Goal: Task Accomplishment & Management: Complete application form

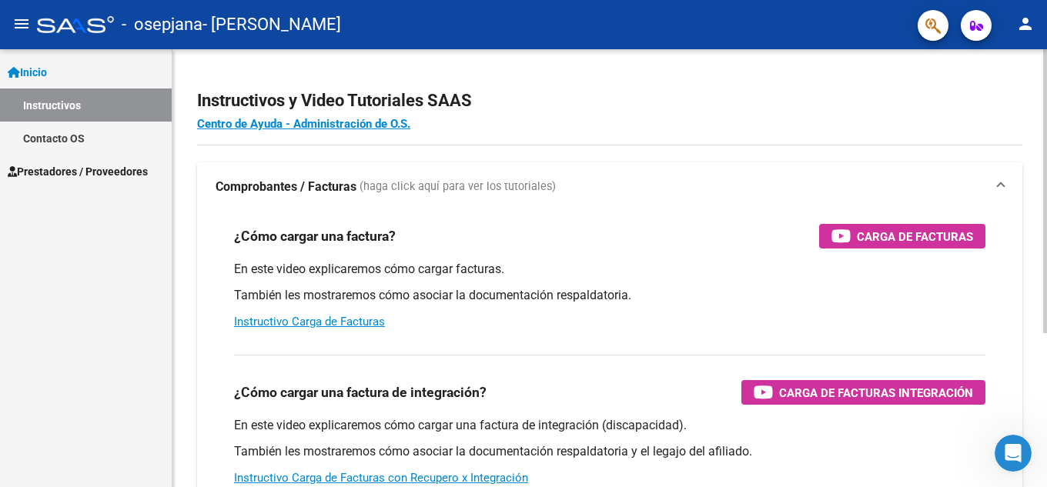
scroll to position [77, 0]
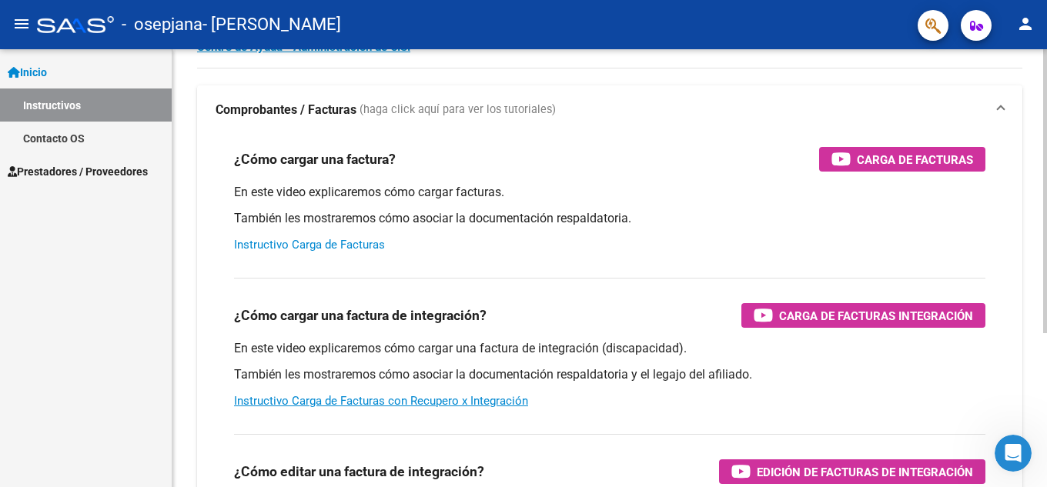
click at [343, 247] on link "Instructivo Carga de Facturas" at bounding box center [309, 245] width 151 height 14
click at [340, 243] on link "Instructivo Carga de Facturas" at bounding box center [309, 245] width 151 height 14
click at [899, 146] on div "¿Cómo cargar una factura? Carga de Facturas En este video explicaremos cómo car…" at bounding box center [610, 200] width 788 height 131
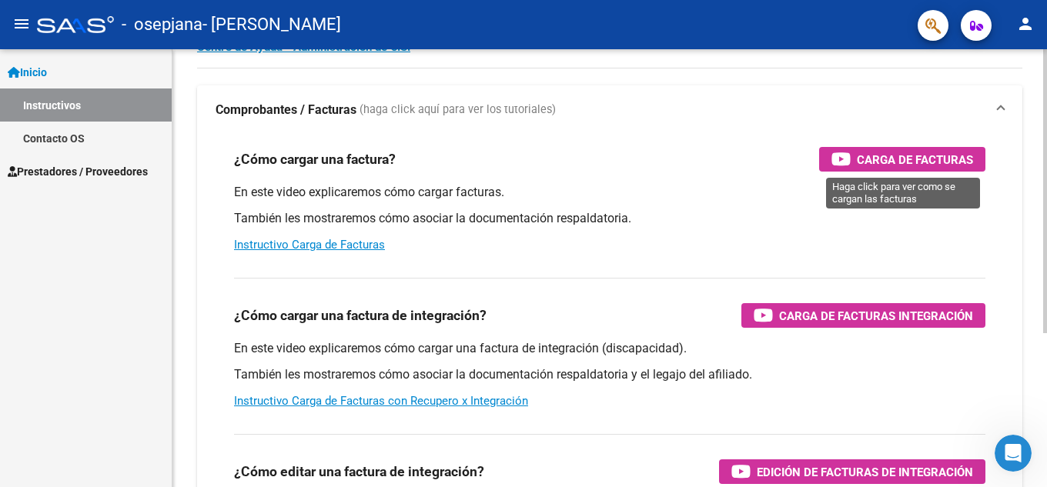
click at [899, 156] on span "Carga de Facturas" at bounding box center [915, 159] width 116 height 19
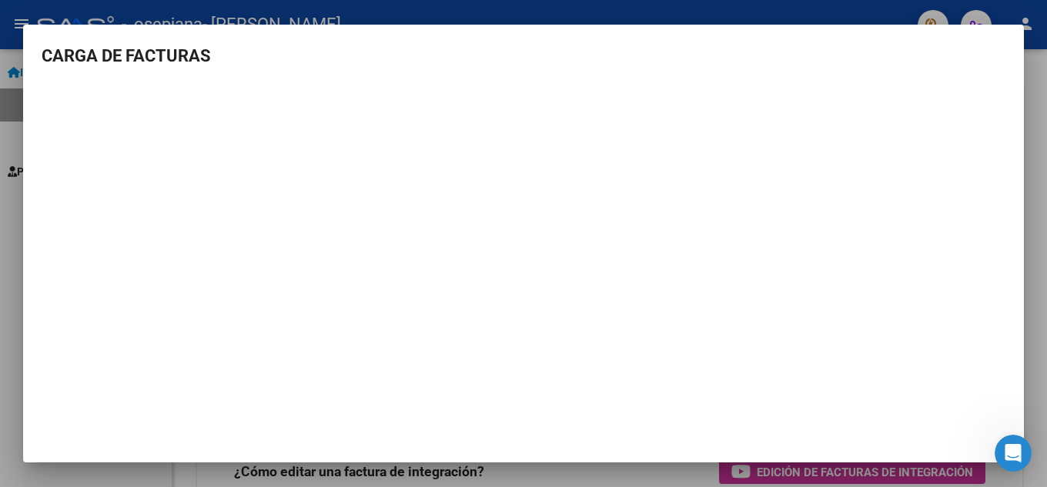
click at [415, 23] on div at bounding box center [523, 243] width 1047 height 487
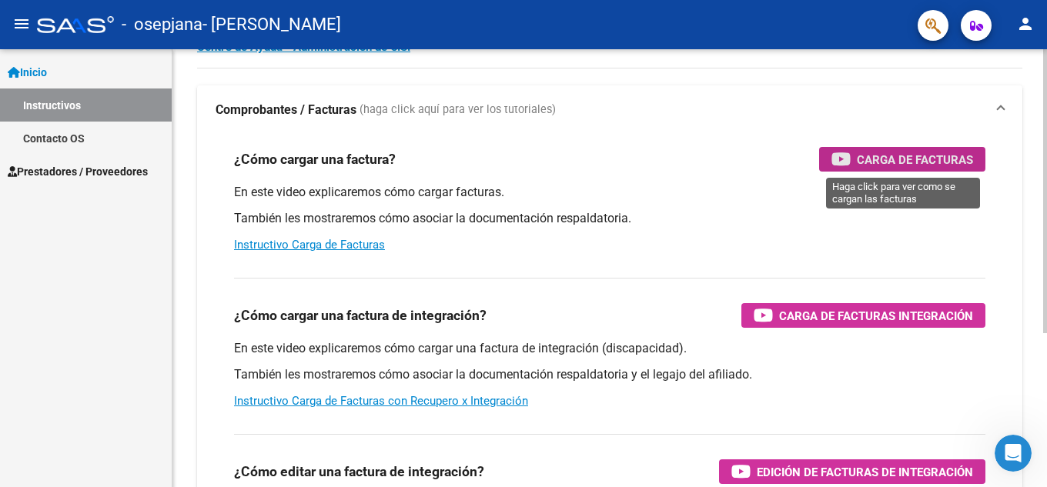
click at [847, 160] on icon "button" at bounding box center [841, 159] width 19 height 18
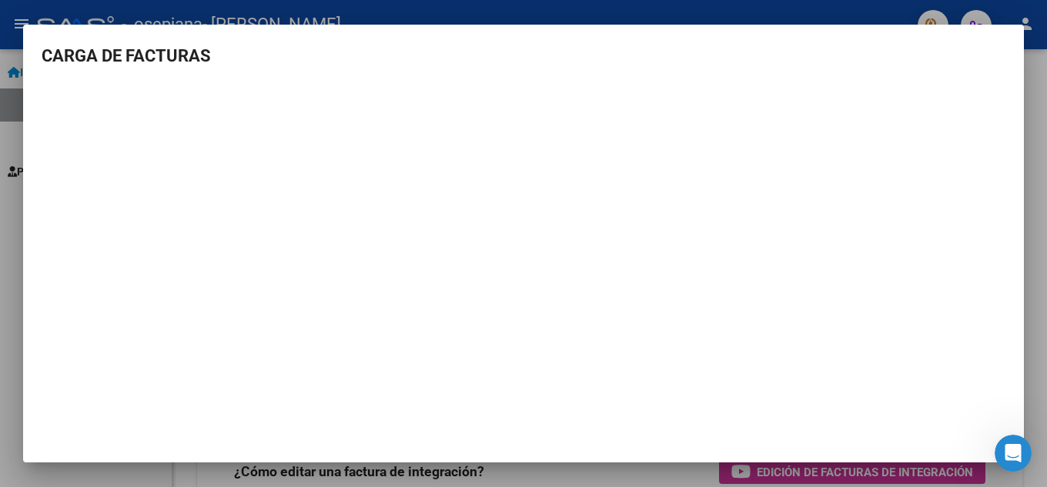
drag, startPoint x: 485, startPoint y: 34, endPoint x: 571, endPoint y: -37, distance: 111.0
click at [571, 0] on html "menu - osepjana - ZARATE ANALIA GRACIELA person Inicio Instructivos Contacto OS…" at bounding box center [523, 243] width 1047 height 487
click at [1, 243] on div at bounding box center [523, 243] width 1047 height 487
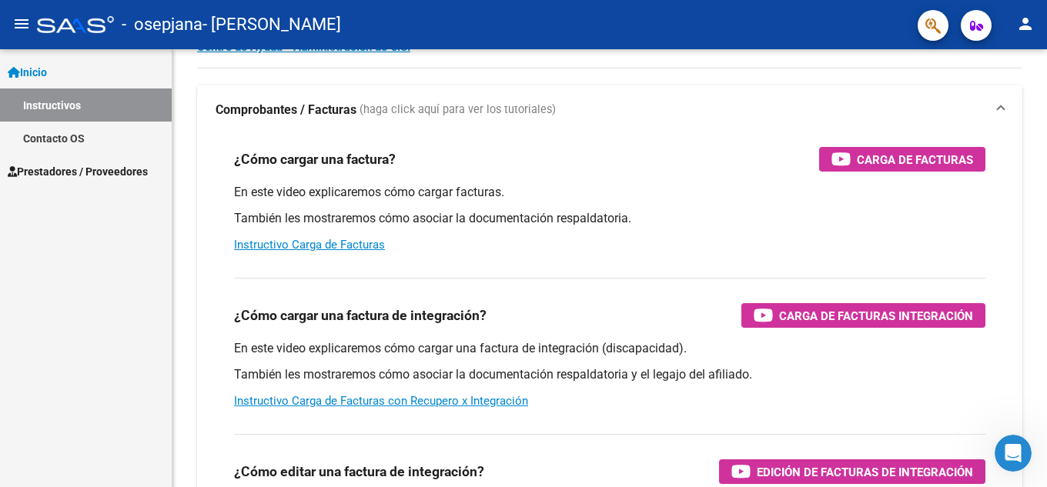
click at [96, 170] on span "Prestadores / Proveedores" at bounding box center [78, 171] width 140 height 17
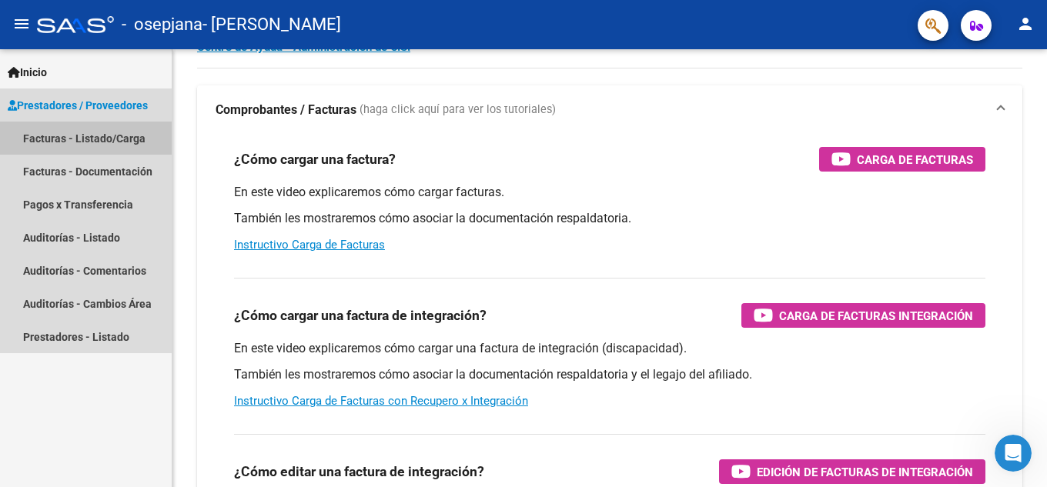
click at [100, 139] on link "Facturas - Listado/Carga" at bounding box center [86, 138] width 172 height 33
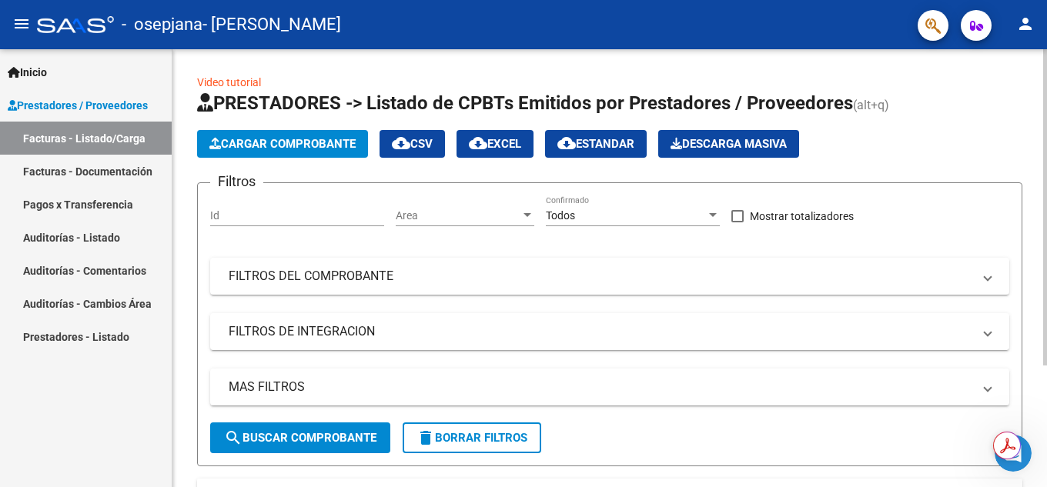
click at [295, 141] on span "Cargar Comprobante" at bounding box center [282, 144] width 146 height 14
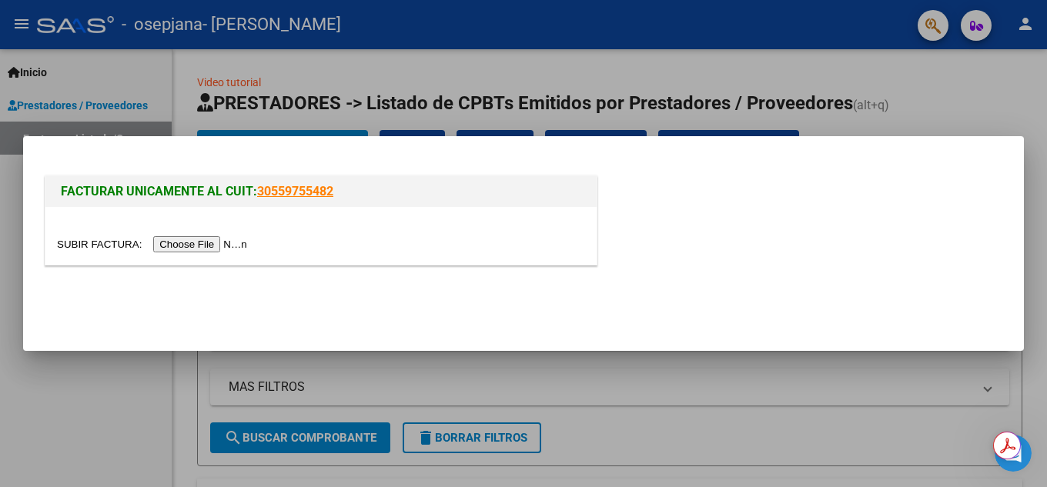
click at [221, 245] on input "file" at bounding box center [154, 244] width 195 height 16
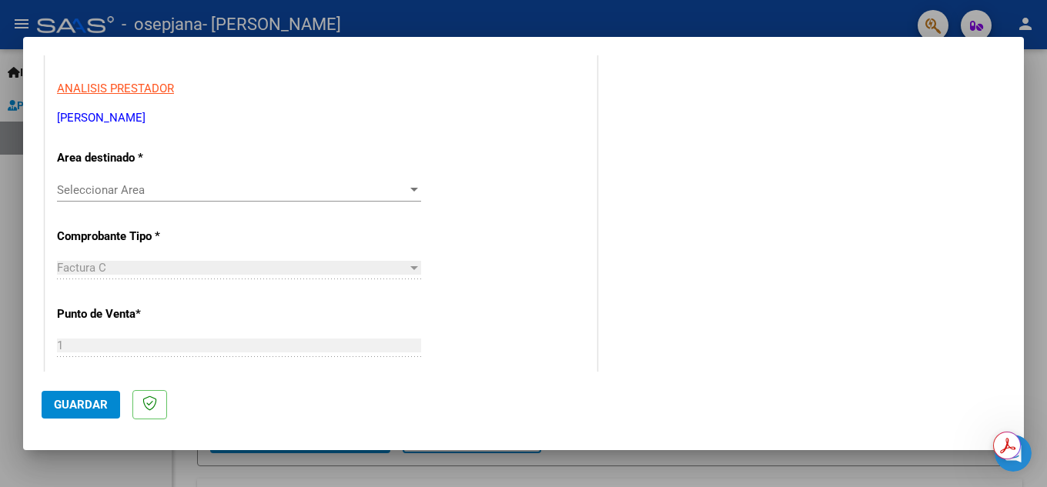
scroll to position [282, 0]
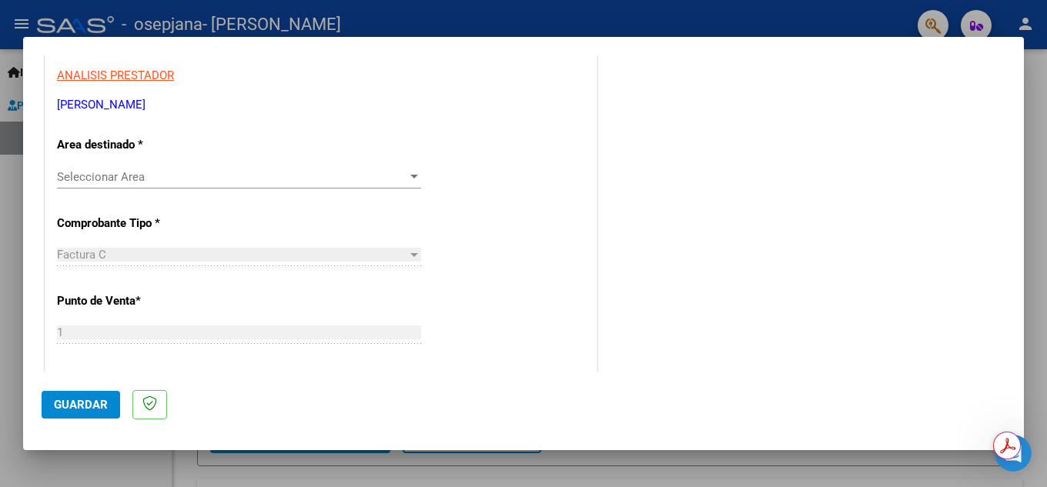
click at [196, 177] on span "Seleccionar Area" at bounding box center [232, 177] width 350 height 14
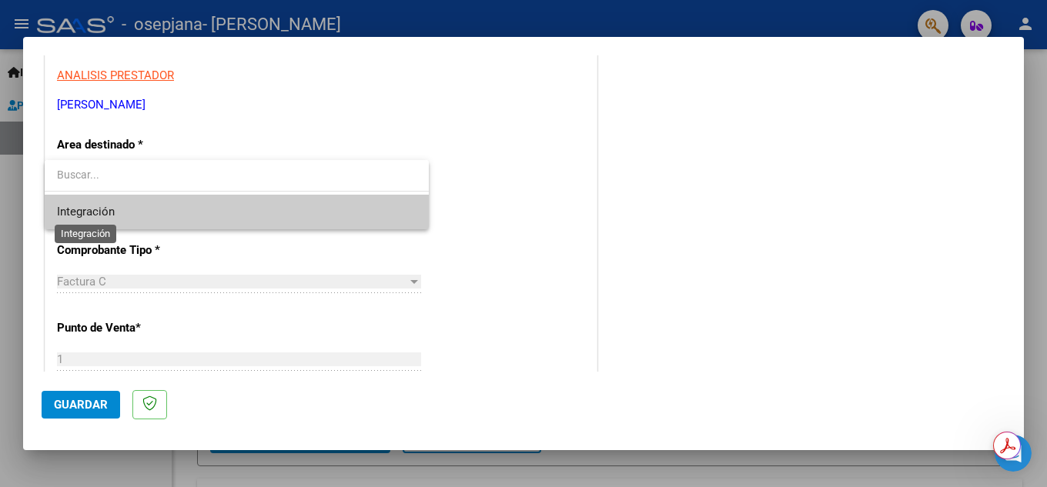
click at [98, 216] on span "Integración" at bounding box center [86, 212] width 58 height 14
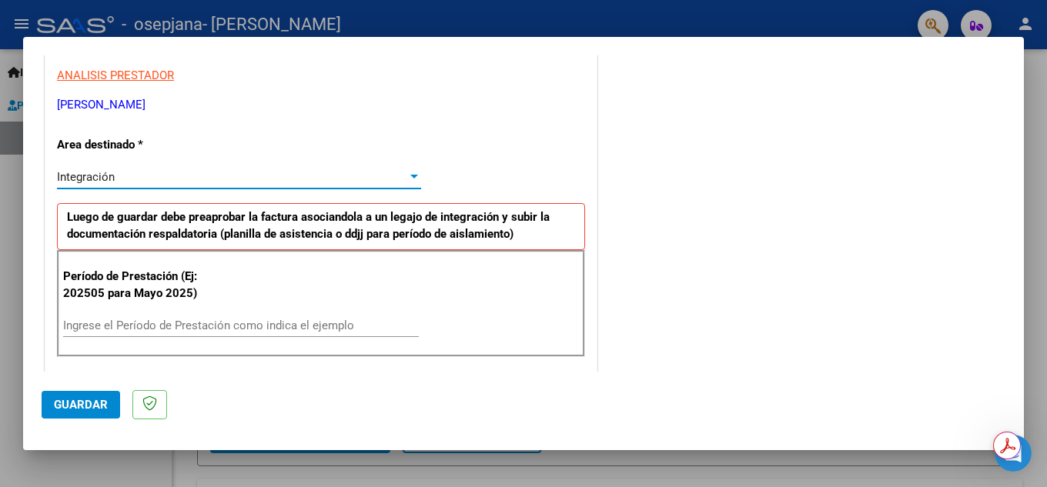
scroll to position [359, 0]
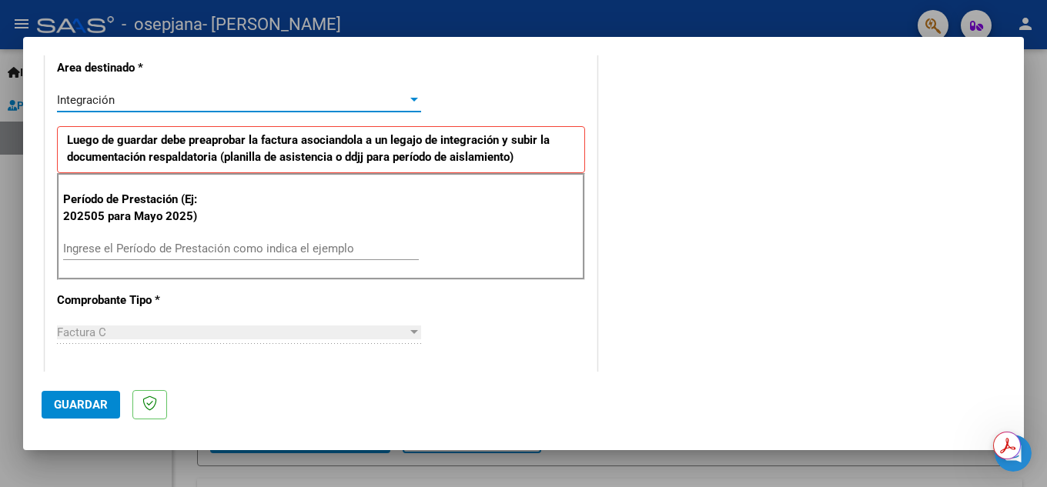
click at [81, 246] on input "Ingrese el Período de Prestación como indica el ejemplo" at bounding box center [241, 249] width 356 height 14
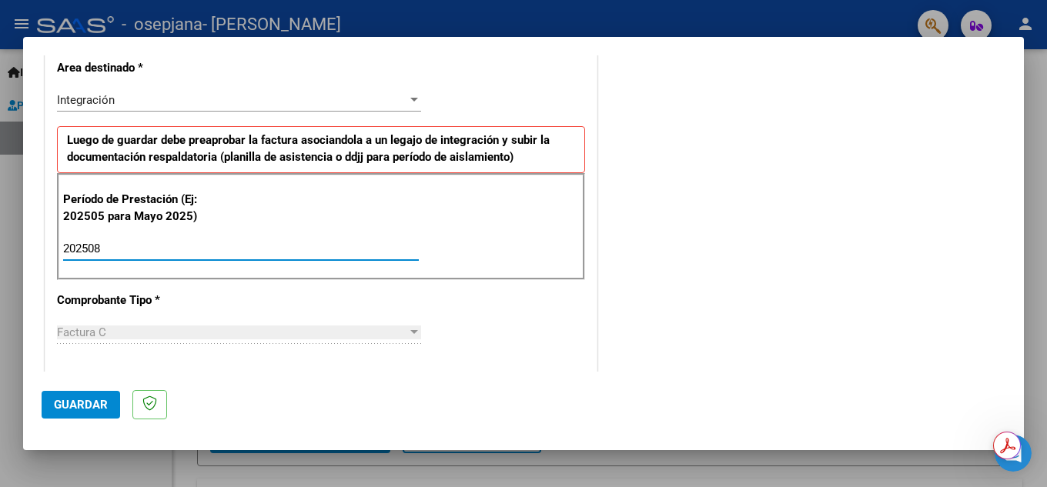
type input "202508"
click at [163, 294] on p "Comprobante Tipo *" at bounding box center [136, 301] width 159 height 18
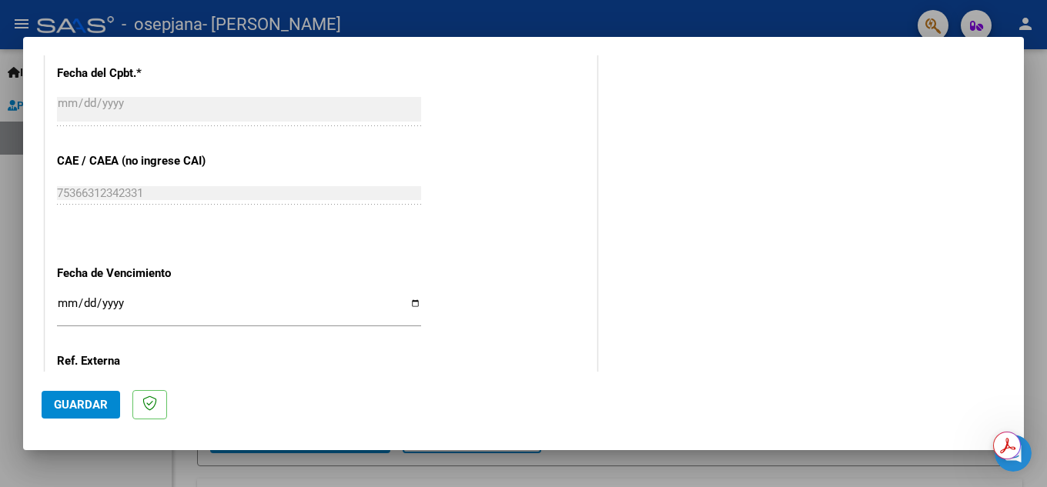
scroll to position [975, 0]
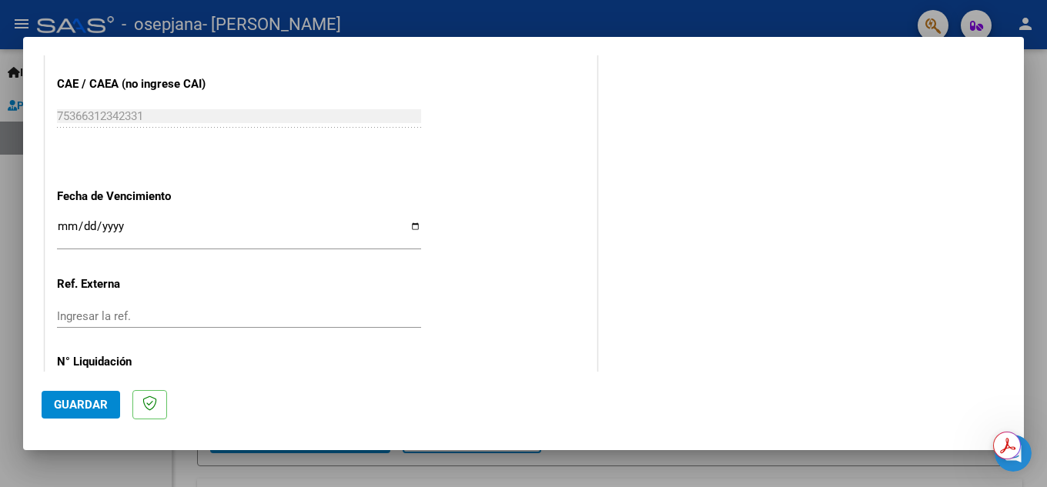
click at [411, 226] on input "Ingresar la fecha" at bounding box center [239, 232] width 364 height 25
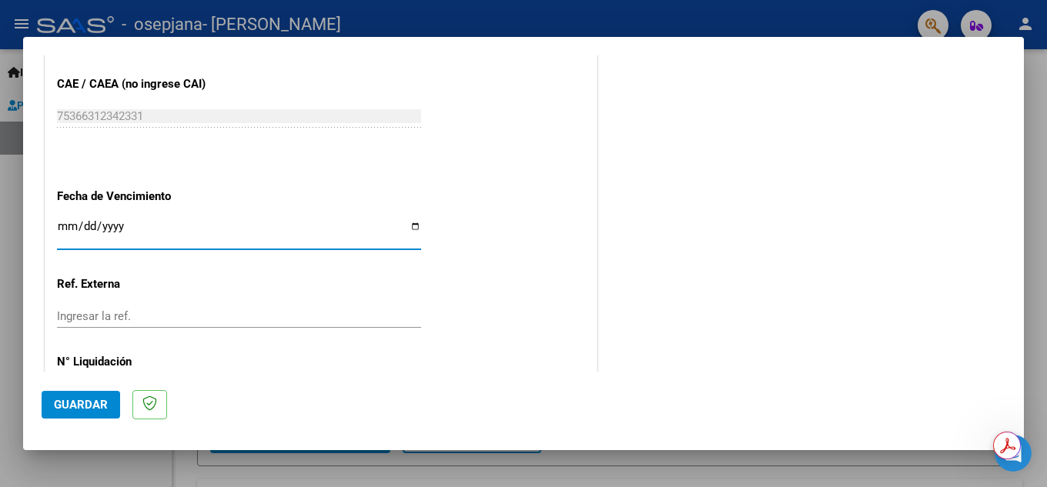
type input "[DATE]"
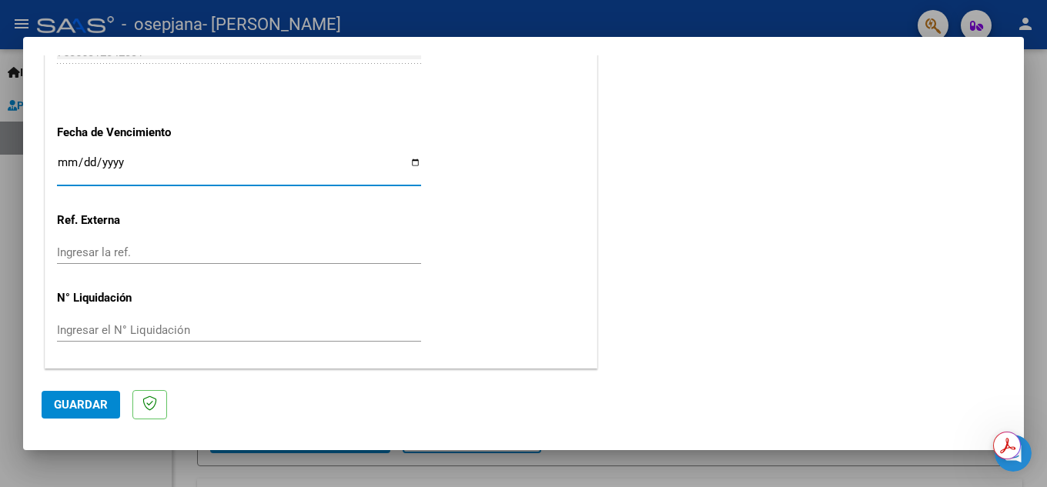
click at [79, 328] on input "Ingresar el N° Liquidación" at bounding box center [239, 330] width 364 height 14
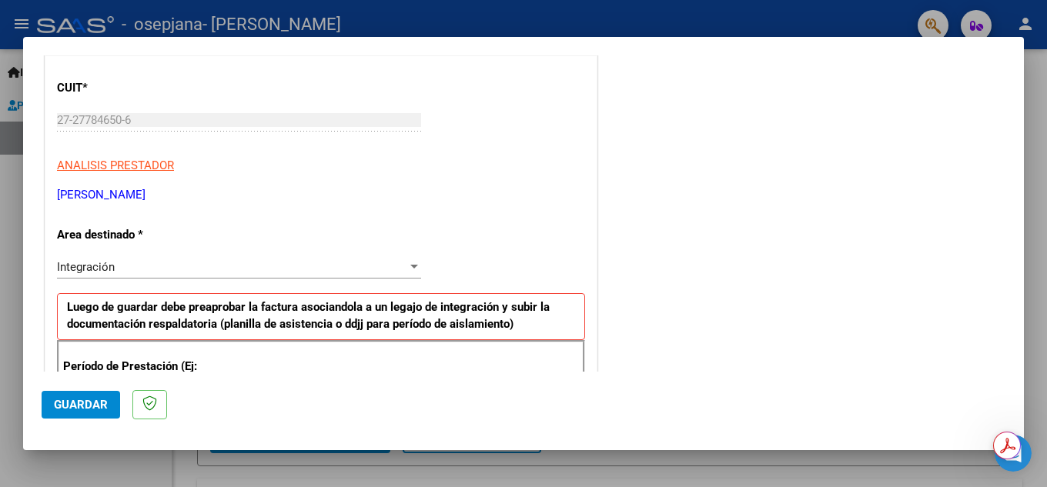
scroll to position [0, 0]
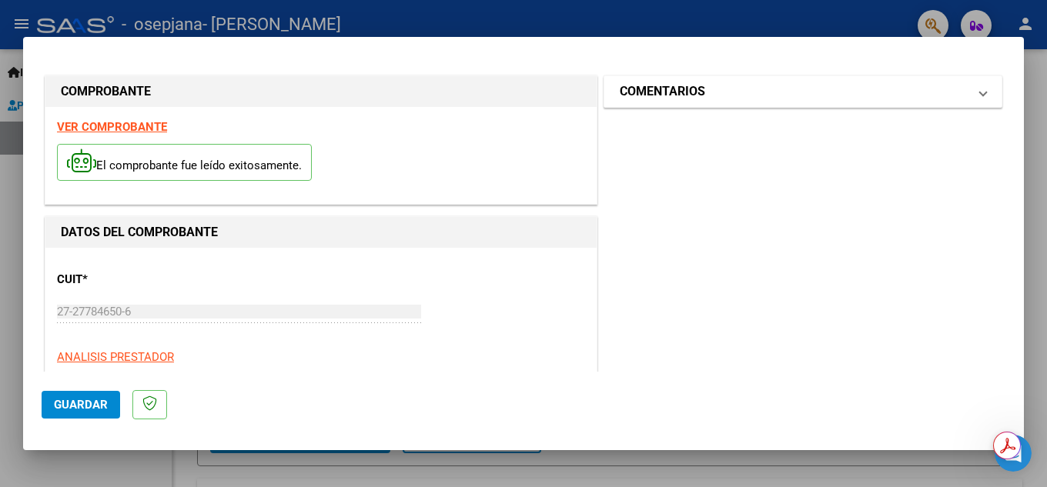
click at [980, 87] on mat-expansion-panel-header "COMENTARIOS" at bounding box center [802, 91] width 397 height 31
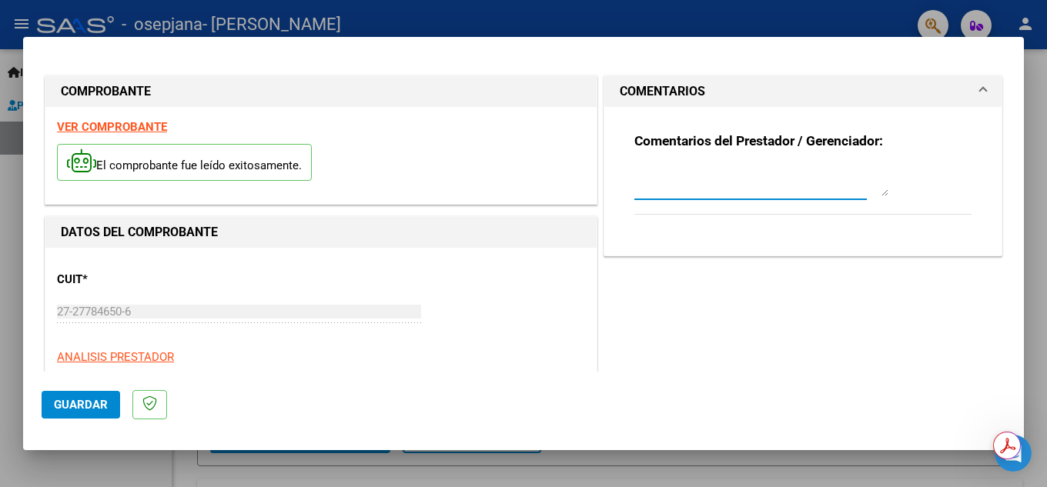
click at [796, 189] on textarea at bounding box center [761, 181] width 254 height 31
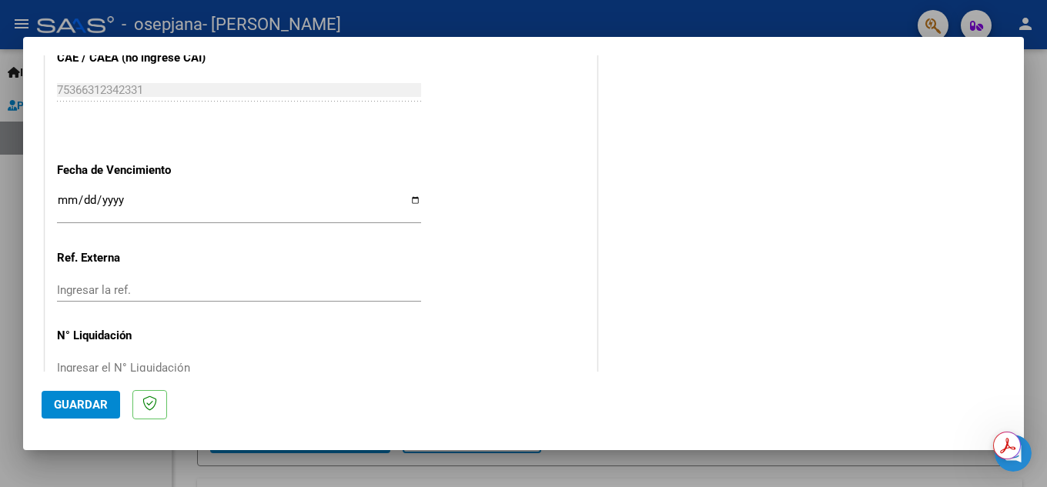
scroll to position [1039, 0]
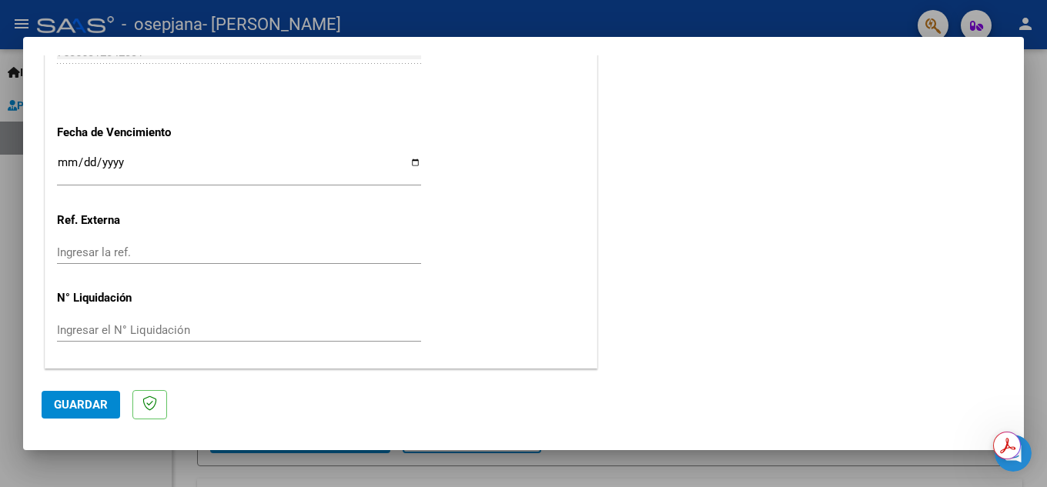
click at [73, 406] on span "Guardar" at bounding box center [81, 405] width 54 height 14
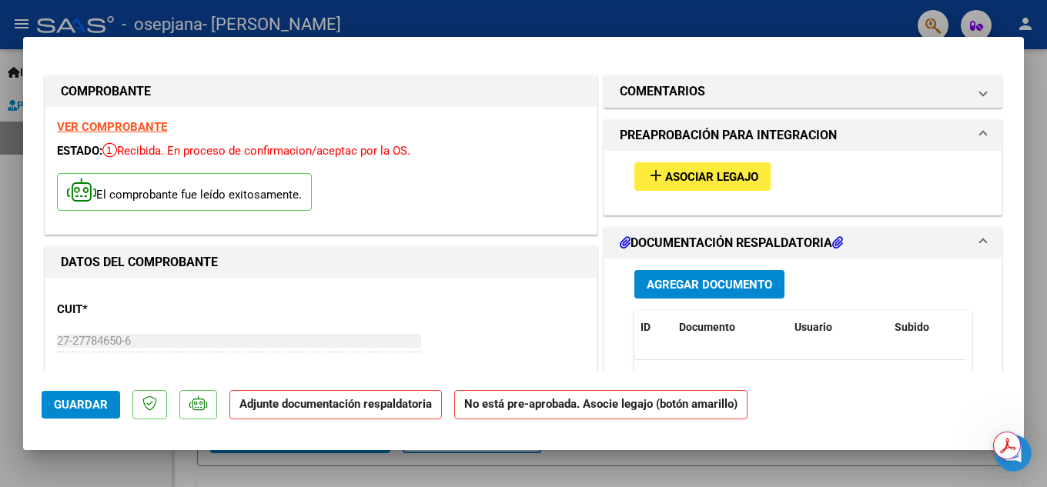
scroll to position [77, 0]
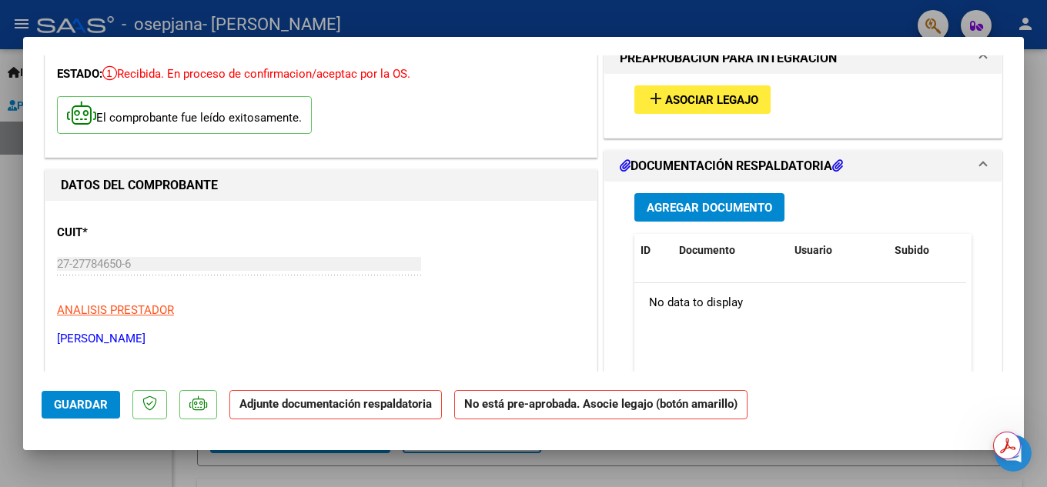
click at [691, 209] on span "Agregar Documento" at bounding box center [710, 208] width 126 height 14
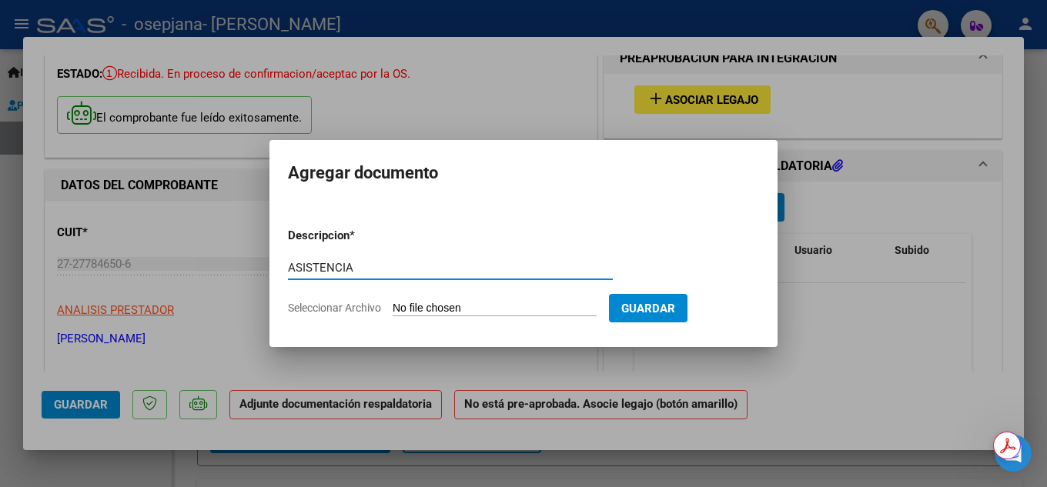
type input "ASISTENCIA"
click at [437, 306] on input "Seleccionar Archivo" at bounding box center [495, 309] width 204 height 15
type input "C:\fakepath\asistencia Franco Mendieta agosto 25 psicologia.pdf"
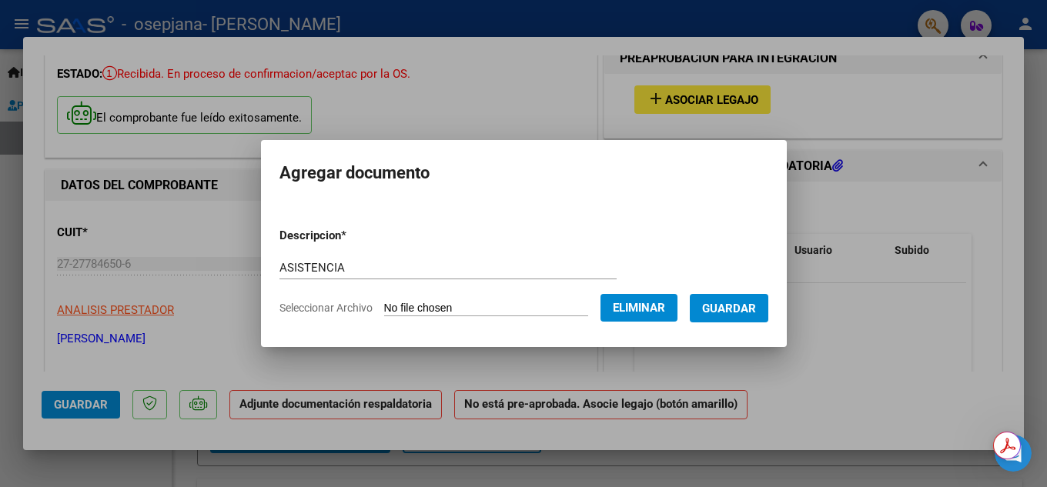
click at [756, 307] on span "Guardar" at bounding box center [729, 309] width 54 height 14
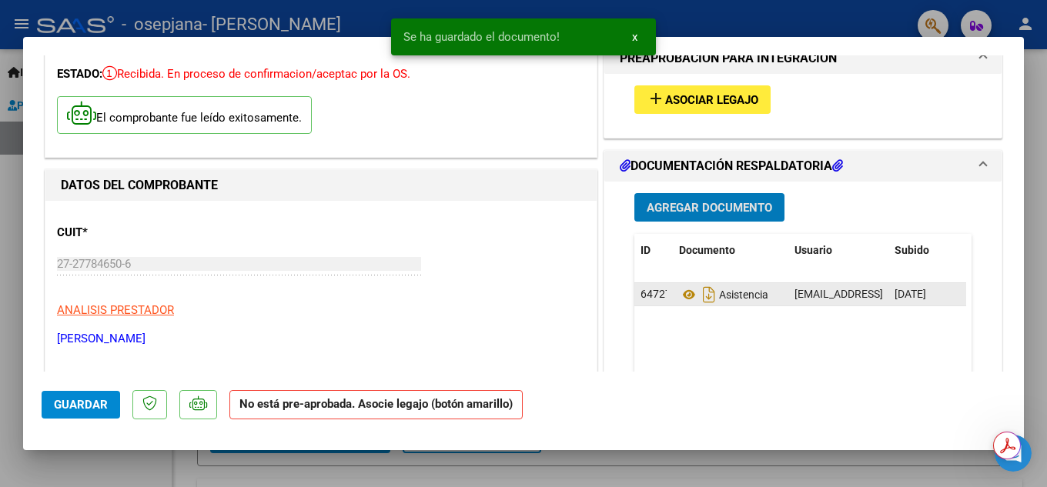
scroll to position [0, 0]
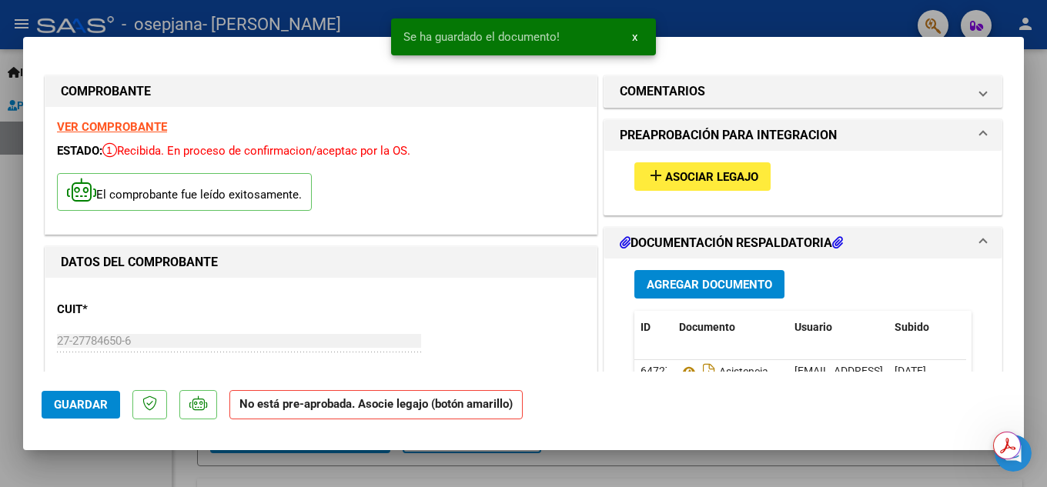
click at [966, 132] on span "PREAPROBACIÓN PARA INTEGRACION" at bounding box center [800, 135] width 360 height 18
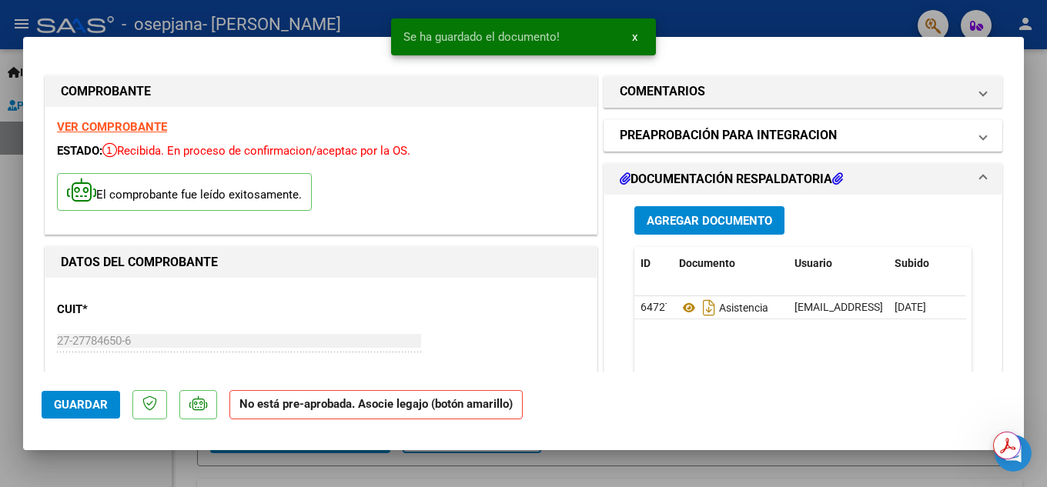
click at [966, 132] on span "PREAPROBACIÓN PARA INTEGRACION" at bounding box center [800, 135] width 360 height 18
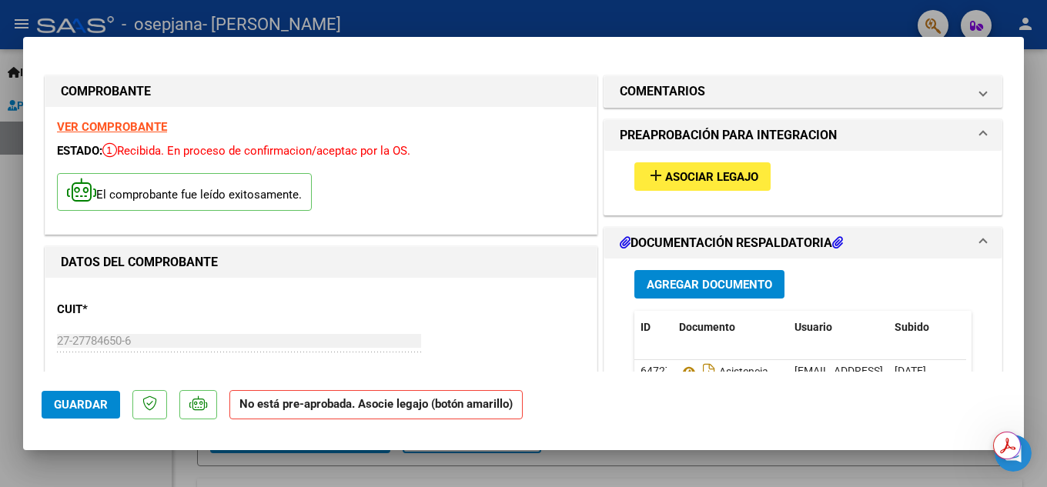
click at [652, 180] on mat-icon "add" at bounding box center [656, 175] width 18 height 18
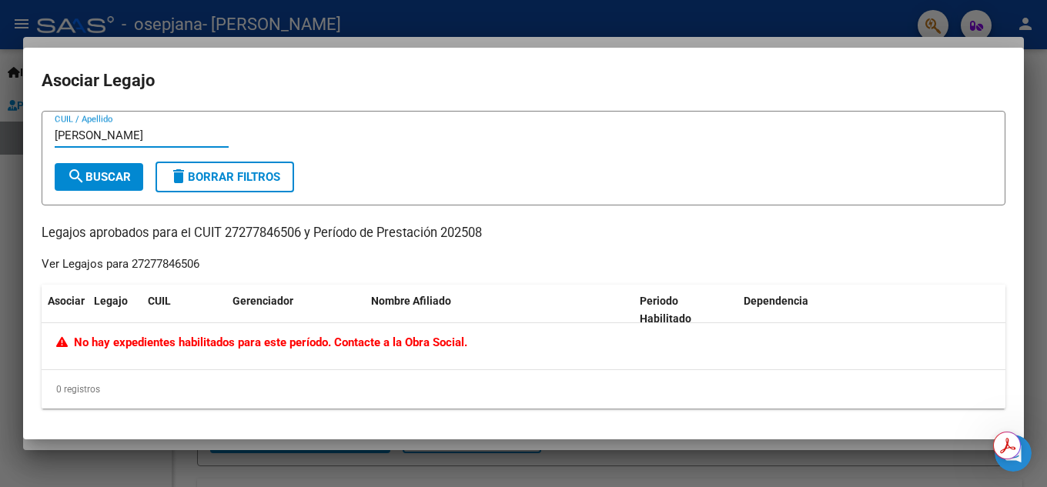
type input "FRANCO SIMON"
click at [95, 177] on span "search Buscar" at bounding box center [99, 177] width 64 height 14
drag, startPoint x: 224, startPoint y: 228, endPoint x: 302, endPoint y: 238, distance: 78.4
click at [302, 238] on p "Legajos aprobados para el CUIT 27277846506 y Período de Prestación 202508" at bounding box center [524, 233] width 964 height 19
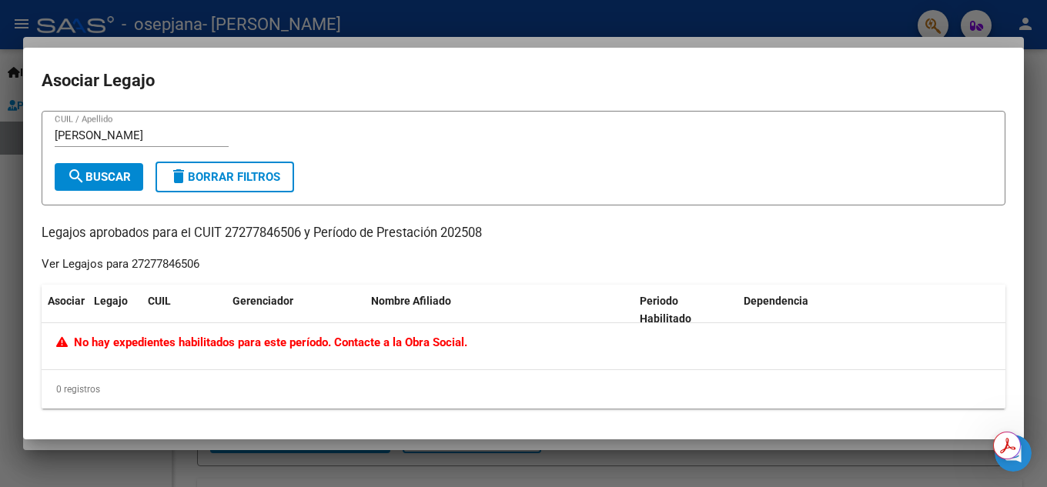
drag, startPoint x: 200, startPoint y: 265, endPoint x: 132, endPoint y: 266, distance: 68.5
click at [132, 266] on div "Ver Legajos para 27277846506" at bounding box center [121, 265] width 158 height 18
click at [78, 26] on div at bounding box center [523, 243] width 1047 height 487
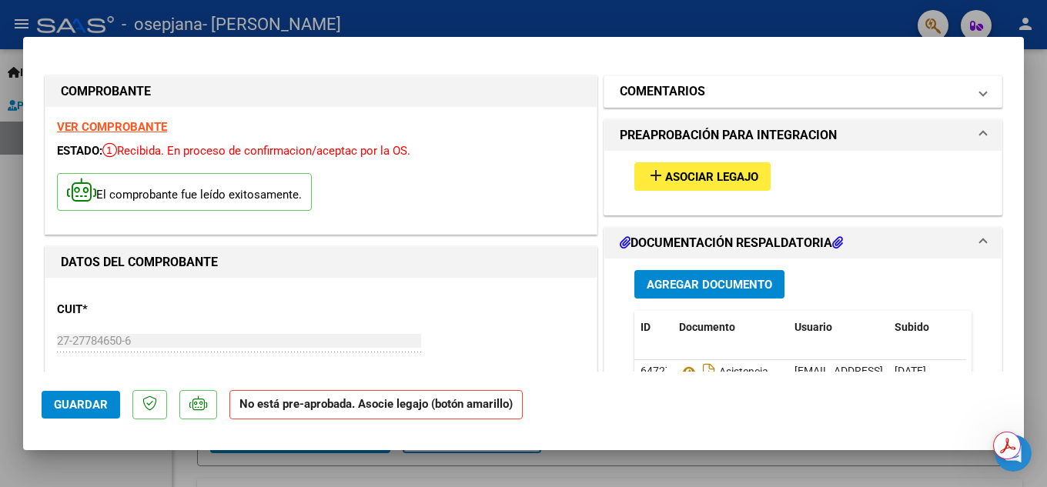
click at [704, 81] on mat-expansion-panel-header "COMENTARIOS" at bounding box center [802, 91] width 397 height 31
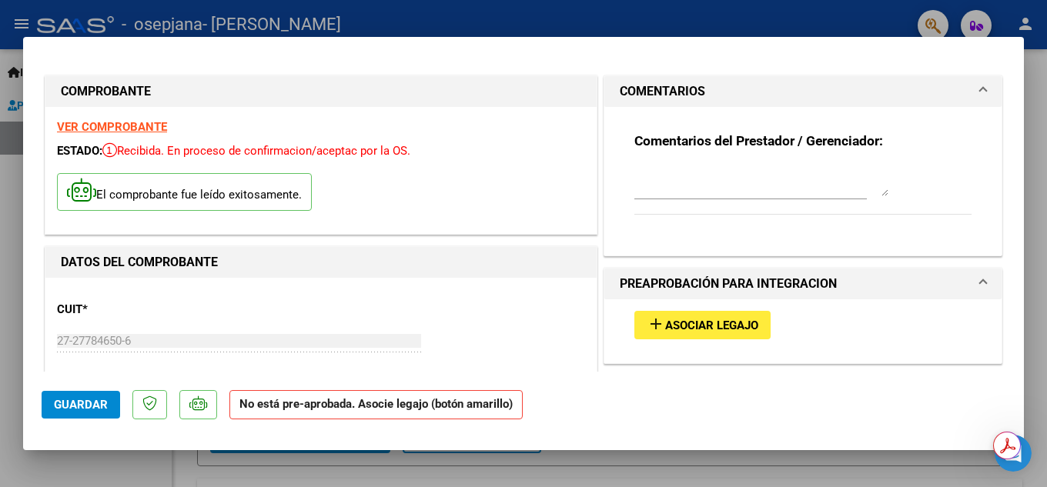
click at [704, 81] on mat-expansion-panel-header "COMENTARIOS" at bounding box center [802, 91] width 397 height 31
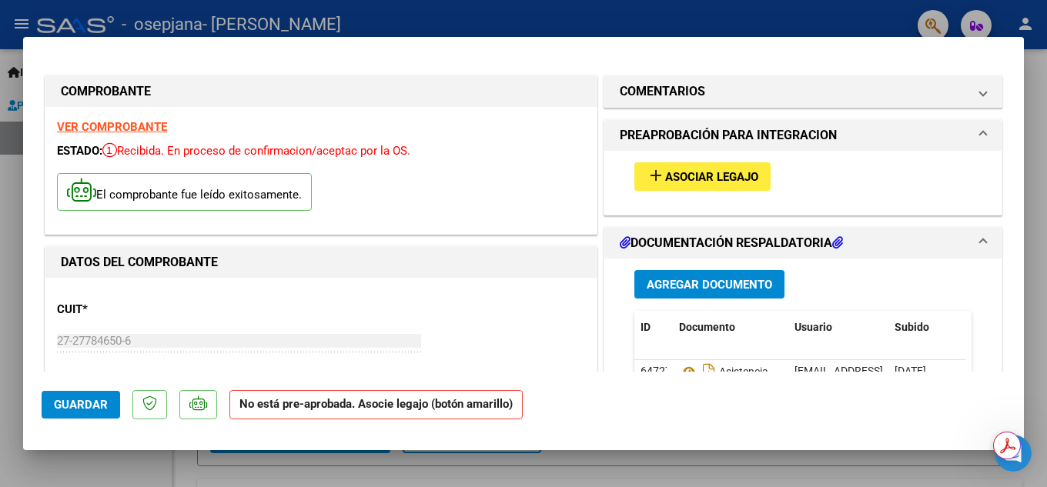
click at [665, 171] on span "Asociar Legajo" at bounding box center [711, 177] width 93 height 14
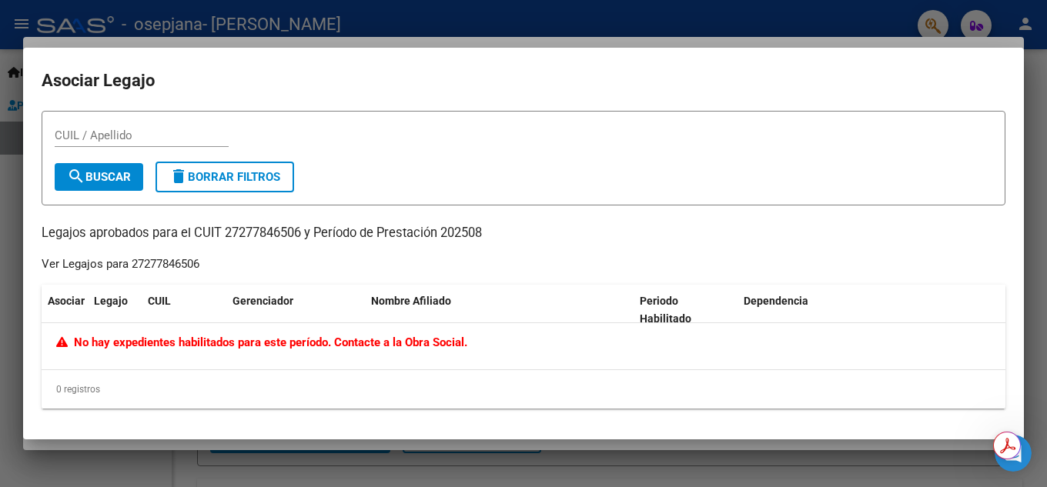
drag, startPoint x: 303, startPoint y: 233, endPoint x: 227, endPoint y: 231, distance: 75.5
click at [227, 231] on p "Legajos aprobados para el CUIT 27277846506 y Período de Prestación 202508" at bounding box center [524, 233] width 964 height 19
click at [255, 235] on p "Legajos aprobados para el CUIT 27277846506 y Período de Prestación 202508" at bounding box center [524, 233] width 964 height 19
click at [119, 267] on div "Ver Legajos para 27277846506" at bounding box center [121, 265] width 158 height 18
drag, startPoint x: 202, startPoint y: 266, endPoint x: 130, endPoint y: 261, distance: 72.6
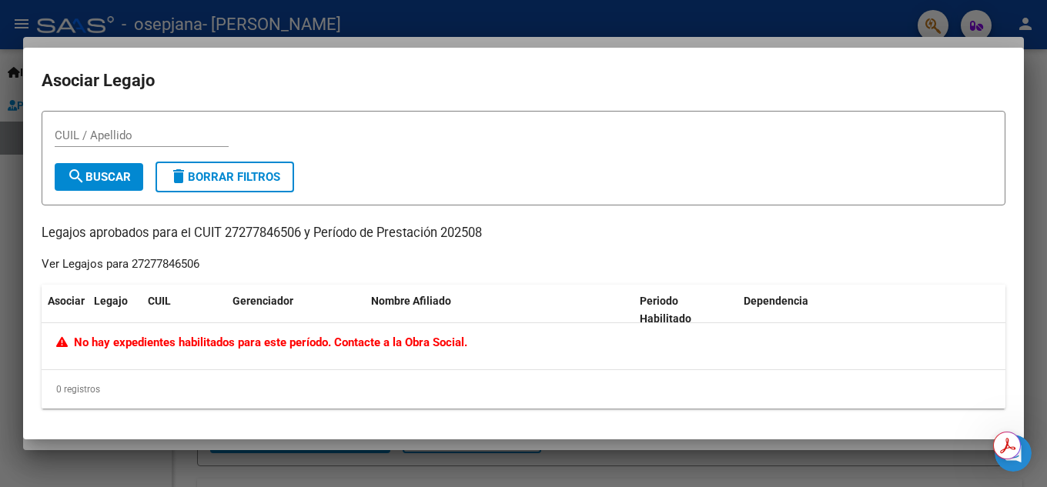
click at [130, 261] on div "CUIL / Apellido search Buscar delete Borrar Filtros Legajos aprobados para el C…" at bounding box center [524, 260] width 964 height 299
click at [232, 259] on div "CUIL / Apellido search Buscar delete Borrar Filtros Legajos aprobados para el C…" at bounding box center [524, 260] width 964 height 299
drag, startPoint x: 300, startPoint y: 232, endPoint x: 224, endPoint y: 232, distance: 76.2
click at [224, 232] on p "Legajos aprobados para el CUIT 27277846506 y Período de Prestación 202508" at bounding box center [524, 233] width 964 height 19
copy p "27277846506"
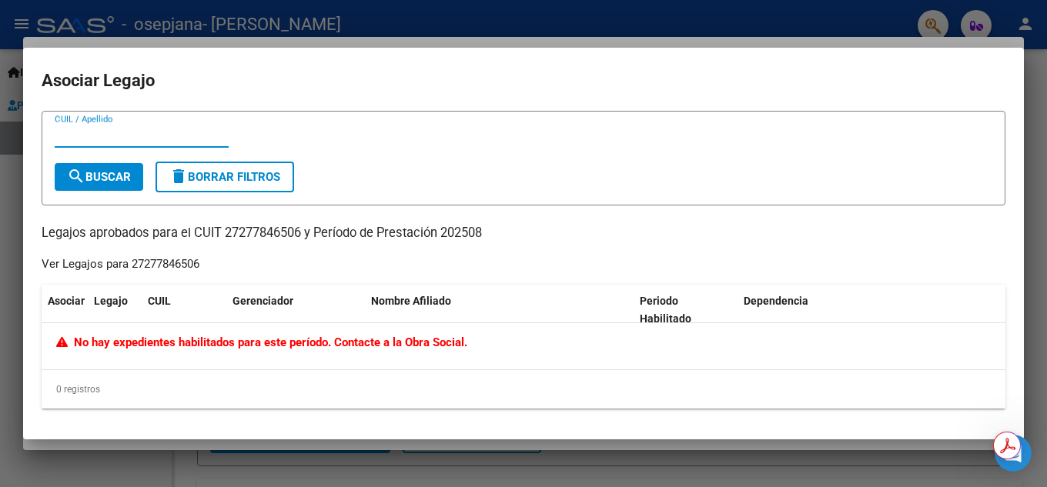
click at [69, 129] on input "CUIL / Apellido" at bounding box center [142, 136] width 174 height 14
paste input "27277846506"
type input "27277846506"
click at [99, 176] on span "search Buscar" at bounding box center [99, 177] width 64 height 14
click at [480, 25] on div at bounding box center [523, 243] width 1047 height 487
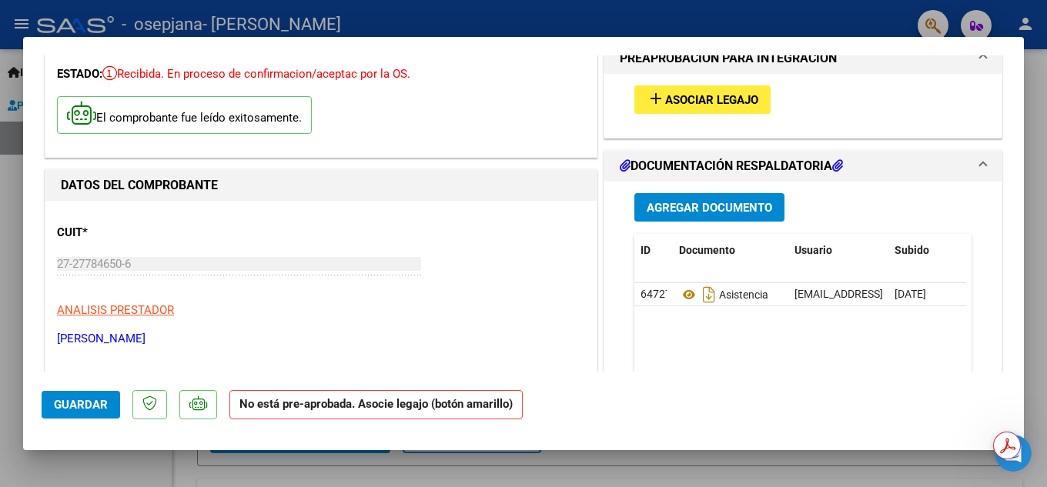
scroll to position [154, 0]
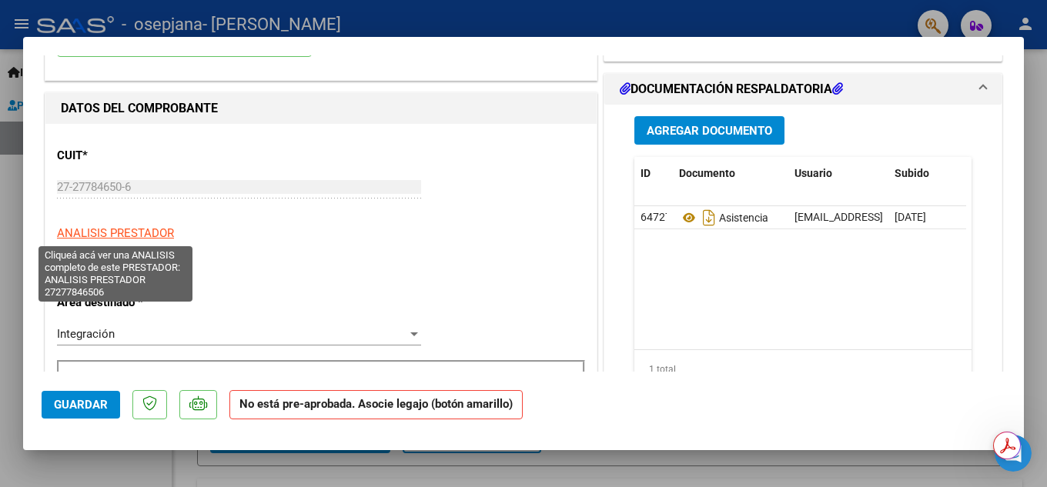
click at [146, 230] on span "ANALISIS PRESTADOR" at bounding box center [115, 233] width 117 height 14
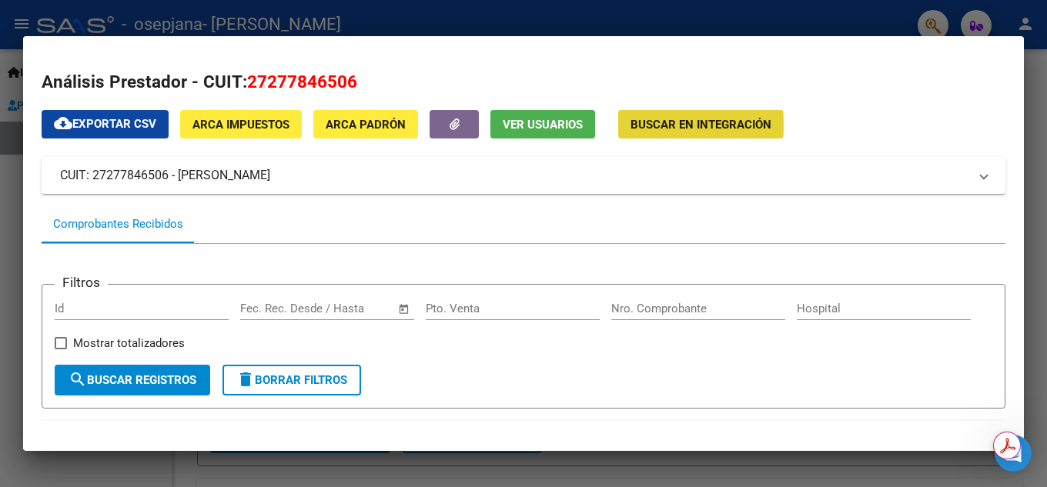
click at [668, 126] on span "Buscar en Integración" at bounding box center [701, 125] width 141 height 14
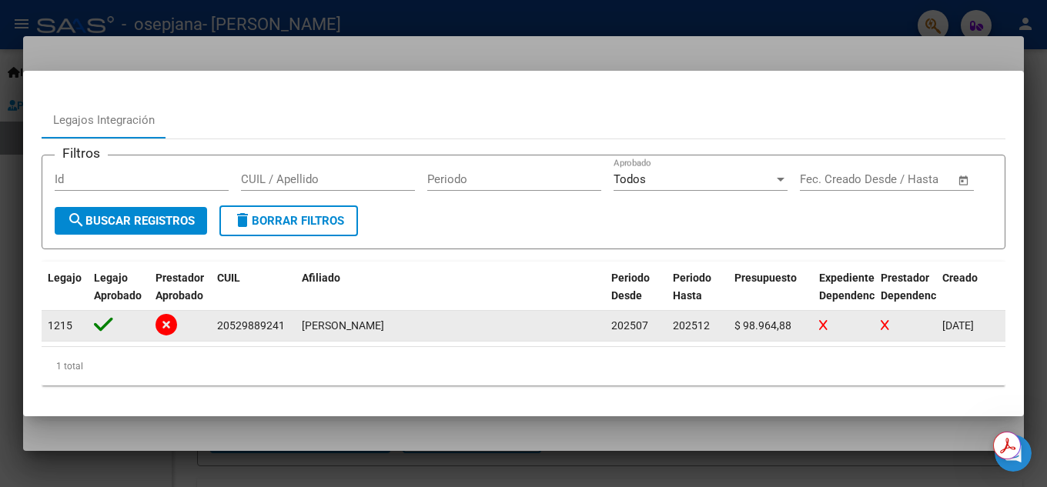
click at [163, 326] on icon at bounding box center [167, 325] width 22 height 22
click at [107, 326] on icon at bounding box center [103, 325] width 19 height 22
click at [51, 328] on div "1215" at bounding box center [60, 326] width 25 height 18
click at [323, 326] on span "[PERSON_NAME]" at bounding box center [343, 326] width 82 height 12
click at [905, 322] on div at bounding box center [905, 326] width 49 height 18
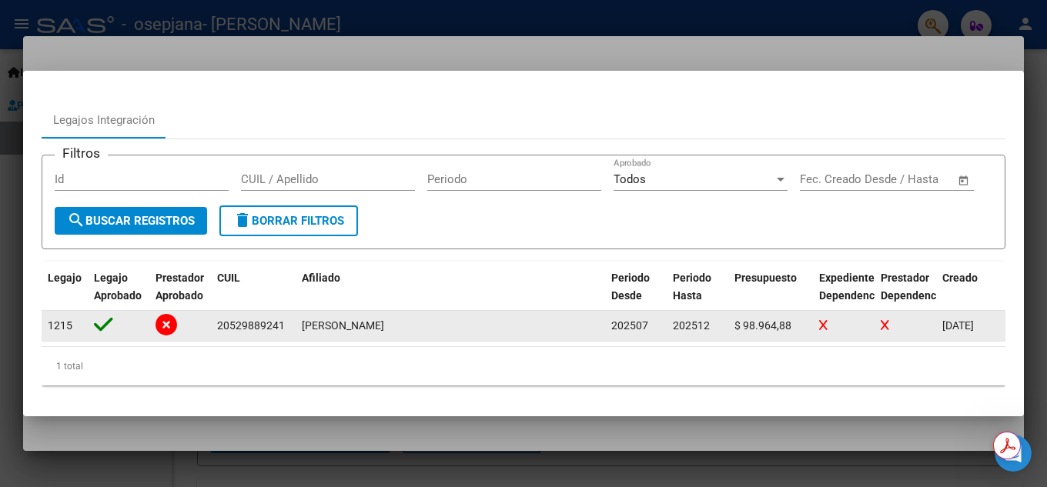
click at [119, 326] on div at bounding box center [118, 326] width 49 height 24
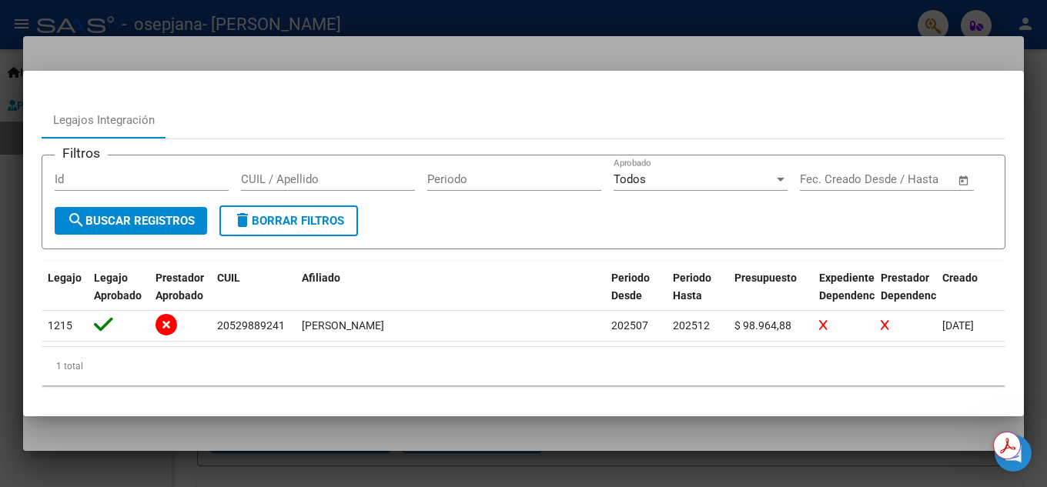
click at [472, 19] on div at bounding box center [523, 243] width 1047 height 487
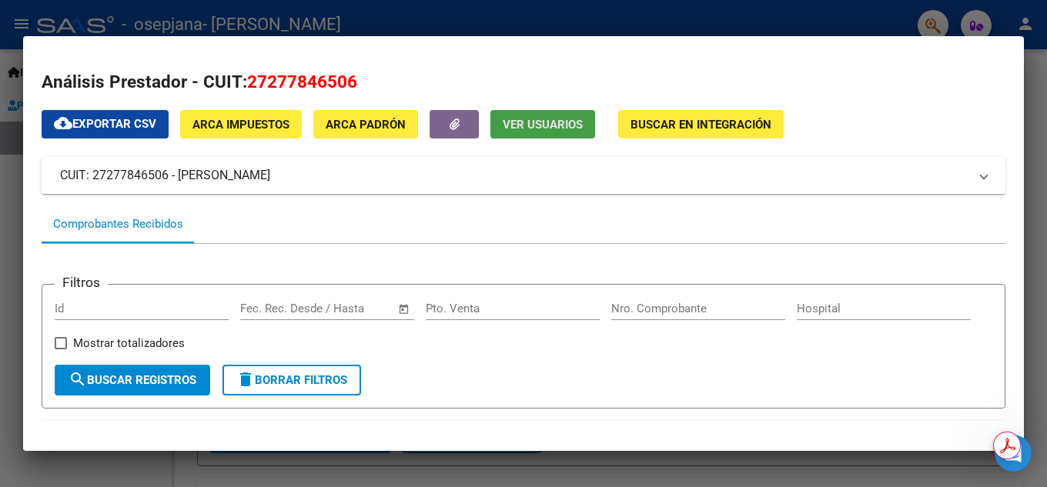
click at [531, 131] on span "Ver Usuarios" at bounding box center [543, 125] width 80 height 14
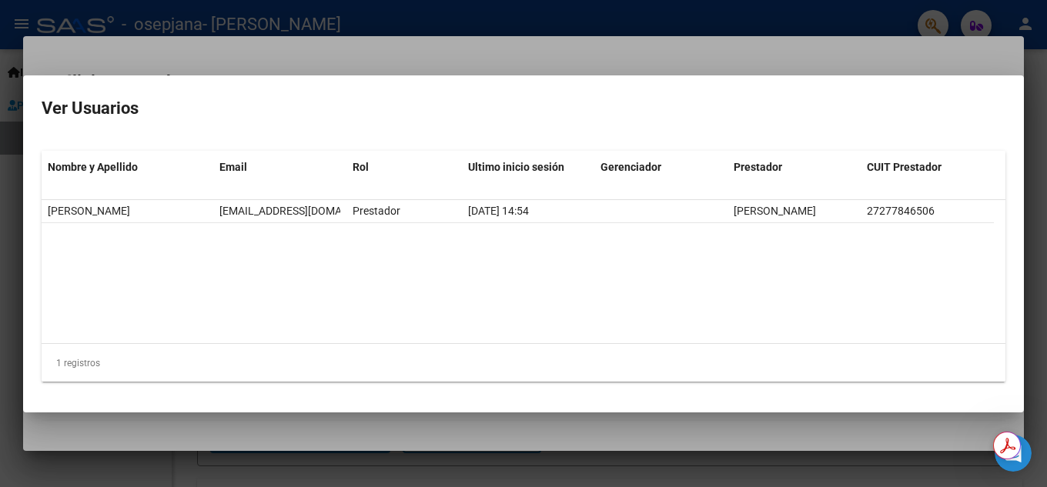
click at [467, 48] on div at bounding box center [523, 243] width 1047 height 487
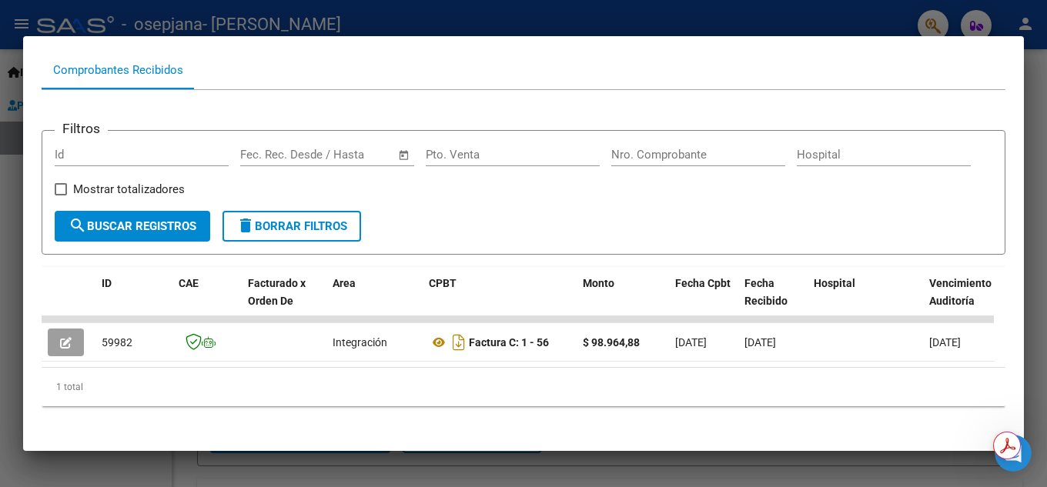
scroll to position [176, 0]
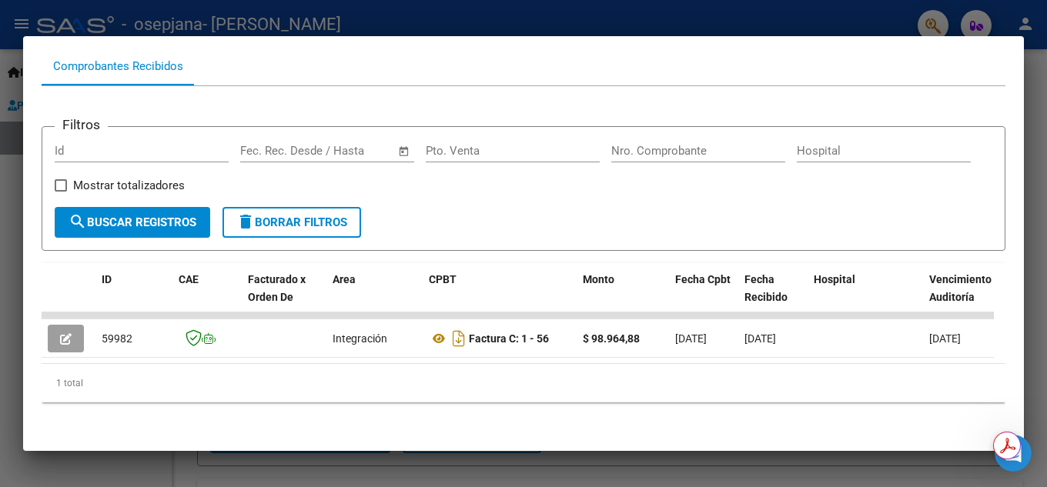
click at [491, 8] on div at bounding box center [523, 243] width 1047 height 487
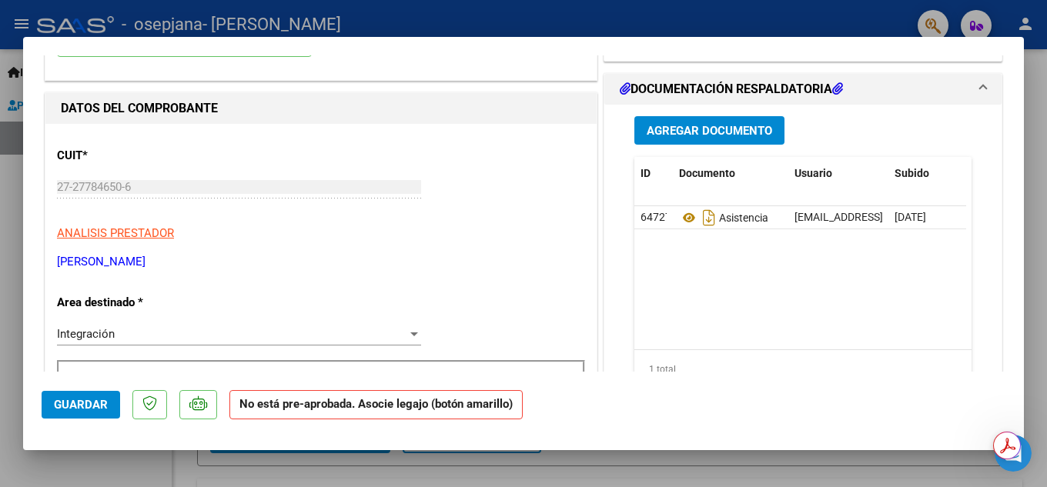
scroll to position [231, 0]
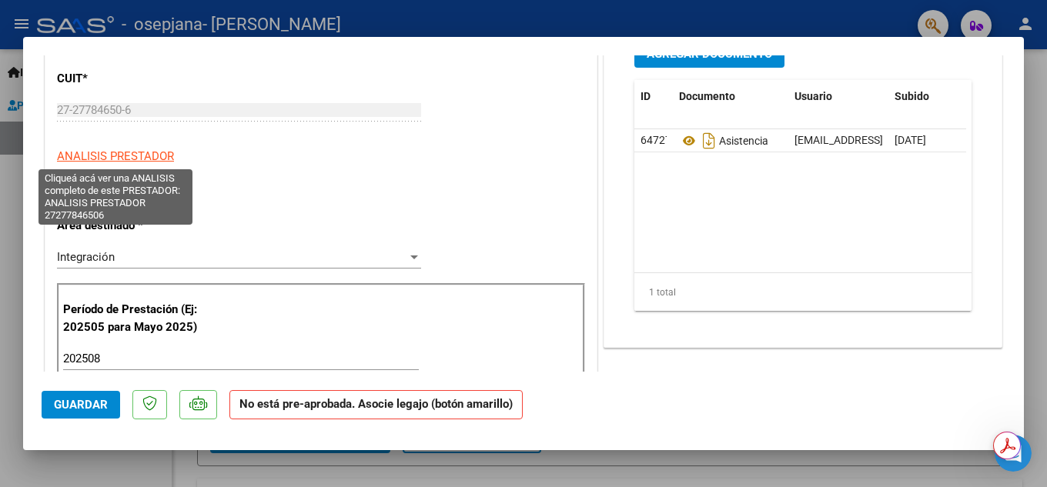
click at [136, 153] on span "ANALISIS PRESTADOR" at bounding box center [115, 156] width 117 height 14
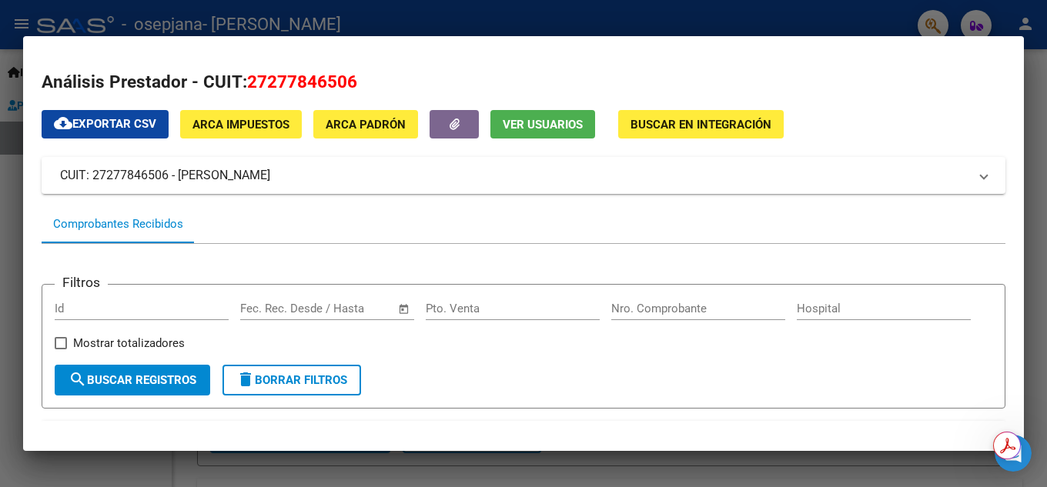
click at [658, 120] on span "Buscar en Integración" at bounding box center [701, 125] width 141 height 14
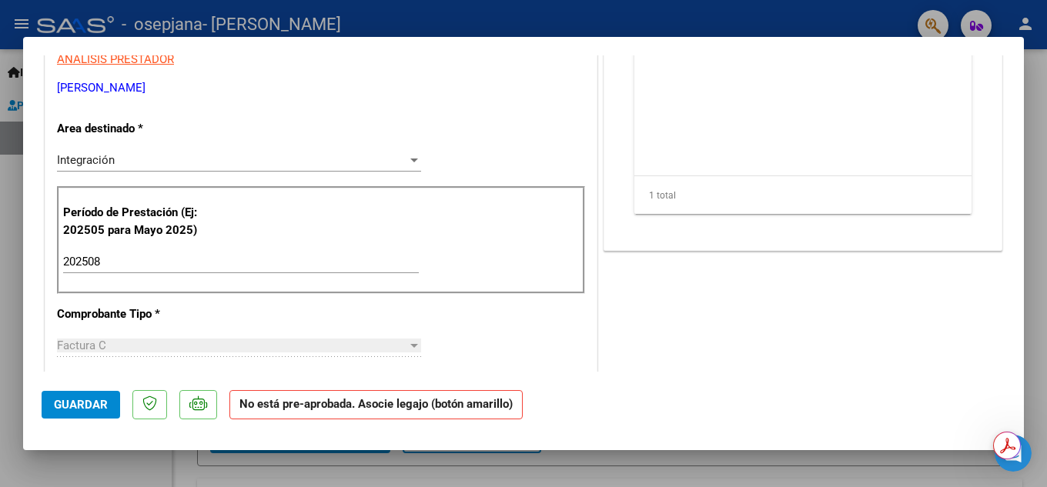
scroll to position [251, 0]
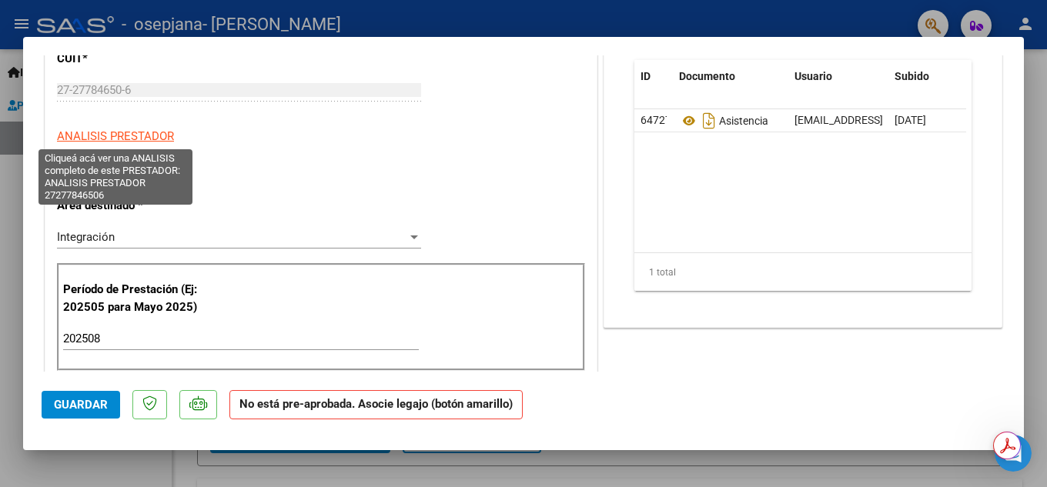
click at [122, 140] on span "ANALISIS PRESTADOR" at bounding box center [115, 136] width 117 height 14
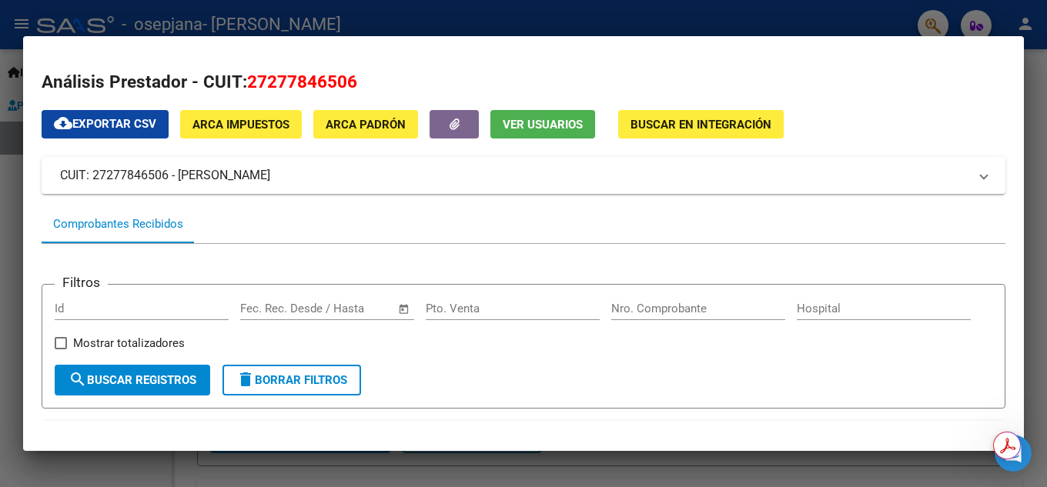
click at [668, 123] on span "Buscar en Integración" at bounding box center [701, 125] width 141 height 14
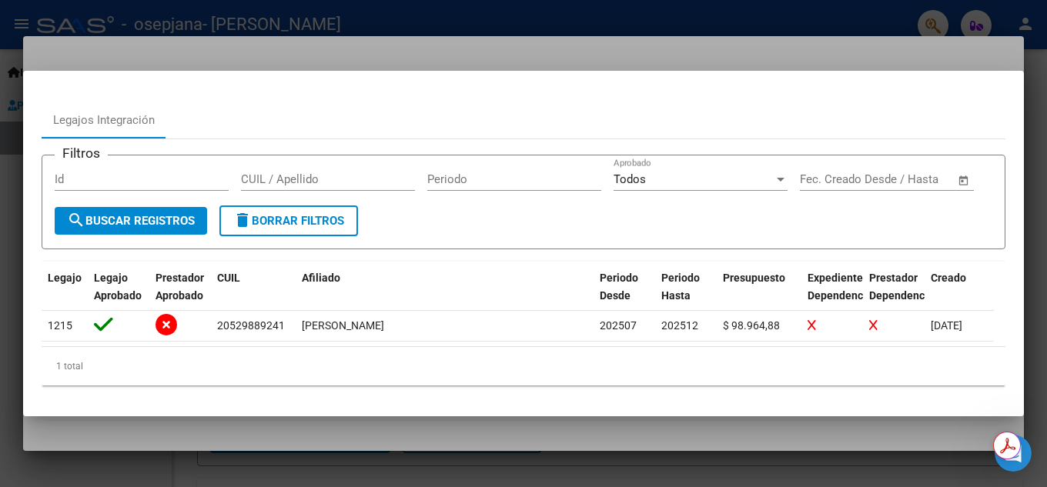
scroll to position [31, 0]
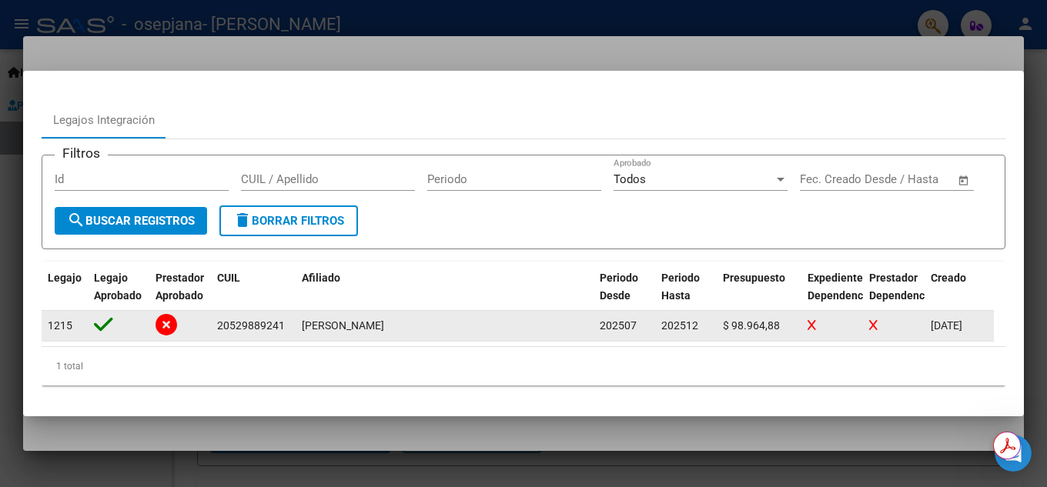
click at [670, 328] on span "202512" at bounding box center [679, 326] width 37 height 12
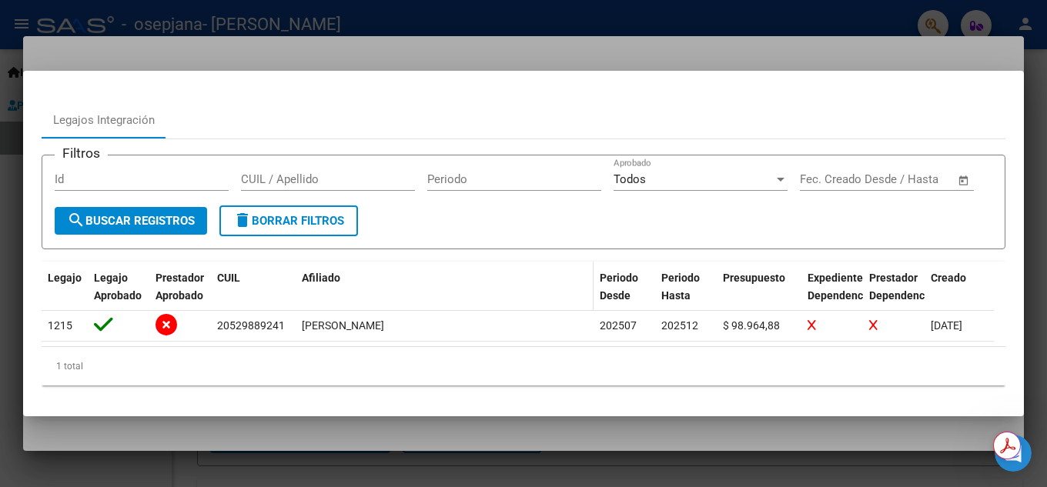
scroll to position [0, 0]
click at [114, 305] on div "Legajo Aprobado" at bounding box center [118, 286] width 49 height 35
click at [184, 302] on span "Prestador Aprobado" at bounding box center [180, 287] width 49 height 30
click at [186, 286] on span "Prestador Aprobado" at bounding box center [180, 287] width 49 height 30
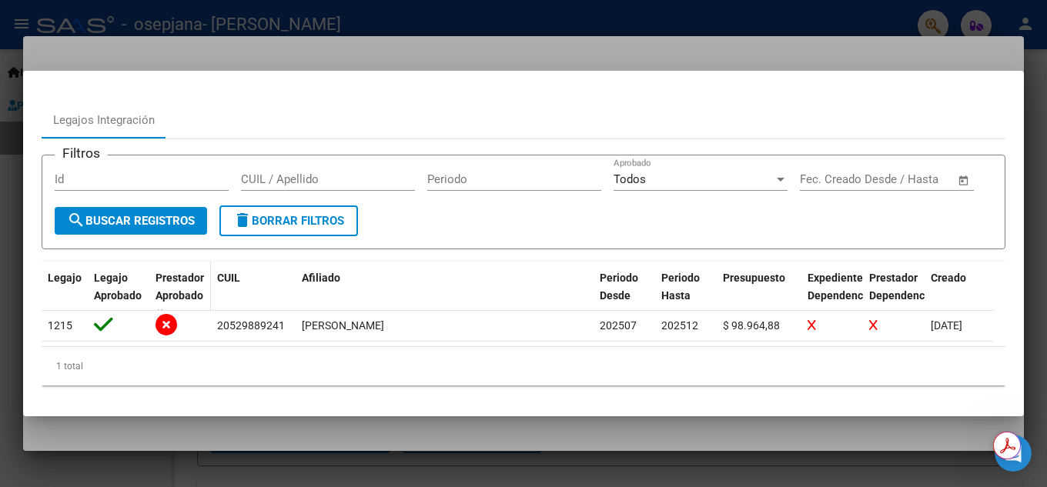
click at [186, 286] on span "Prestador Aprobado" at bounding box center [180, 287] width 49 height 30
click at [241, 282] on div "CUIL" at bounding box center [253, 278] width 72 height 18
click at [315, 284] on span "Afiliado" at bounding box center [321, 278] width 38 height 12
click at [75, 273] on span "Legajo" at bounding box center [65, 278] width 34 height 12
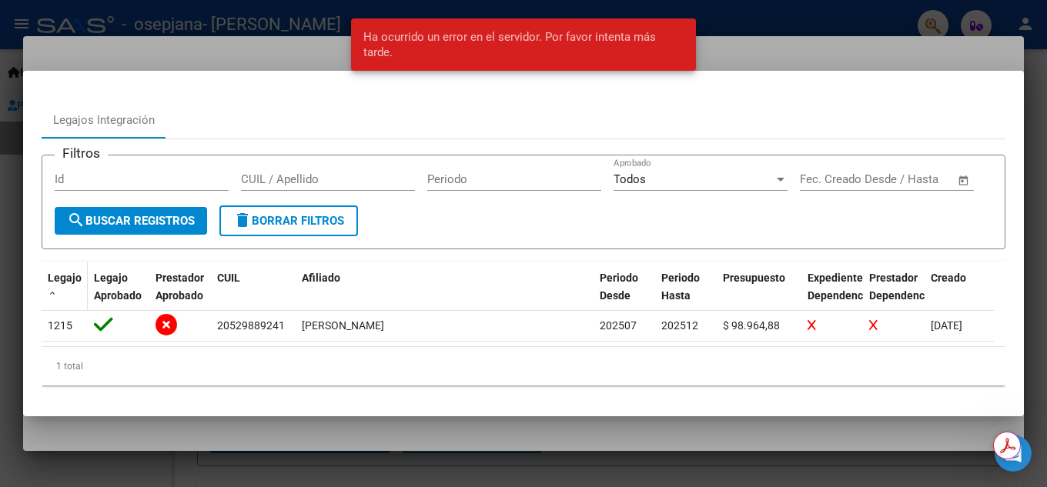
click at [59, 275] on span "Legajo" at bounding box center [65, 278] width 34 height 12
click at [444, 249] on form "Filtros Id CUIL / Apellido Periodo Todos Aprobado Fecha inicio – Fecha fin Fec.…" at bounding box center [524, 202] width 964 height 95
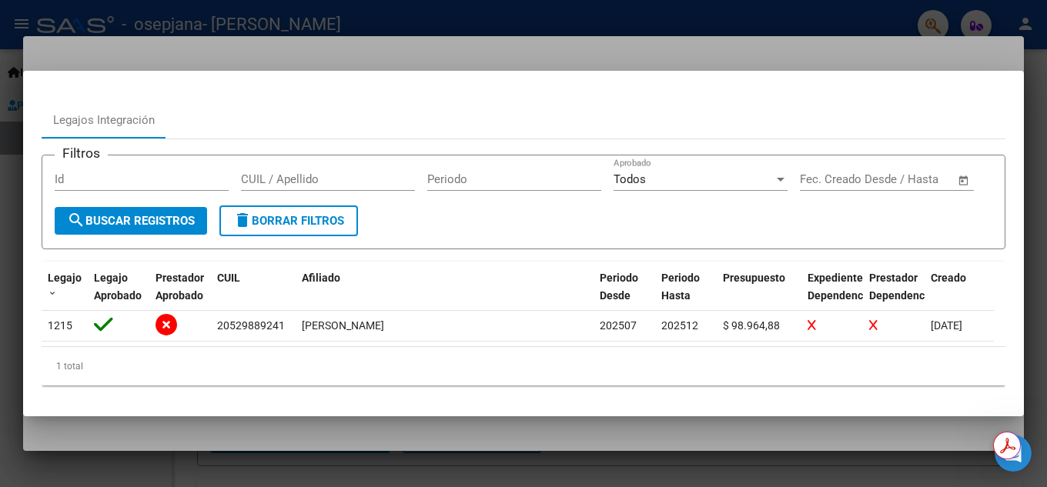
click at [461, 49] on div at bounding box center [523, 243] width 1047 height 487
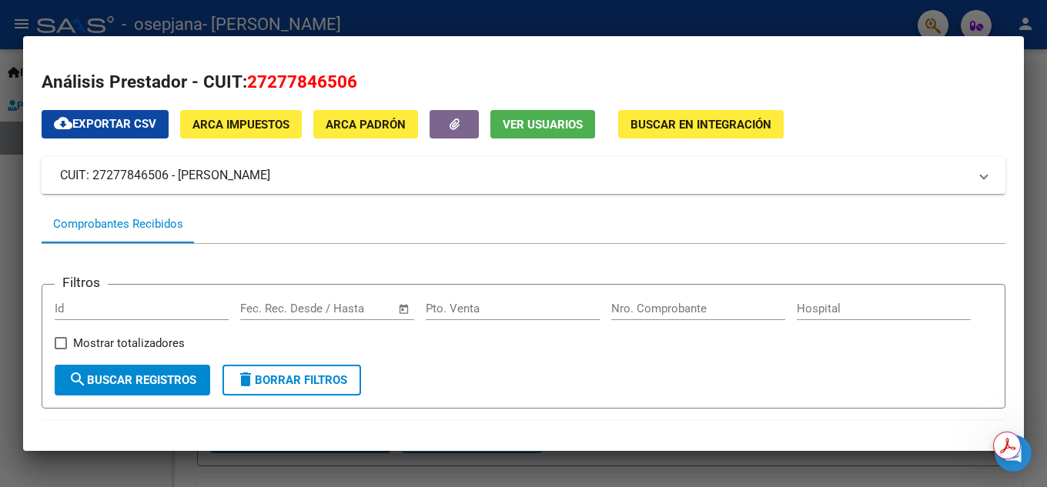
click at [527, 129] on span "Ver Usuarios" at bounding box center [543, 125] width 80 height 14
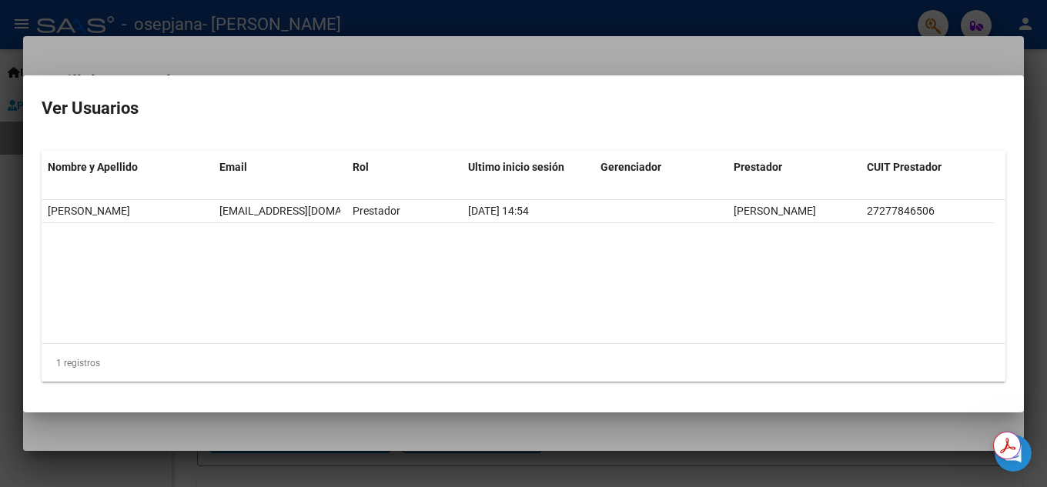
click at [441, 58] on div at bounding box center [523, 243] width 1047 height 487
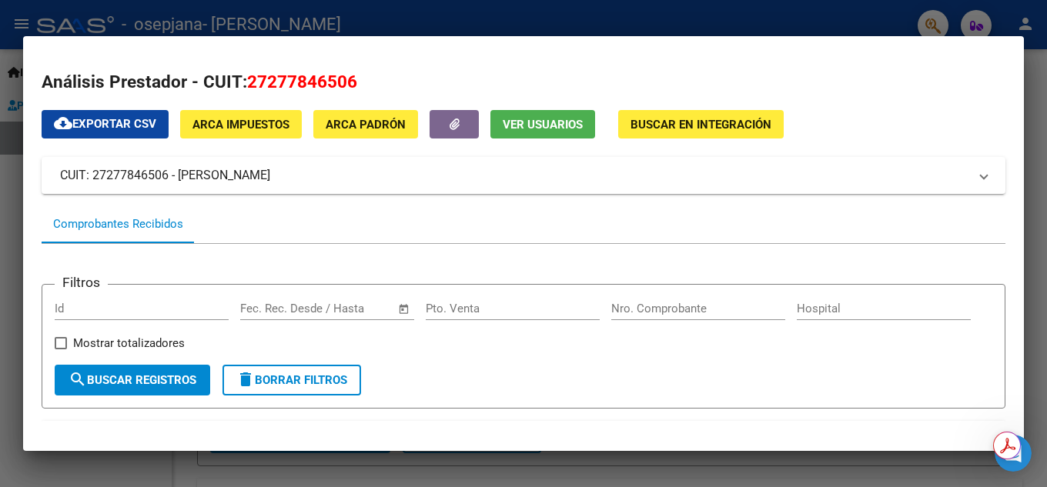
click at [559, 120] on span "Ver Usuarios" at bounding box center [543, 125] width 80 height 14
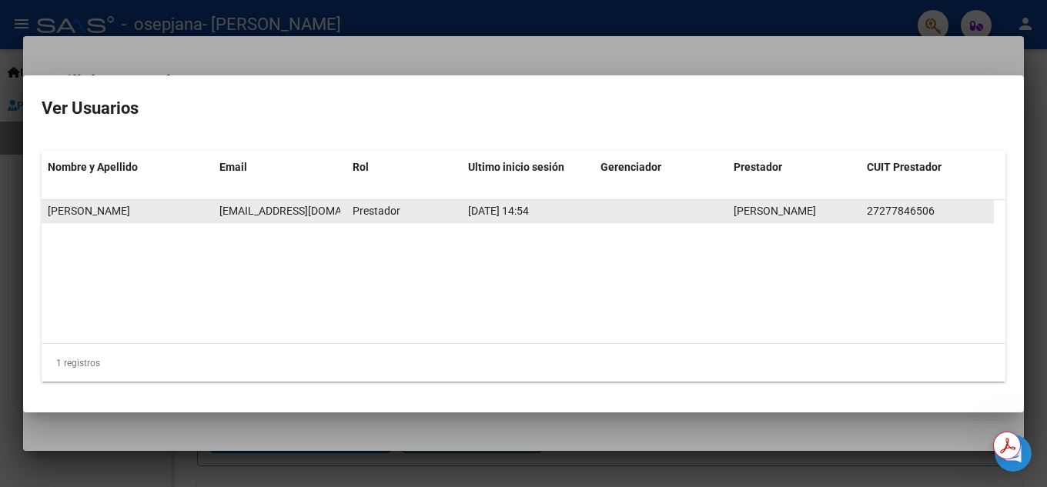
click at [407, 214] on div "Prestador" at bounding box center [404, 211] width 103 height 18
click at [101, 209] on span "[PERSON_NAME]" at bounding box center [89, 211] width 82 height 12
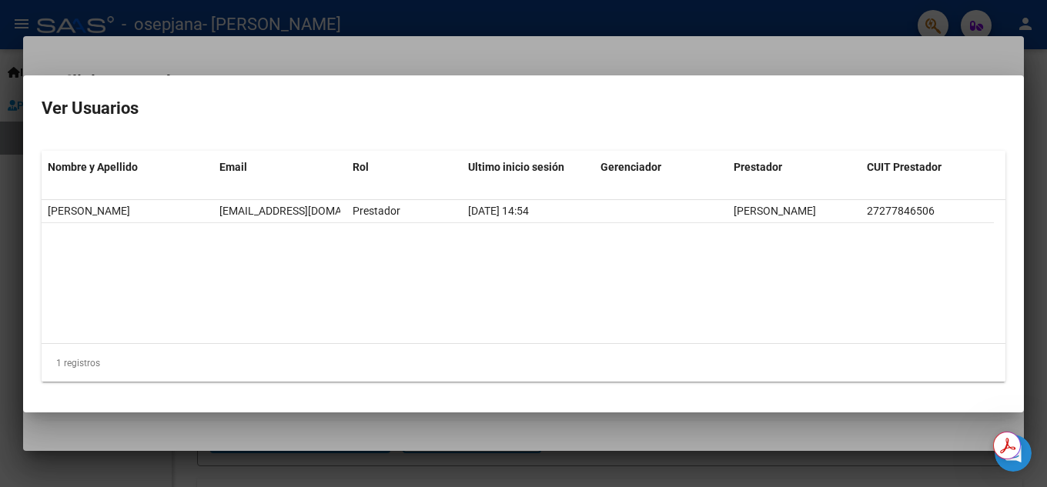
click at [450, 63] on div at bounding box center [523, 243] width 1047 height 487
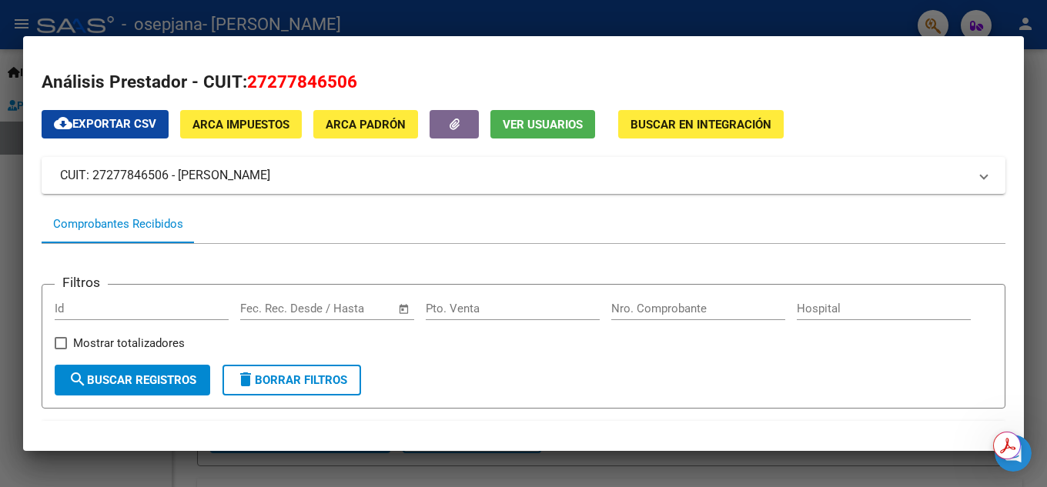
click at [542, 128] on span "Ver Usuarios" at bounding box center [543, 125] width 80 height 14
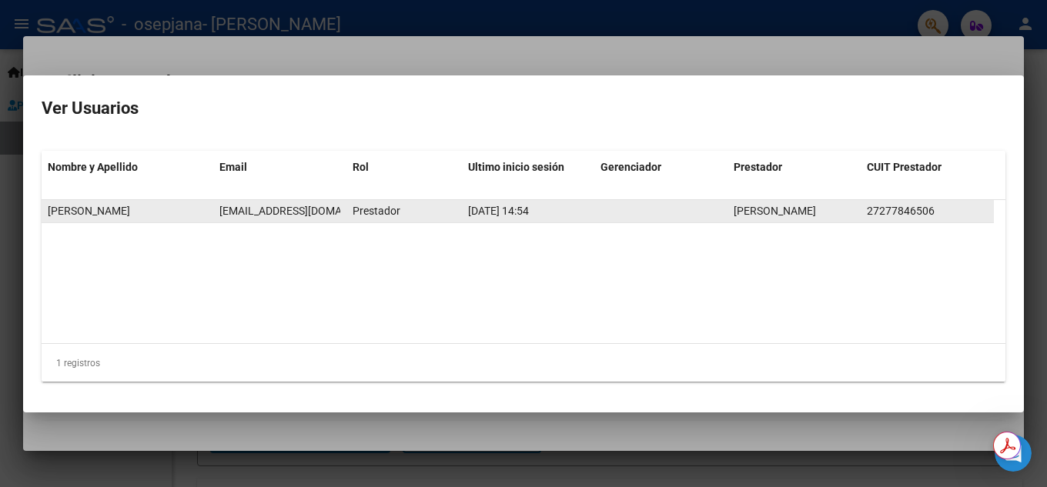
click at [413, 212] on div "Prestador" at bounding box center [404, 211] width 103 height 18
click at [130, 206] on span "[PERSON_NAME]" at bounding box center [89, 211] width 82 height 12
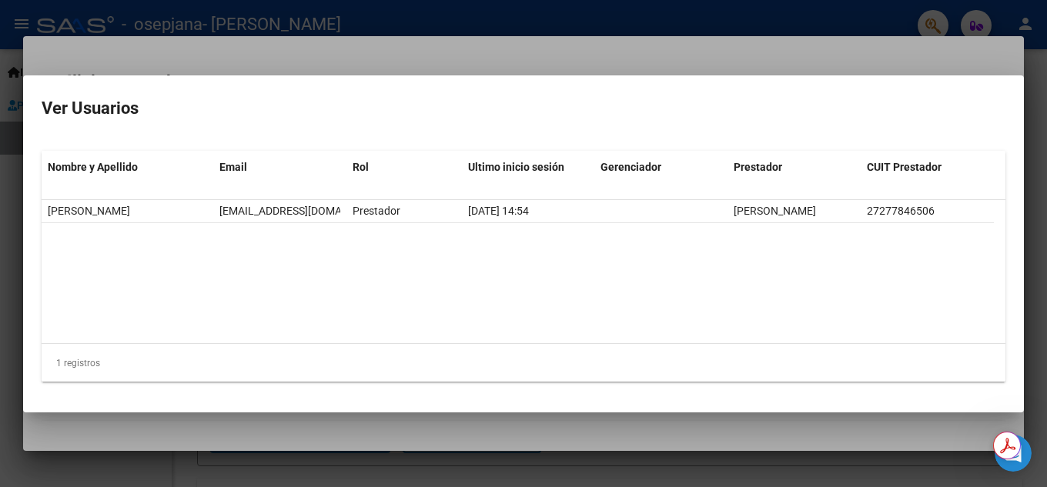
click at [446, 53] on div at bounding box center [523, 243] width 1047 height 487
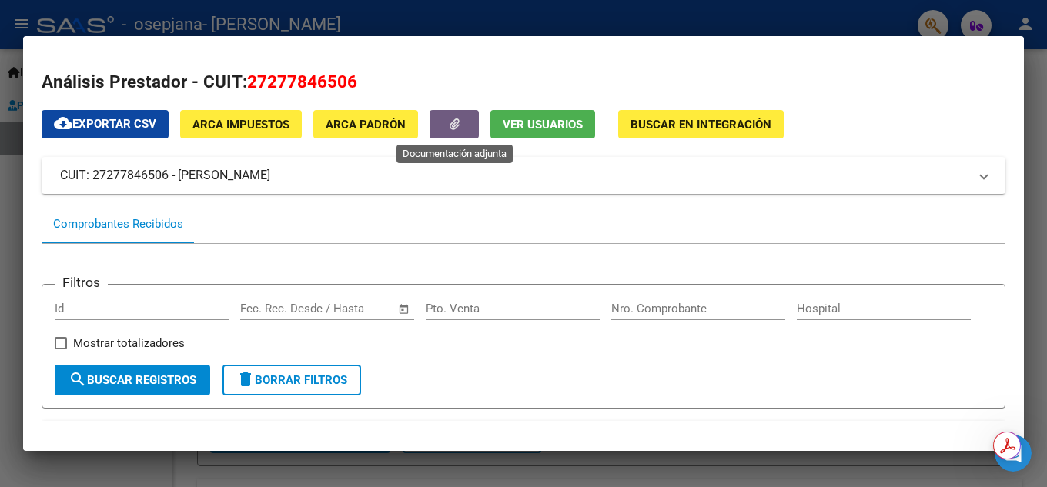
click at [458, 133] on button "button" at bounding box center [454, 124] width 49 height 28
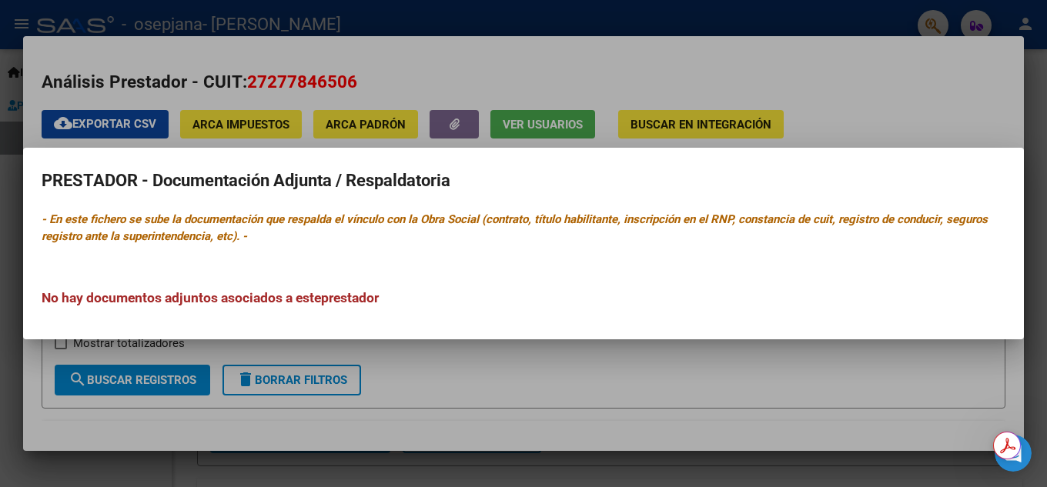
click at [424, 262] on div "No hay documentos adjuntos asociados a este prestador" at bounding box center [524, 282] width 964 height 51
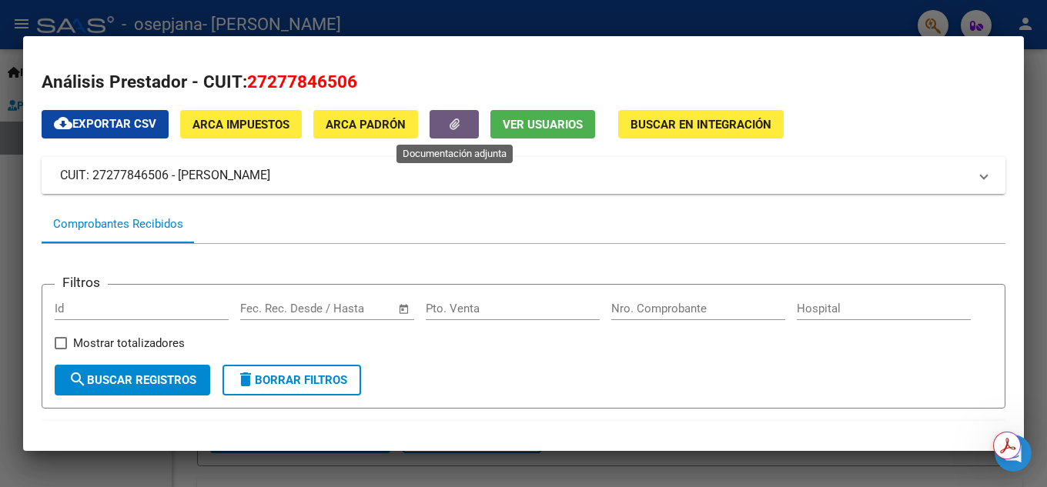
click at [981, 175] on span at bounding box center [984, 175] width 6 height 18
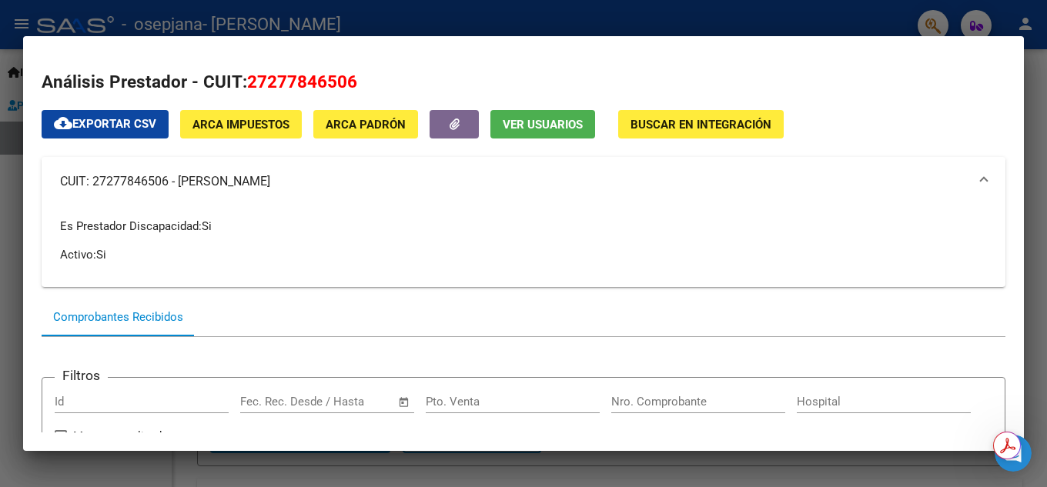
click at [969, 175] on span "CUIT: 27277846506 - [PERSON_NAME]" at bounding box center [520, 181] width 921 height 18
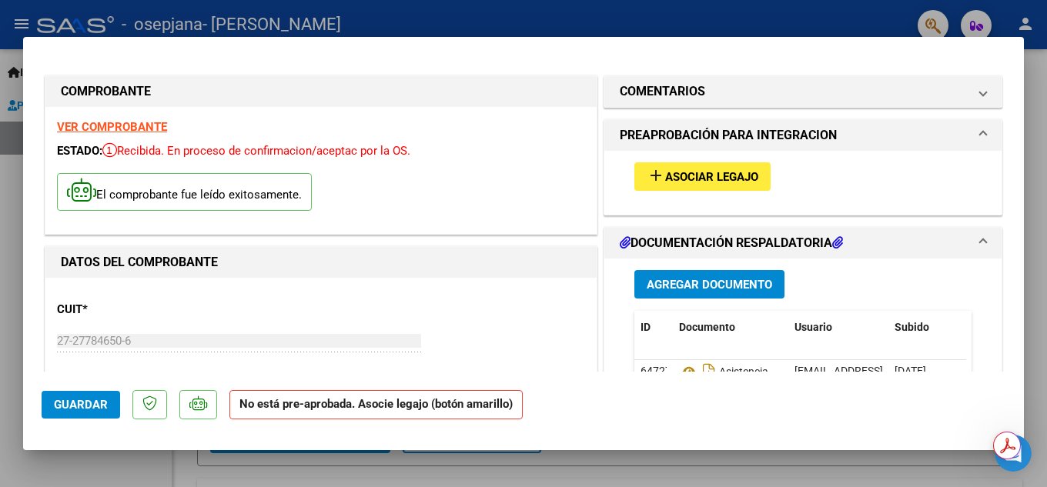
click at [343, 410] on strong "No está pre-aprobada. Asocie legajo (botón amarillo)" at bounding box center [375, 405] width 293 height 30
click at [481, 312] on div "CUIT * 27-27784650-6 Ingresar CUIT ANALISIS PRESTADOR ZARATE ANALIA GRACIELA AR…" at bounding box center [321, 358] width 528 height 136
click at [669, 178] on span "Asociar Legajo" at bounding box center [711, 177] width 93 height 14
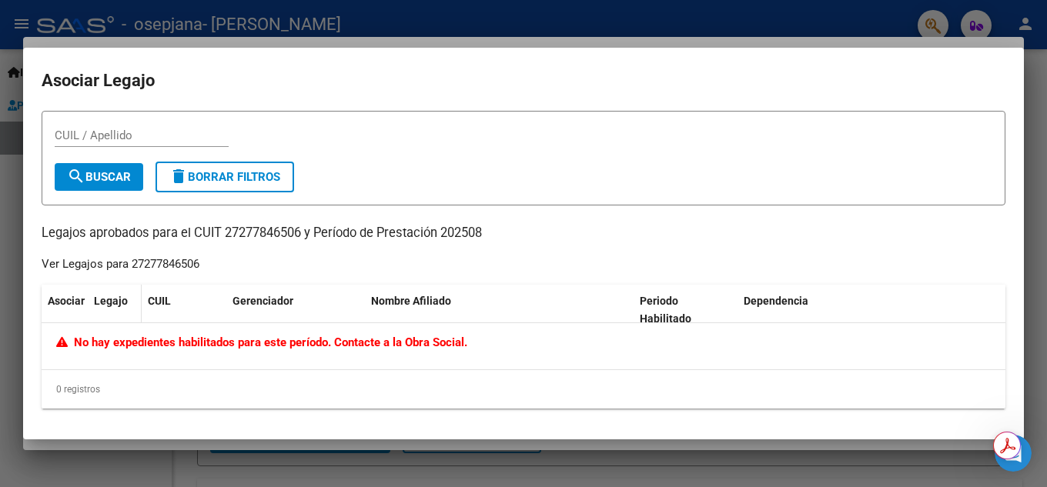
click at [103, 300] on span "Legajo" at bounding box center [111, 301] width 34 height 12
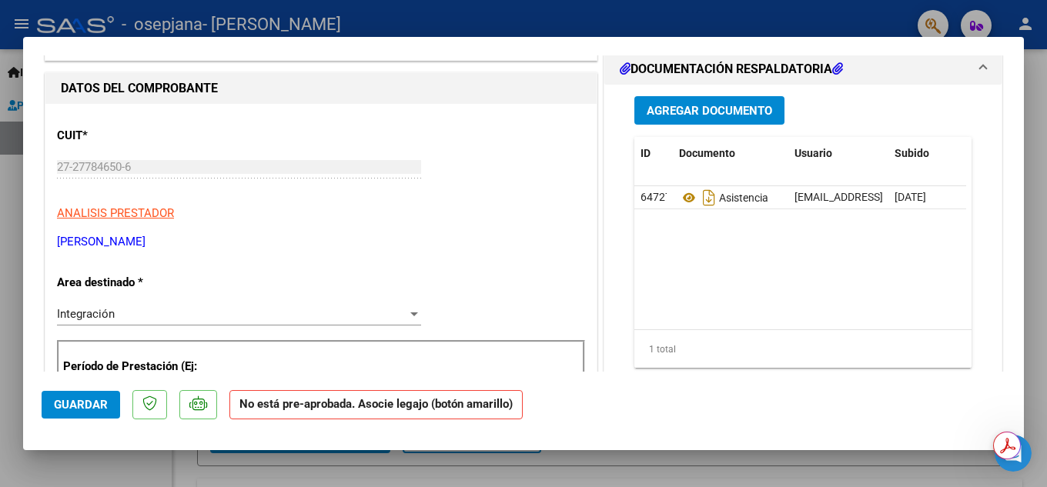
scroll to position [97, 0]
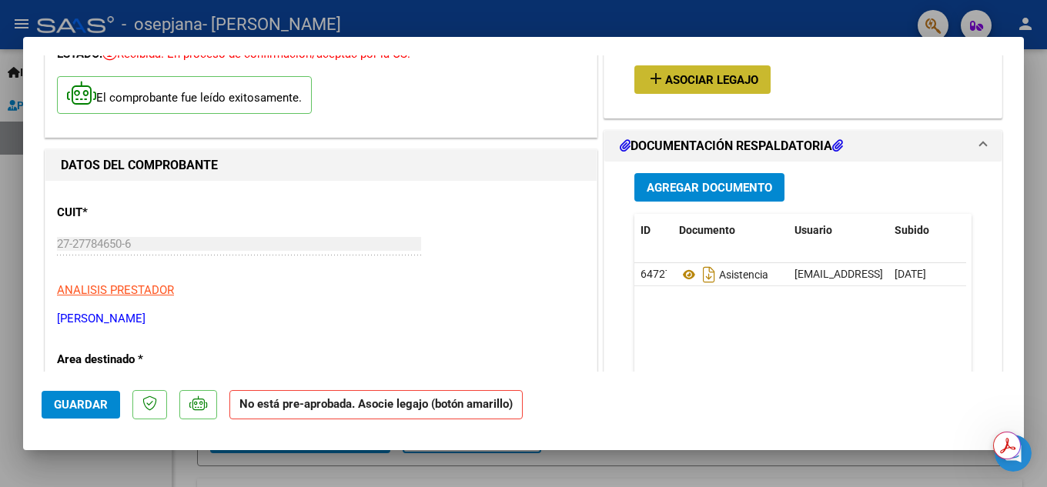
click at [665, 85] on span "Asociar Legajo" at bounding box center [711, 80] width 93 height 14
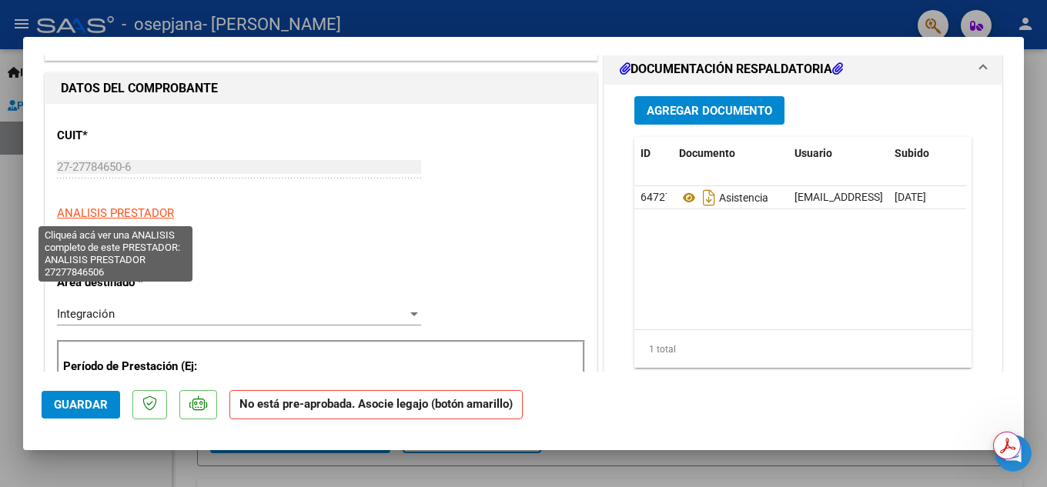
click at [92, 216] on span "ANALISIS PRESTADOR" at bounding box center [115, 213] width 117 height 14
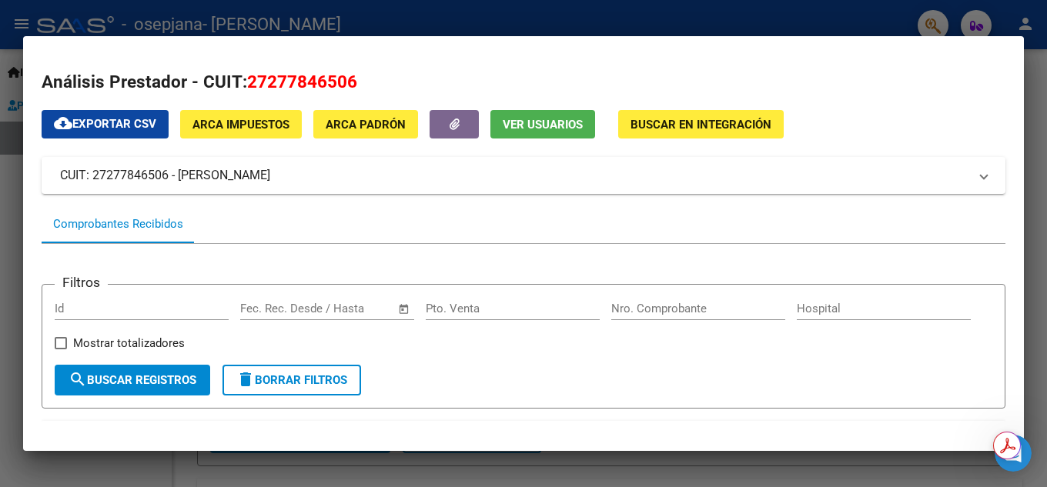
click at [126, 222] on div "Comprobantes Recibidos" at bounding box center [118, 225] width 130 height 18
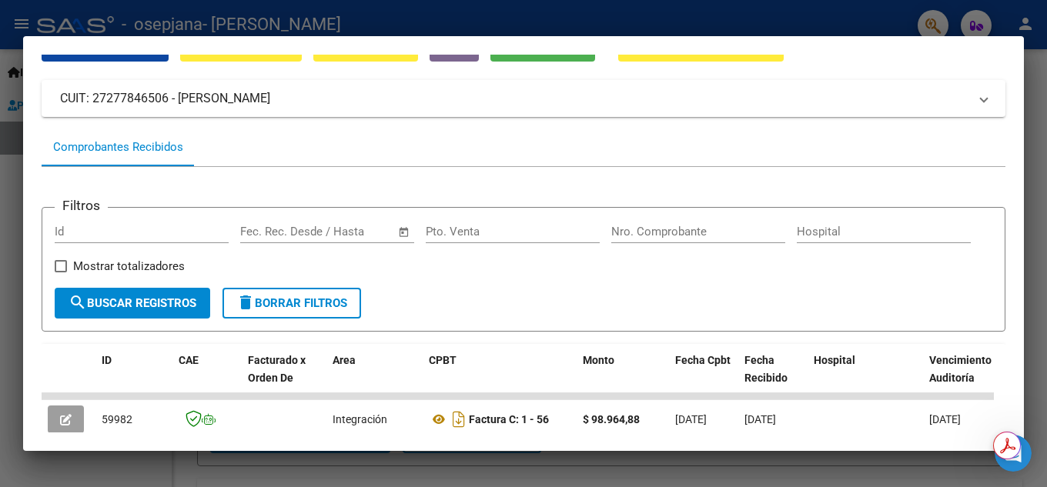
scroll to position [176, 0]
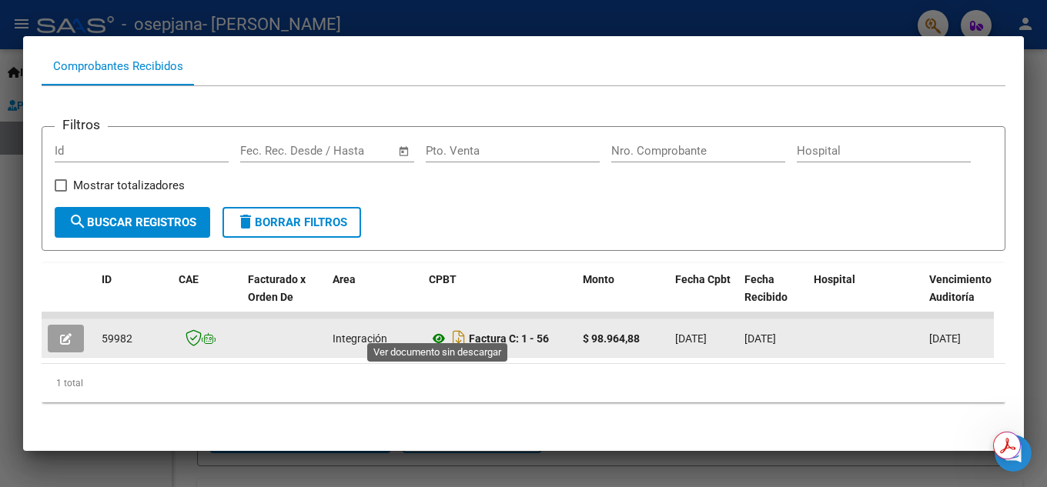
click at [440, 330] on icon at bounding box center [439, 339] width 20 height 18
click at [63, 333] on icon "button" at bounding box center [66, 339] width 12 height 12
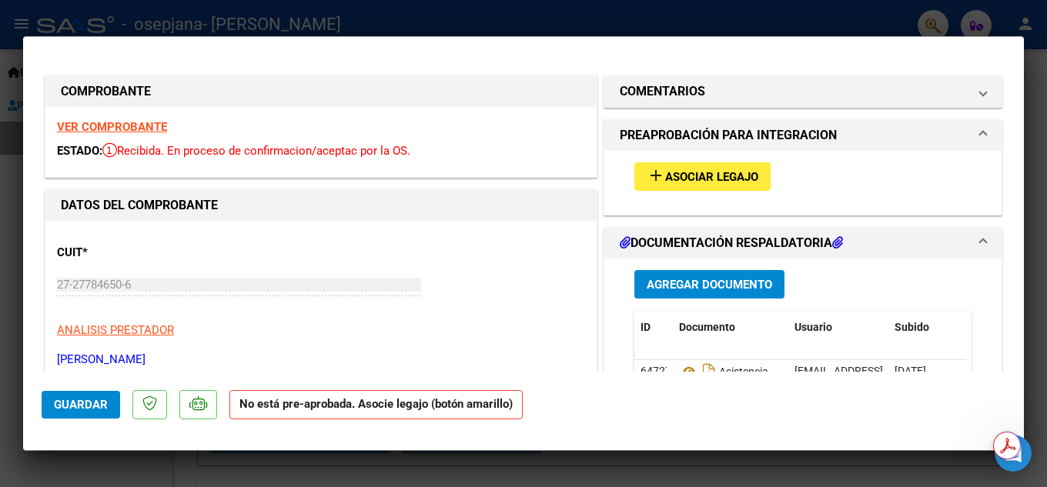
scroll to position [77, 0]
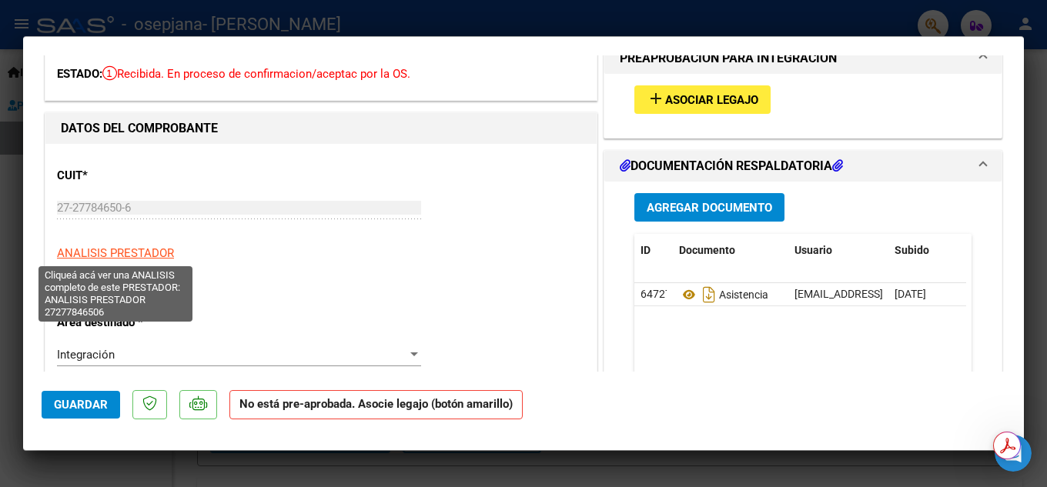
click at [122, 248] on span "ANALISIS PRESTADOR" at bounding box center [115, 253] width 117 height 14
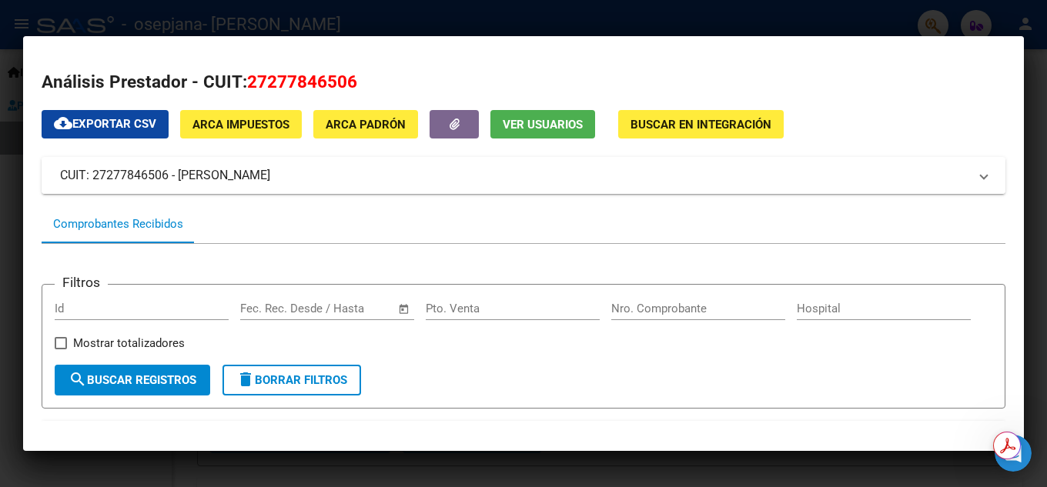
click at [662, 159] on mat-expansion-panel-header "CUIT: 27277846506 - [PERSON_NAME]" at bounding box center [524, 175] width 964 height 37
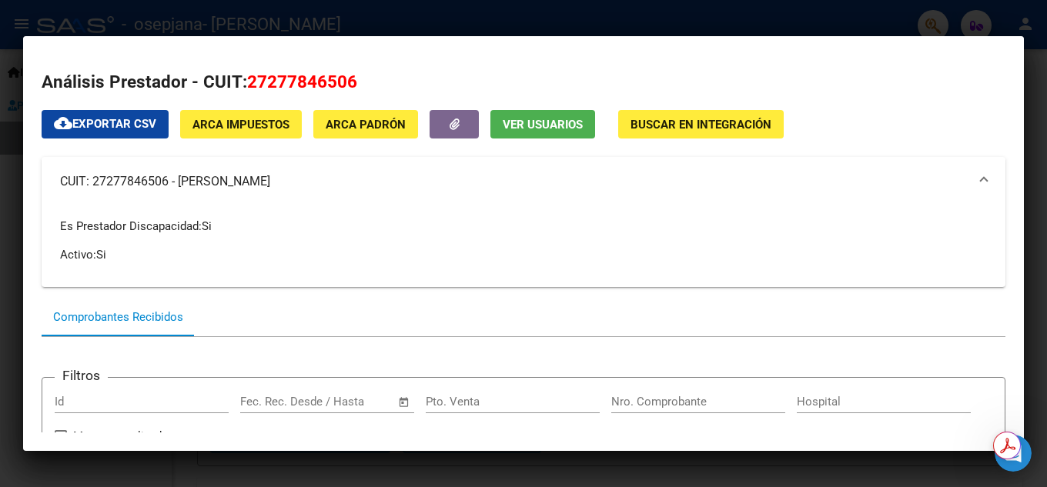
click at [662, 159] on mat-expansion-panel-header "CUIT: 27277846506 - [PERSON_NAME]" at bounding box center [524, 181] width 964 height 49
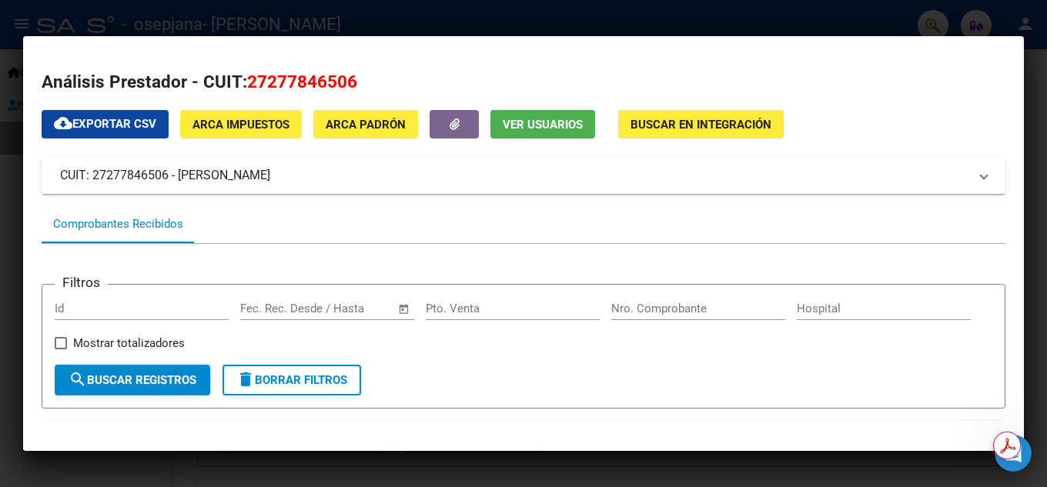
click at [667, 124] on span "Buscar en Integración" at bounding box center [701, 125] width 141 height 14
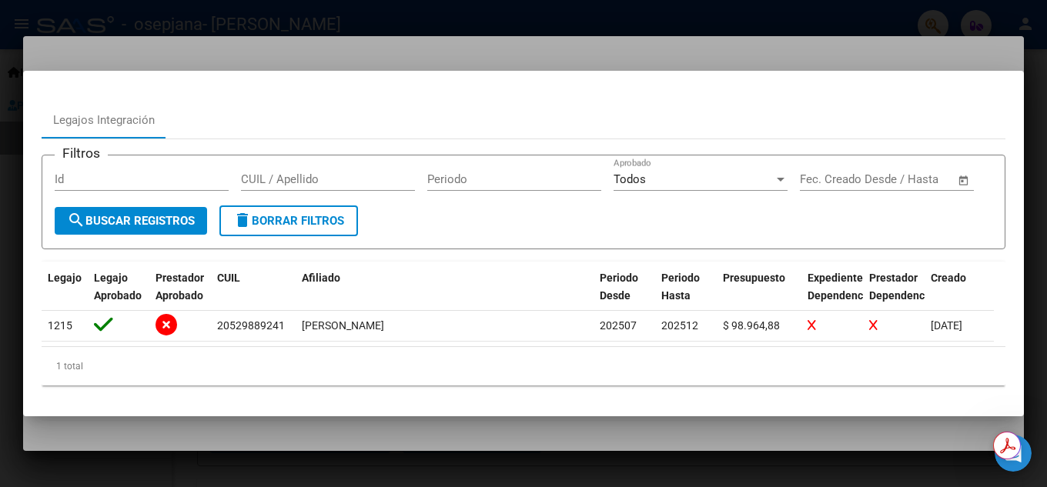
scroll to position [31, 0]
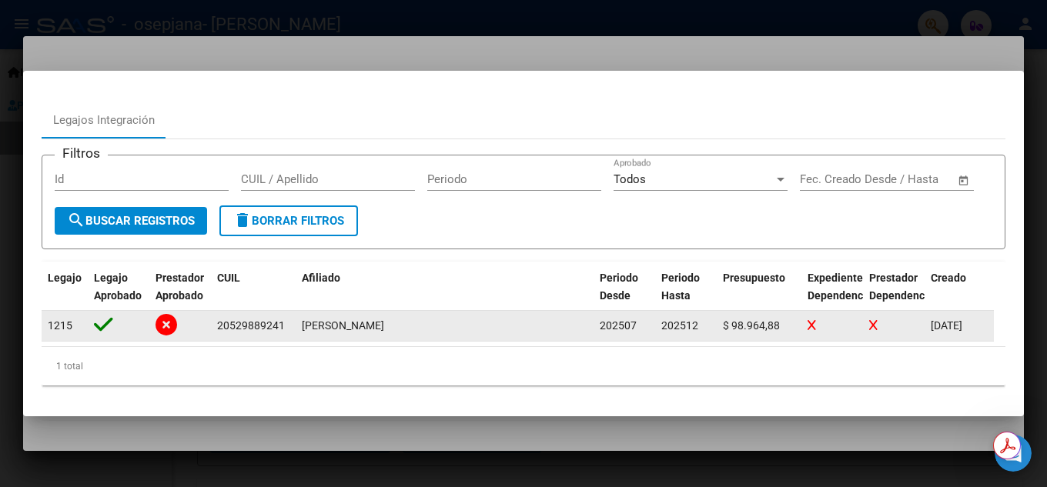
click at [818, 326] on div at bounding box center [832, 326] width 49 height 18
click at [961, 332] on span "[DATE]" at bounding box center [947, 326] width 32 height 12
click at [166, 330] on icon at bounding box center [167, 325] width 22 height 22
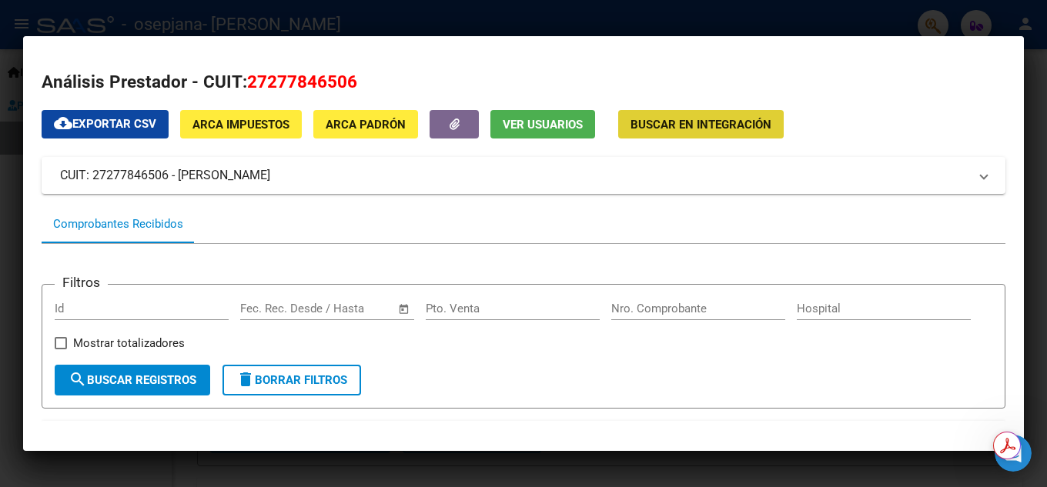
click at [546, 126] on span "Ver Usuarios" at bounding box center [543, 125] width 80 height 14
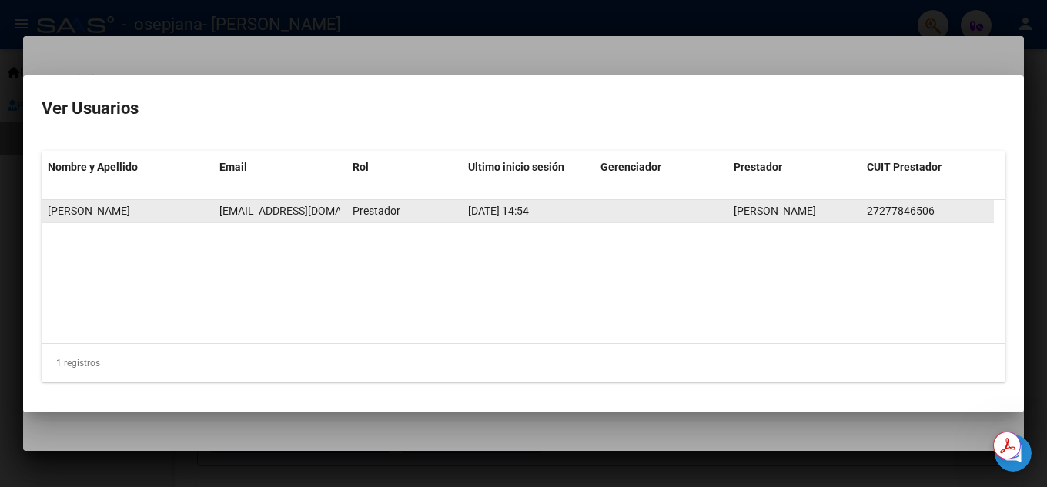
click at [426, 220] on datatable-body-cell "Prestador" at bounding box center [403, 211] width 115 height 22
click at [126, 216] on span "[PERSON_NAME]" at bounding box center [89, 211] width 82 height 12
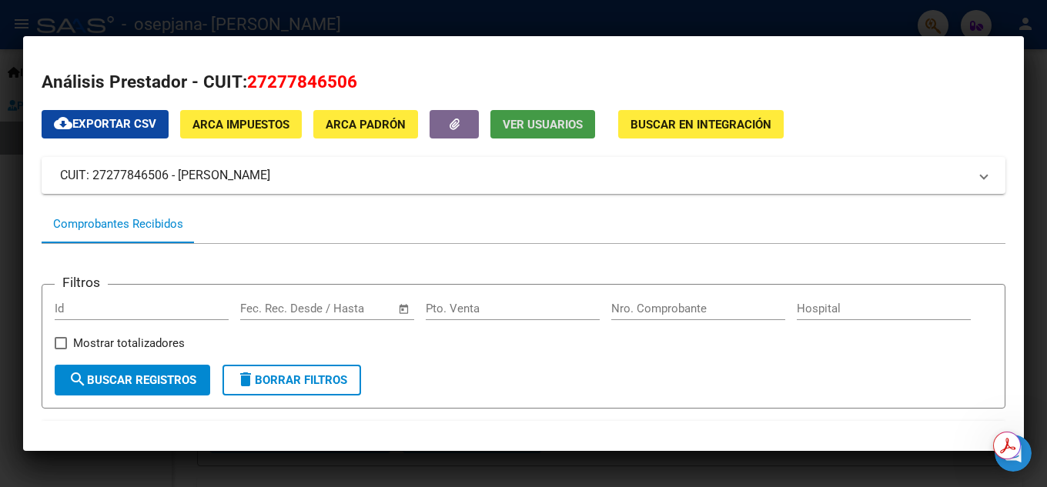
click at [379, 125] on span "ARCA Padrón" at bounding box center [366, 125] width 80 height 14
click at [206, 182] on mat-panel-title "CUIT: 27277846506 - [PERSON_NAME]" at bounding box center [514, 175] width 909 height 18
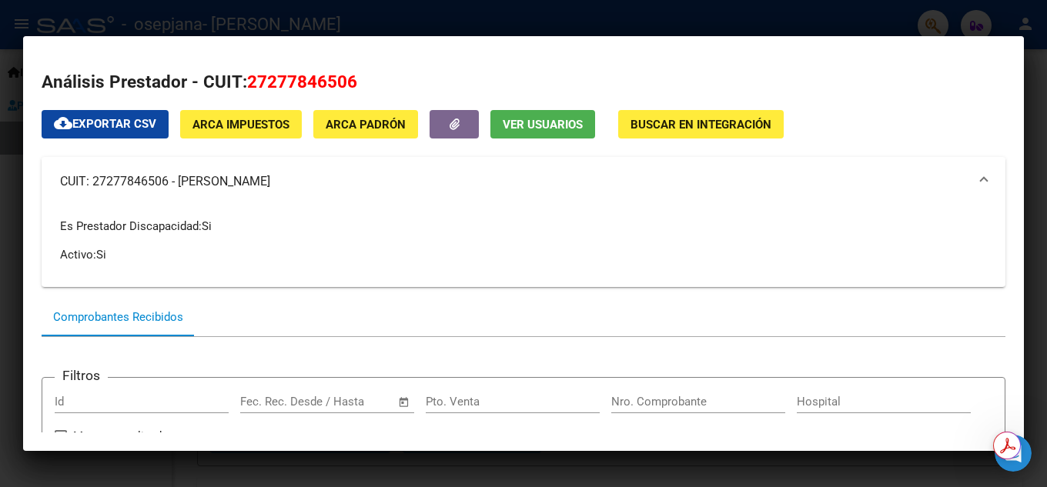
click at [206, 182] on mat-panel-title "CUIT: 27277846506 - [PERSON_NAME]" at bounding box center [514, 181] width 909 height 18
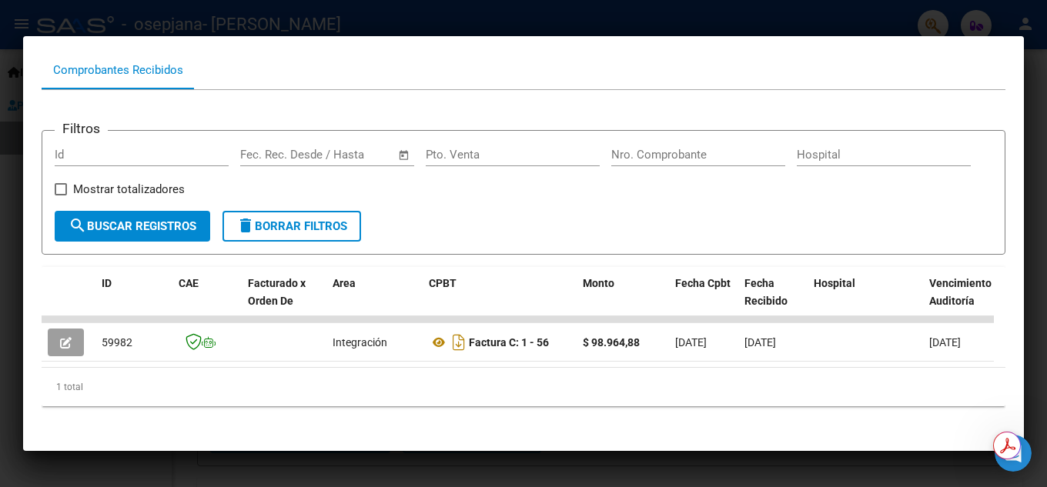
scroll to position [176, 0]
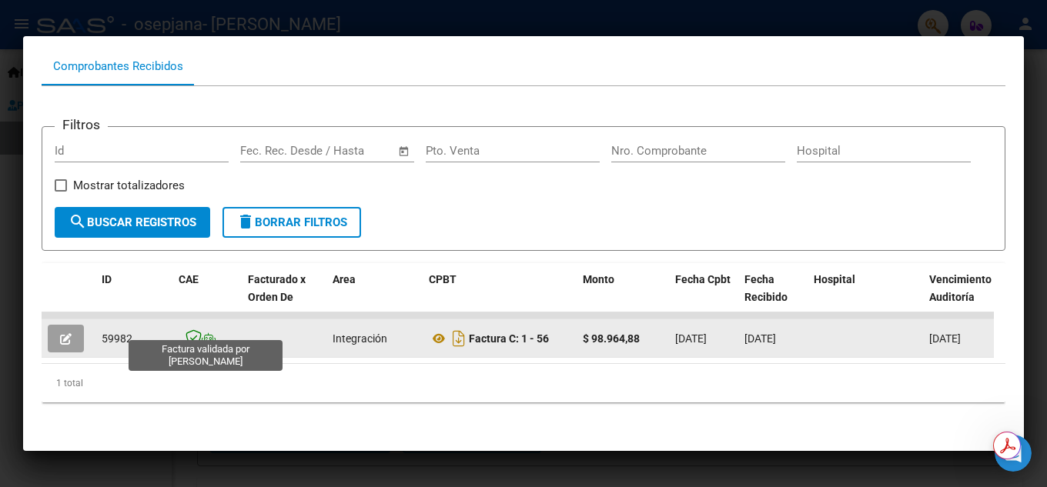
click at [199, 330] on icon at bounding box center [194, 338] width 16 height 17
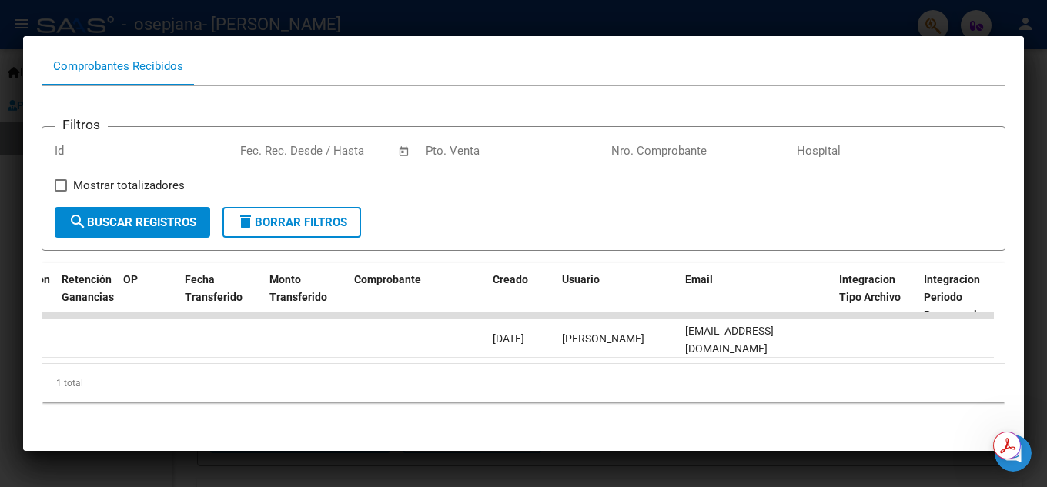
scroll to position [0, 1316]
drag, startPoint x: 606, startPoint y: 365, endPoint x: 651, endPoint y: 362, distance: 44.8
click at [651, 362] on div "ID CAE Facturado x Orden De Area CPBT Monto Fecha Cpbt Fecha Recibido Hospital …" at bounding box center [524, 332] width 964 height 139
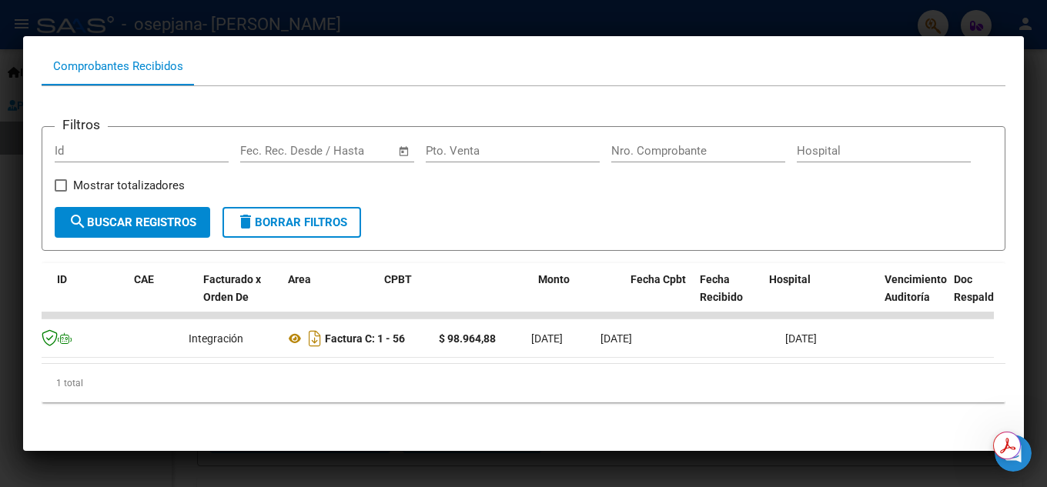
scroll to position [0, 0]
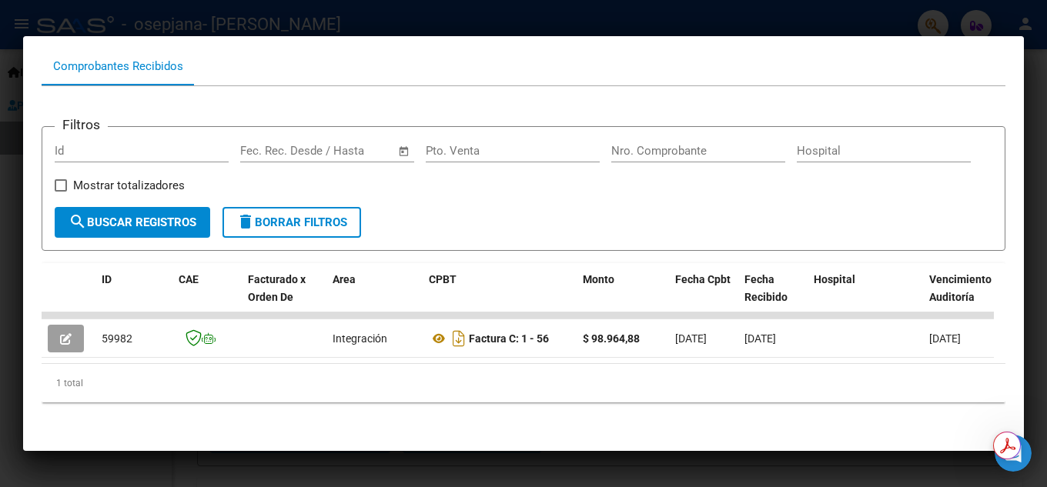
click at [61, 387] on div "1 total" at bounding box center [524, 383] width 964 height 38
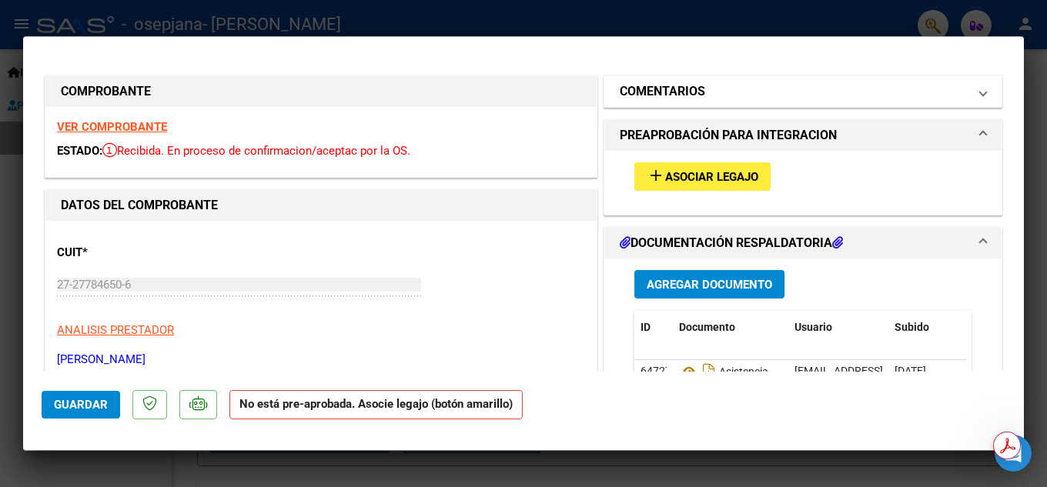
click at [628, 84] on h1 "COMENTARIOS" at bounding box center [662, 91] width 85 height 18
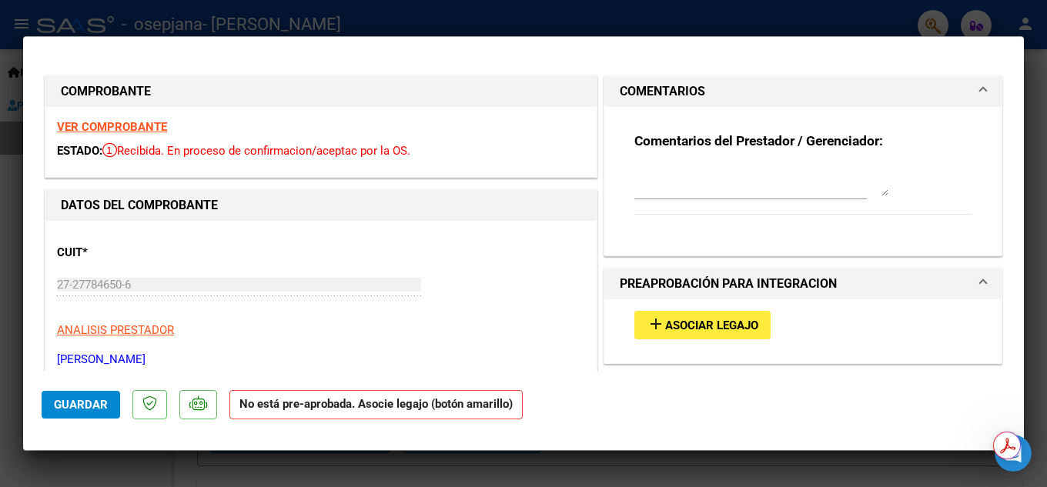
click at [628, 84] on h1 "COMENTARIOS" at bounding box center [662, 91] width 85 height 18
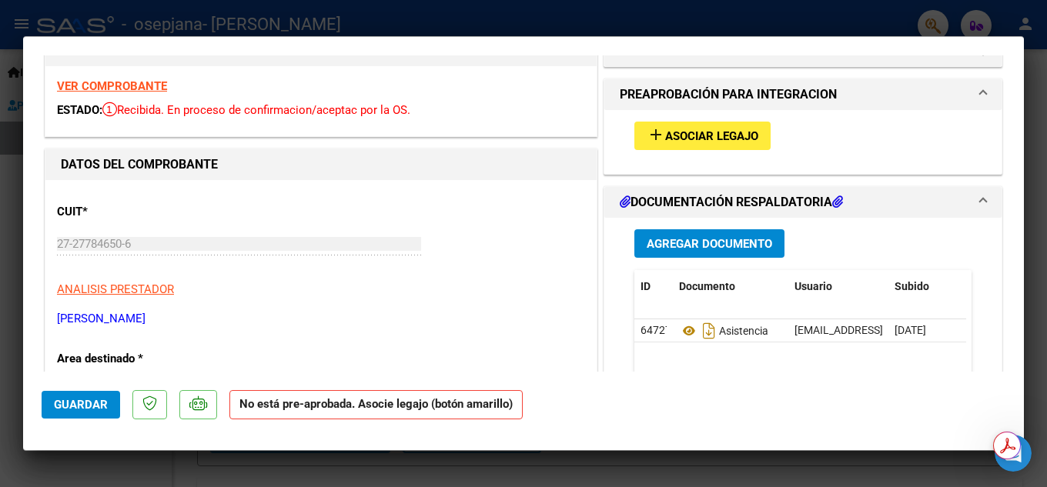
scroll to position [118, 0]
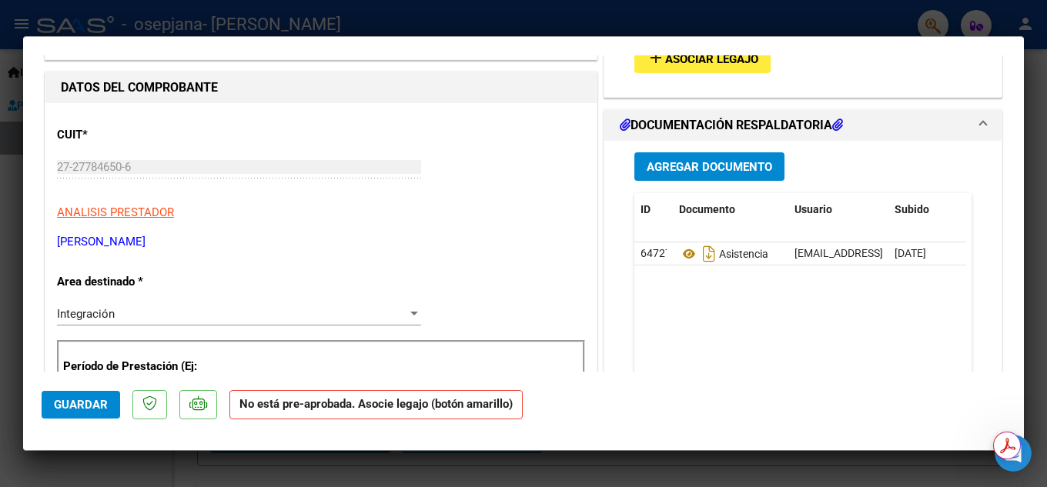
click at [79, 405] on span "Guardar" at bounding box center [81, 405] width 54 height 14
click at [80, 407] on span "Guardar" at bounding box center [81, 405] width 54 height 14
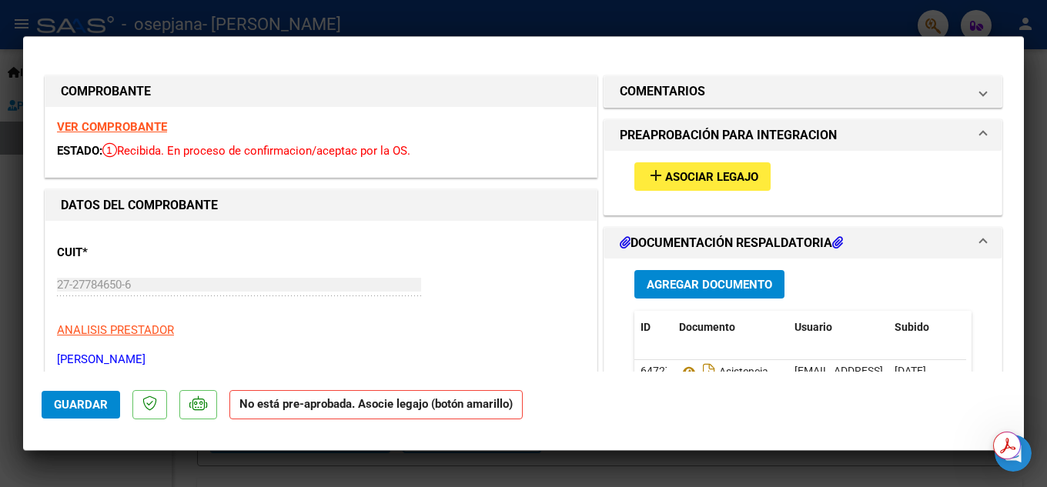
click at [504, 27] on div at bounding box center [523, 243] width 1047 height 487
type input "$ 0,00"
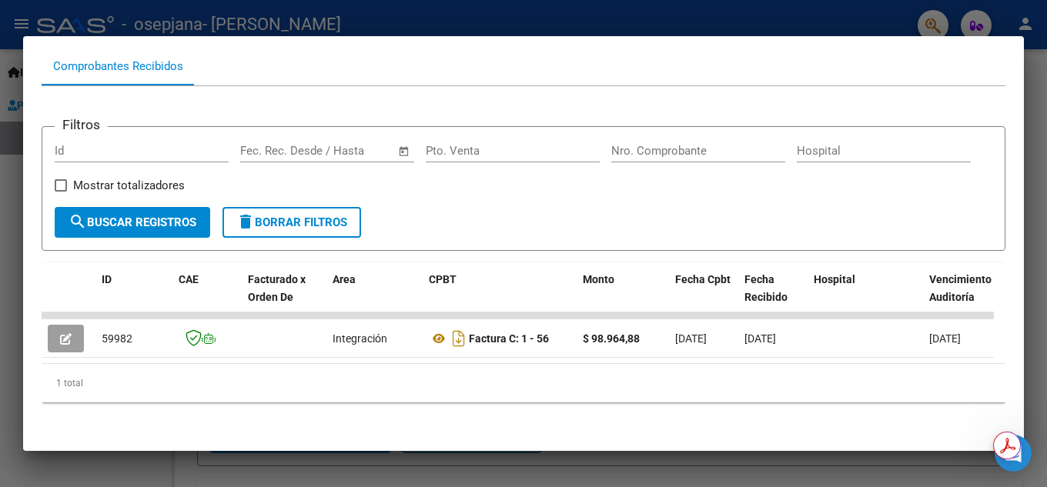
click at [516, 12] on div at bounding box center [523, 243] width 1047 height 487
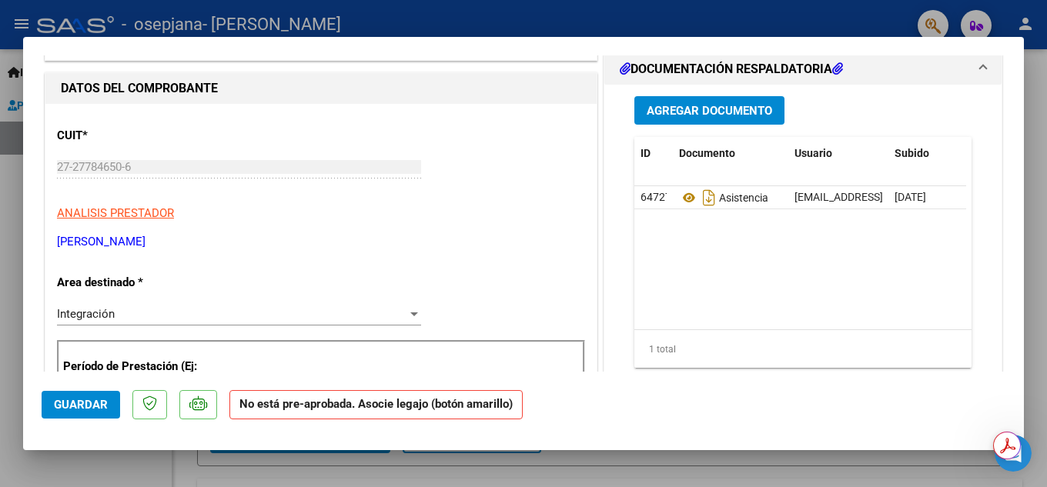
type input "$ 0,00"
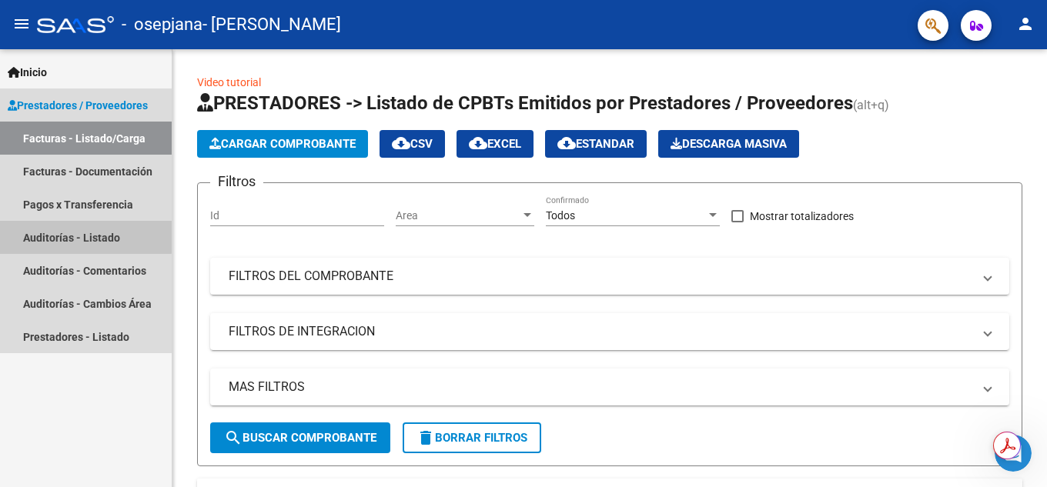
click at [79, 236] on link "Auditorías - Listado" at bounding box center [86, 237] width 172 height 33
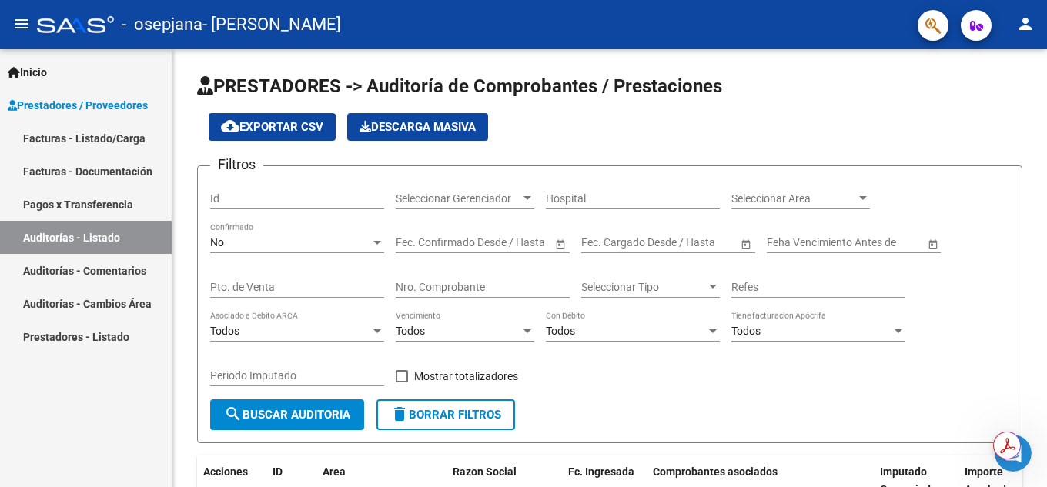
click at [86, 268] on link "Auditorías - Comentarios" at bounding box center [86, 270] width 172 height 33
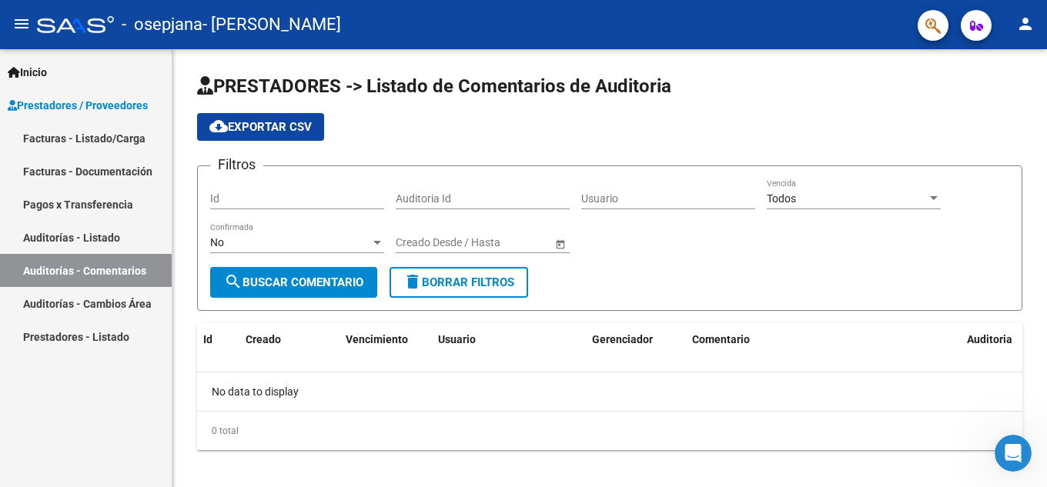
click at [93, 300] on link "Auditorías - Cambios Área" at bounding box center [86, 303] width 172 height 33
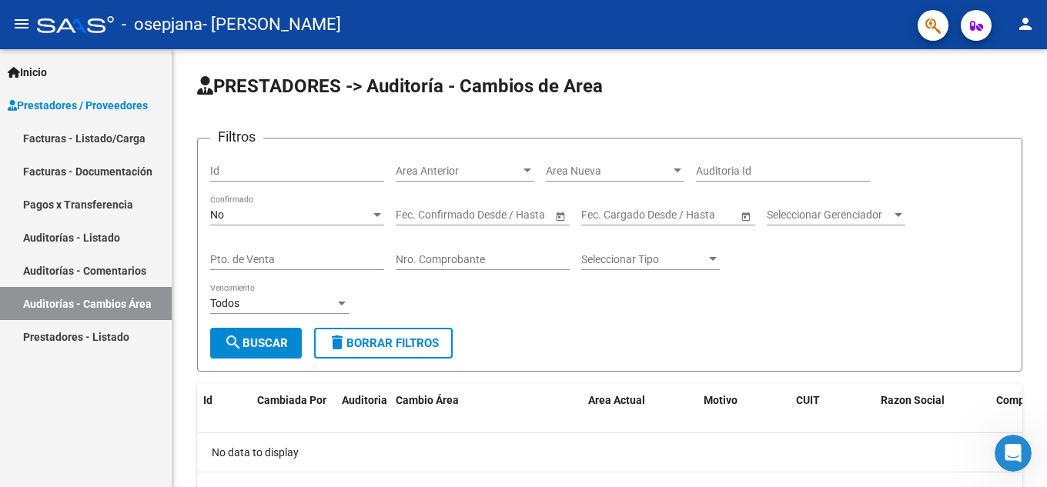
click at [89, 340] on link "Prestadores - Listado" at bounding box center [86, 336] width 172 height 33
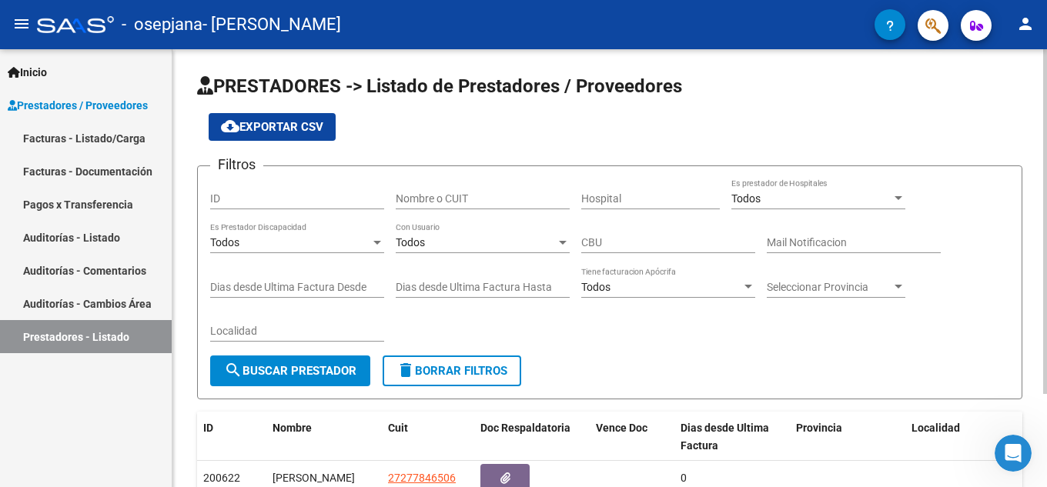
click at [377, 236] on div at bounding box center [377, 242] width 14 height 12
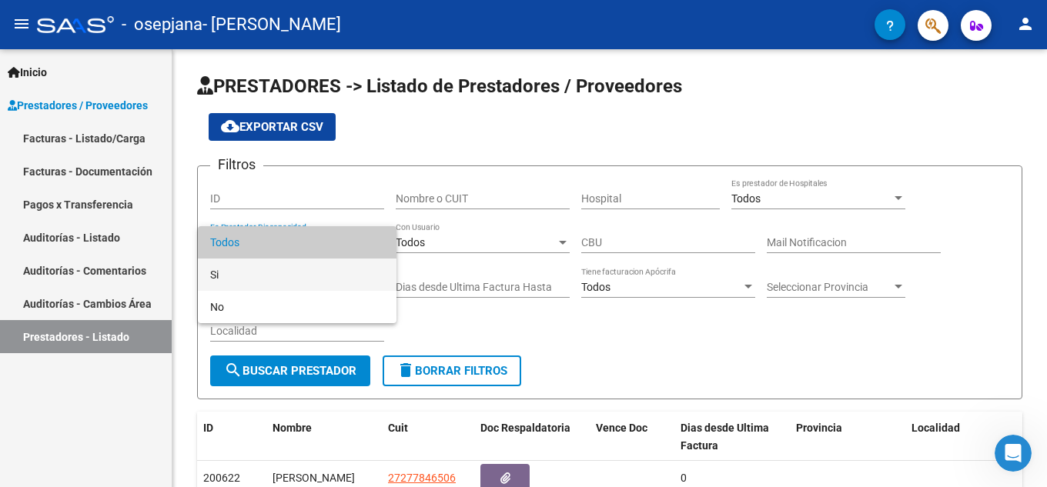
click at [303, 282] on span "Si" at bounding box center [297, 275] width 174 height 32
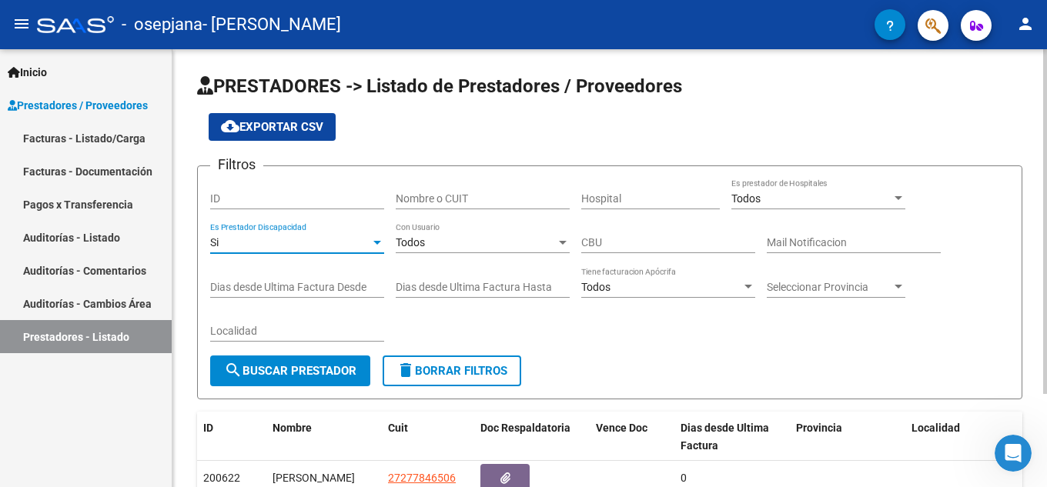
scroll to position [118, 0]
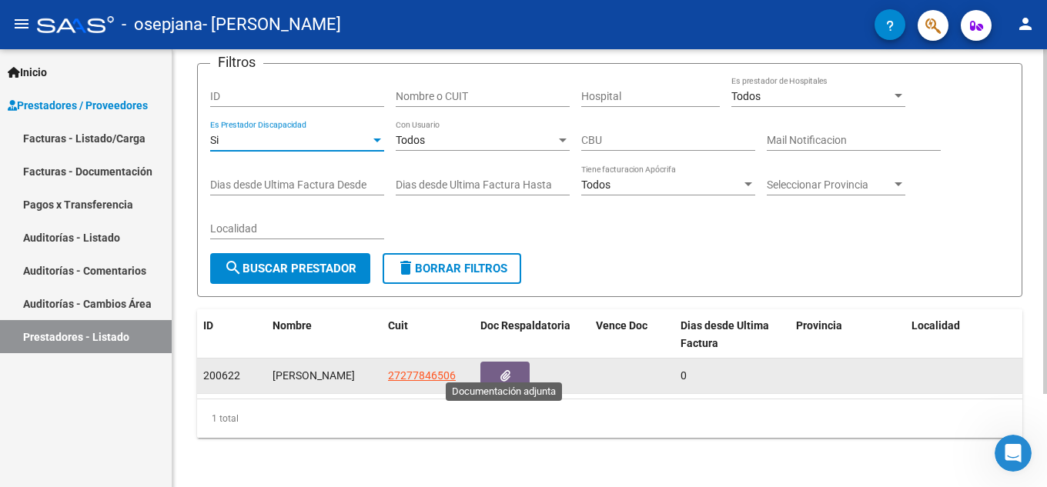
click at [507, 370] on button "button" at bounding box center [504, 376] width 49 height 28
click at [215, 370] on span "200622" at bounding box center [221, 376] width 37 height 12
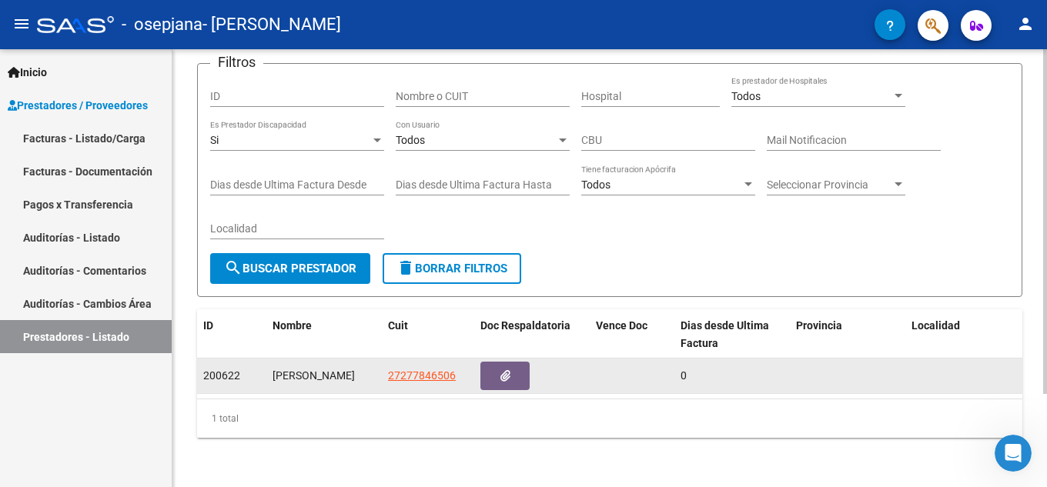
drag, startPoint x: 241, startPoint y: 361, endPoint x: 203, endPoint y: 363, distance: 37.8
click at [203, 367] on div "200622" at bounding box center [231, 376] width 57 height 18
click at [249, 367] on div "200622" at bounding box center [231, 376] width 57 height 18
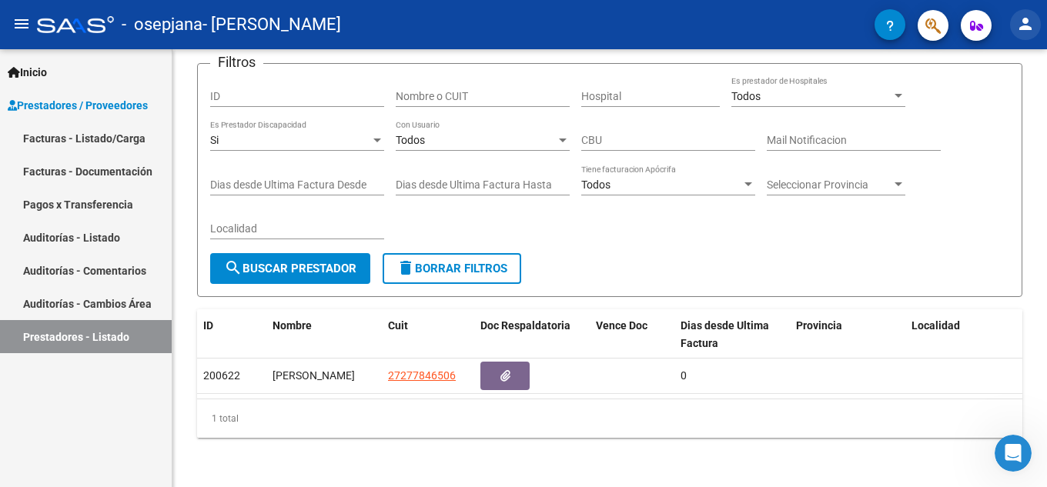
click at [1026, 24] on mat-icon "person" at bounding box center [1025, 24] width 18 height 18
click at [999, 179] on div at bounding box center [523, 243] width 1047 height 487
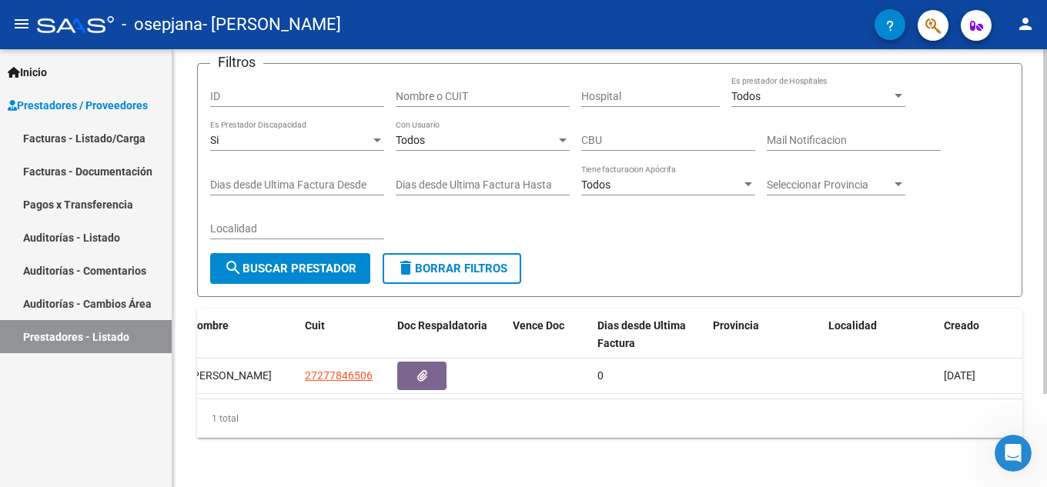
scroll to position [0, 0]
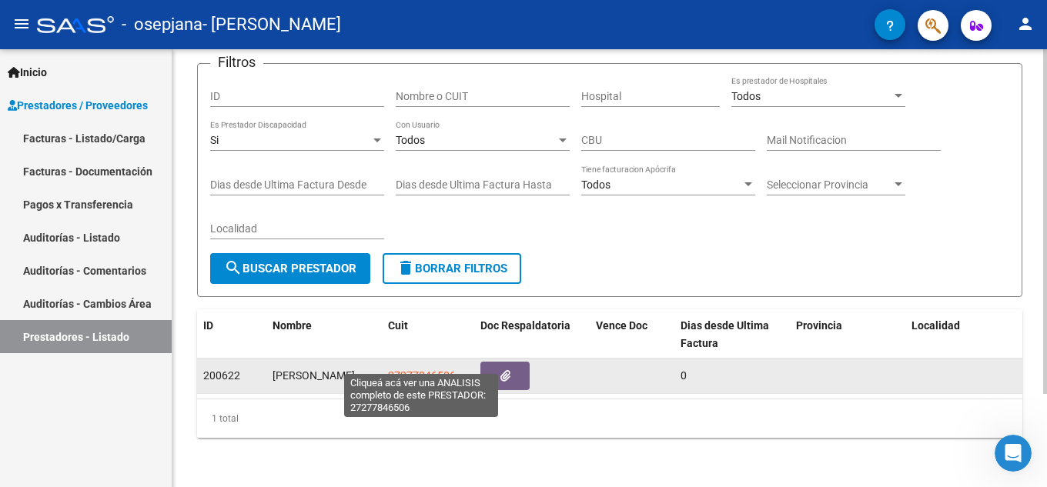
click at [413, 370] on span "27277846506" at bounding box center [422, 376] width 68 height 12
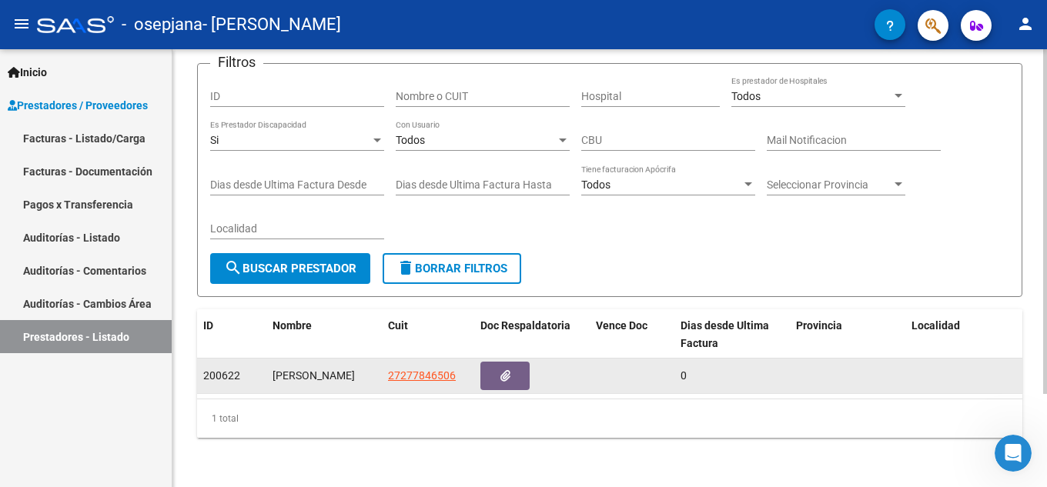
scroll to position [3, 0]
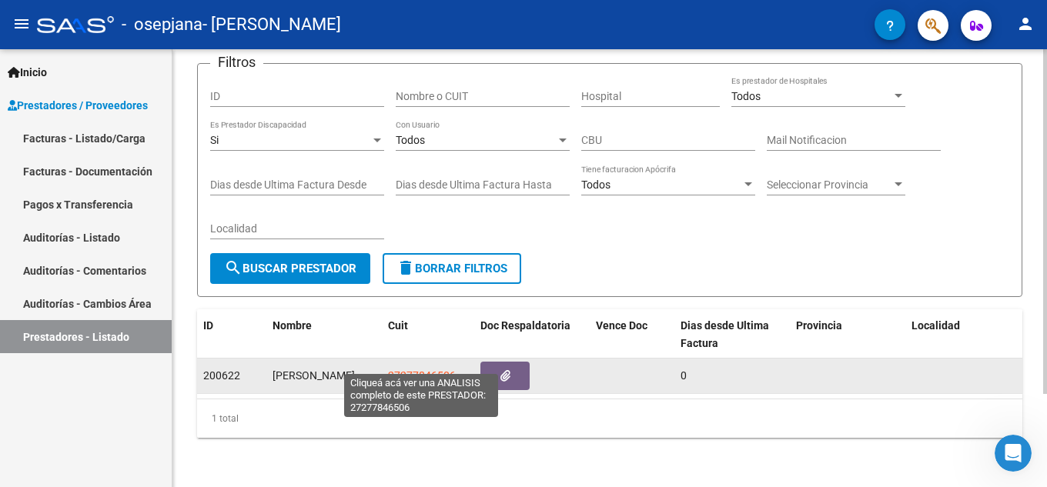
click at [419, 370] on span "27277846506" at bounding box center [422, 376] width 68 height 12
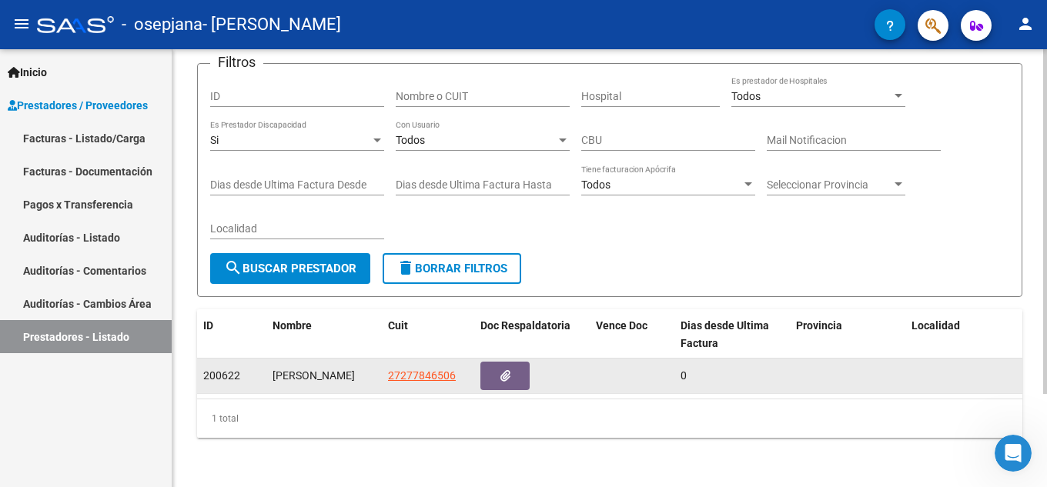
scroll to position [0, 0]
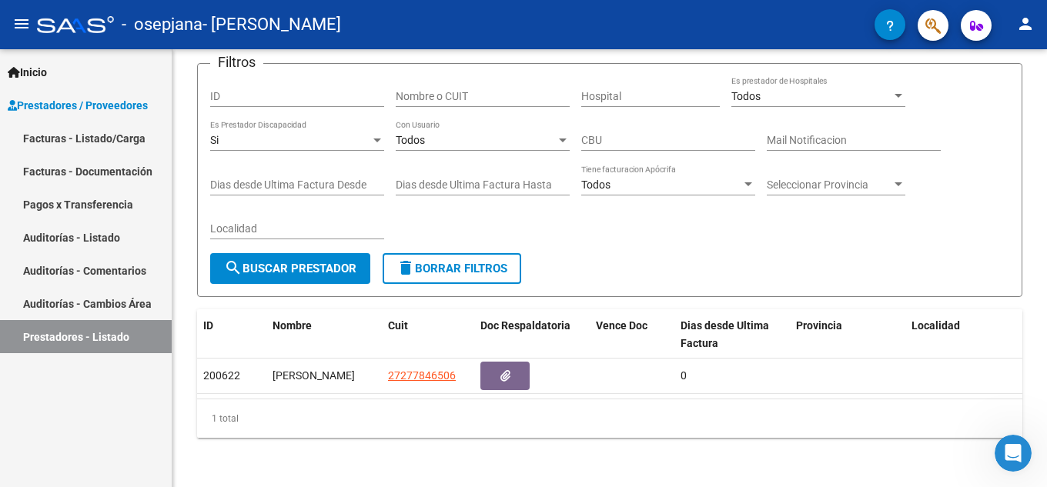
click at [69, 103] on span "Prestadores / Proveedores" at bounding box center [78, 105] width 140 height 17
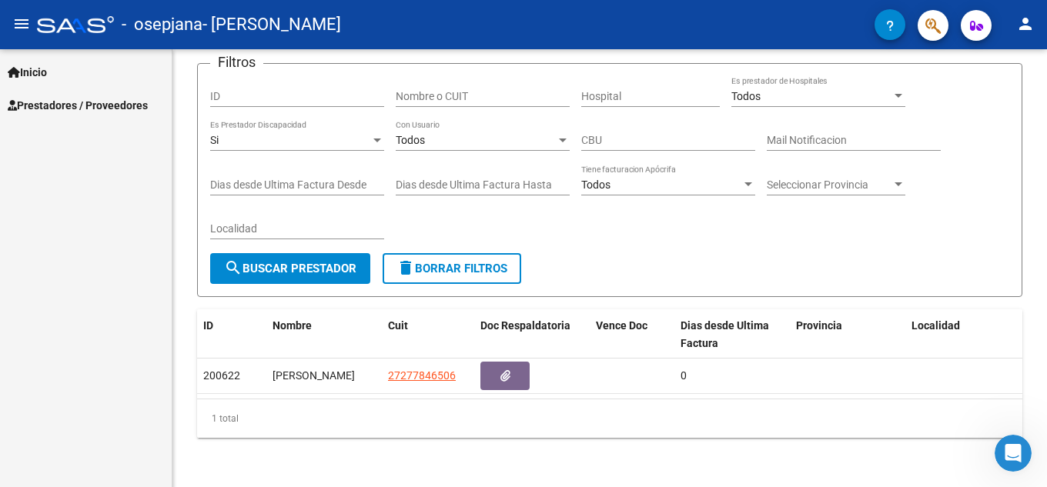
click at [69, 105] on span "Prestadores / Proveedores" at bounding box center [78, 105] width 140 height 17
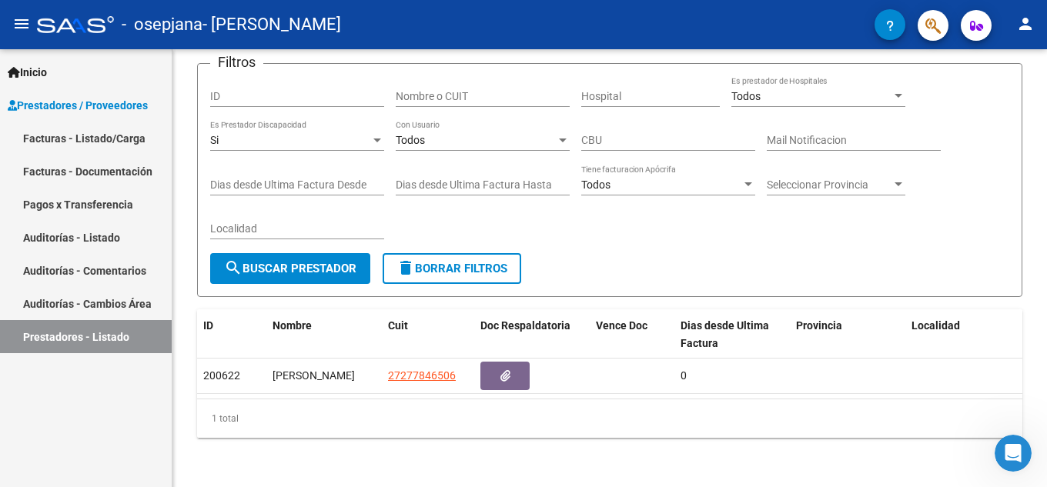
click at [69, 105] on span "Prestadores / Proveedores" at bounding box center [78, 105] width 140 height 17
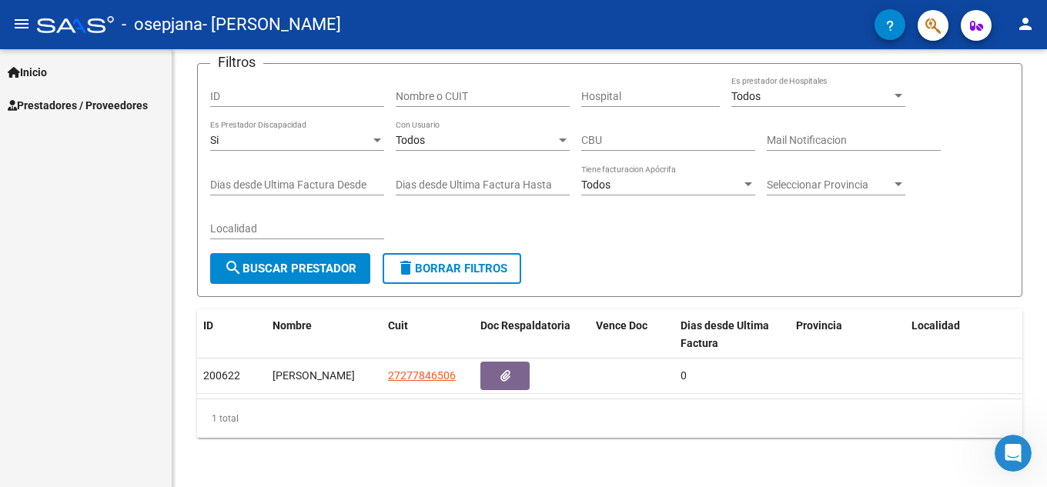
click at [69, 105] on span "Prestadores / Proveedores" at bounding box center [78, 105] width 140 height 17
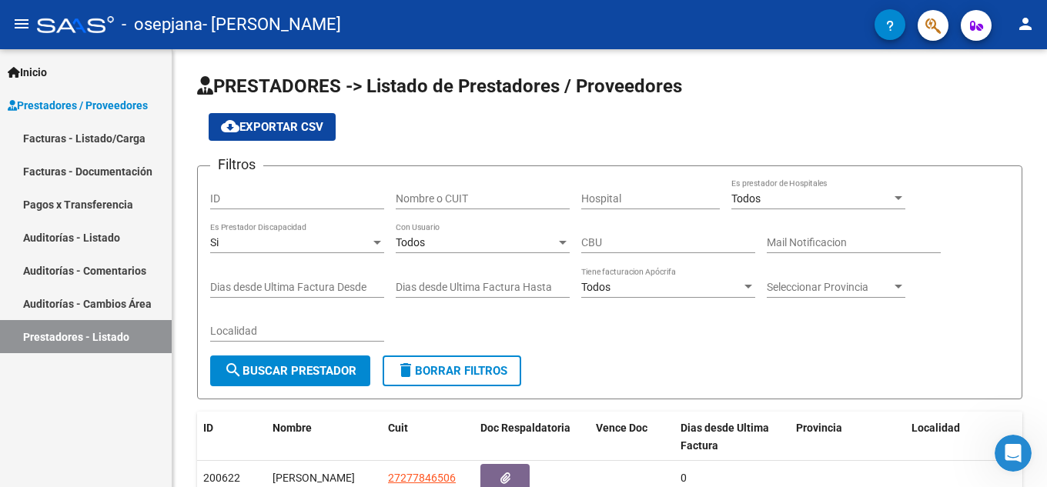
click at [60, 136] on link "Facturas - Listado/Carga" at bounding box center [86, 138] width 172 height 33
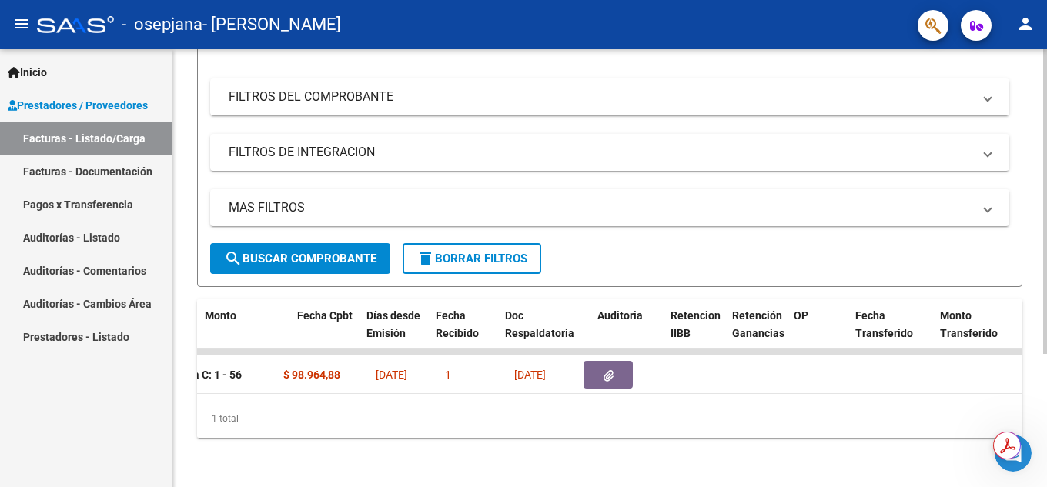
scroll to position [0, 705]
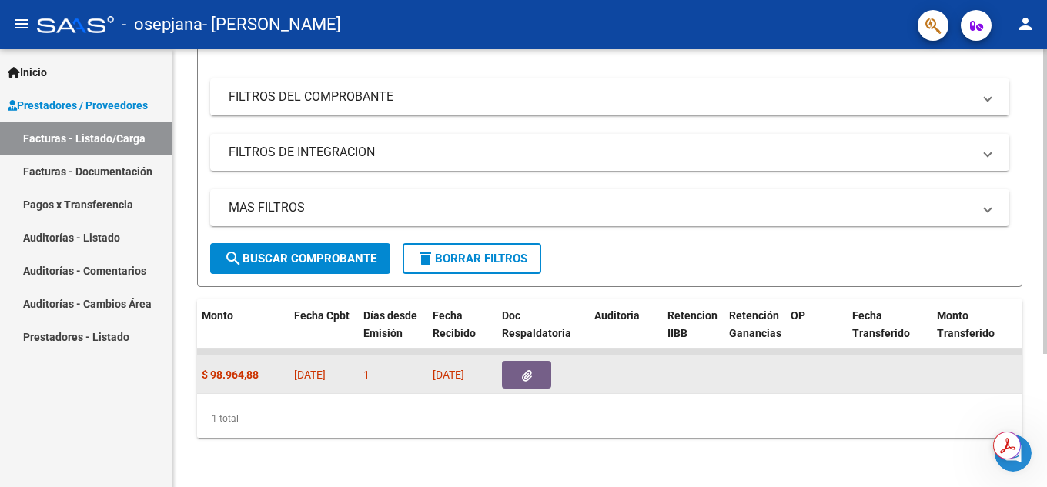
click at [531, 370] on icon "button" at bounding box center [527, 376] width 10 height 12
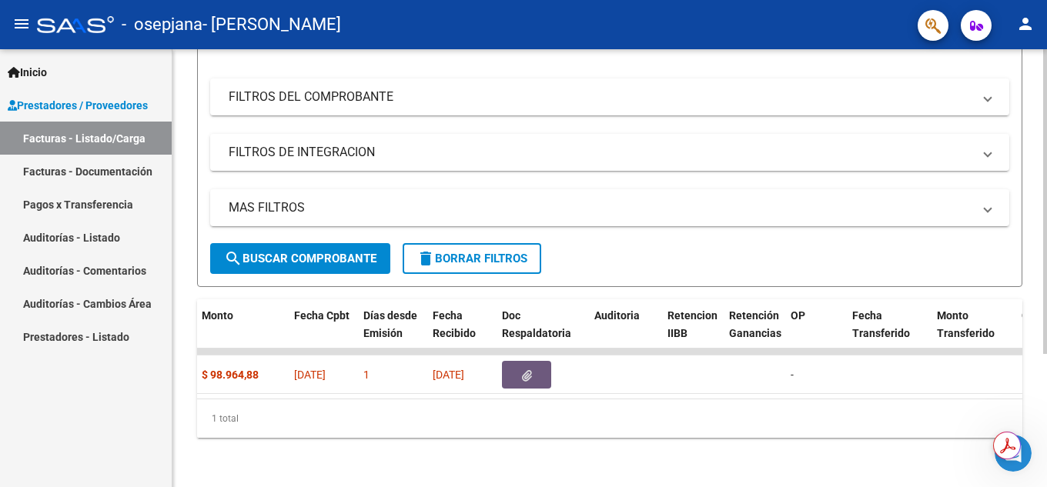
scroll to position [0, 0]
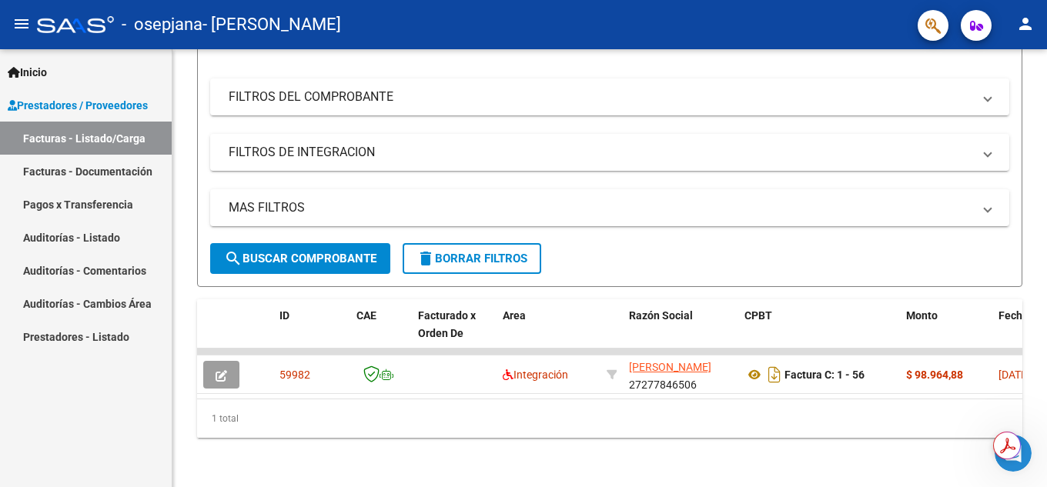
click at [60, 138] on link "Facturas - Listado/Carga" at bounding box center [86, 138] width 172 height 33
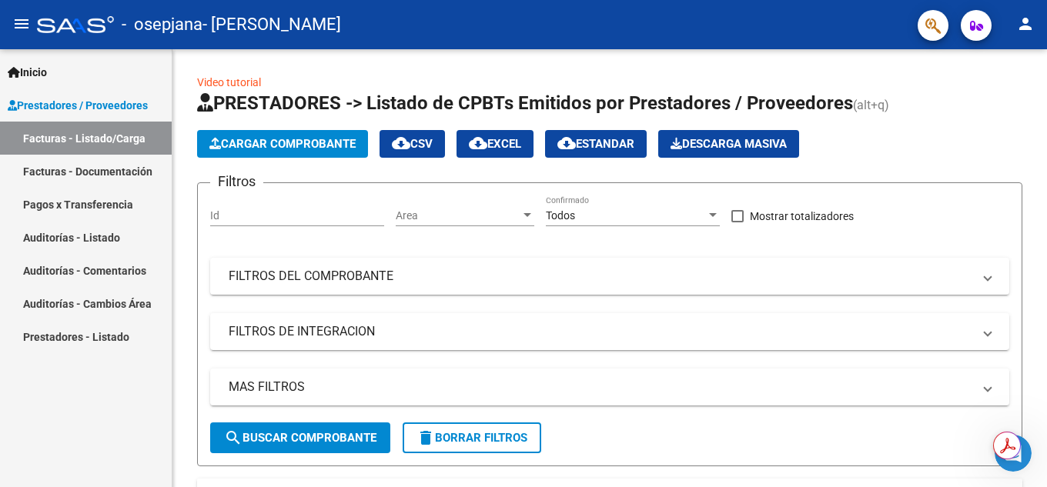
click at [1029, 27] on mat-icon "person" at bounding box center [1025, 24] width 18 height 18
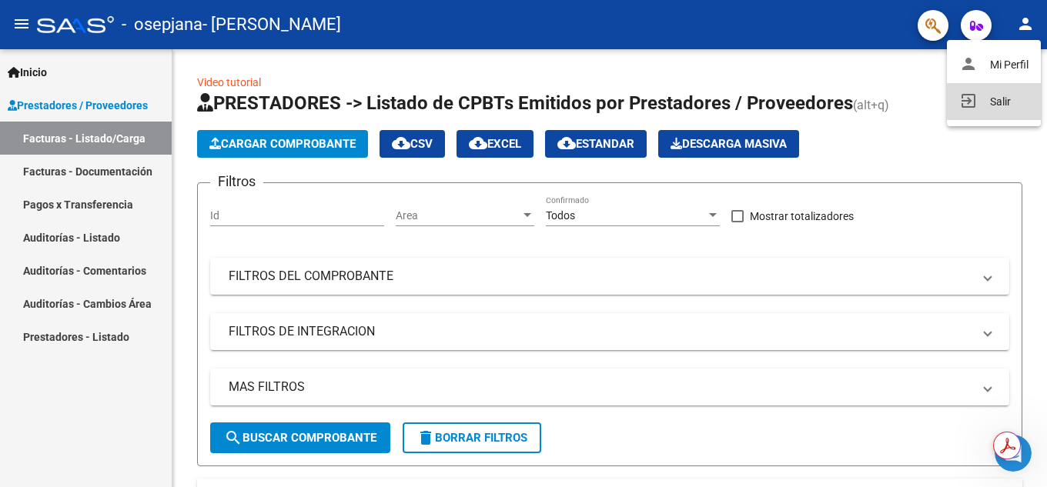
click at [995, 99] on button "exit_to_app Salir" at bounding box center [994, 101] width 94 height 37
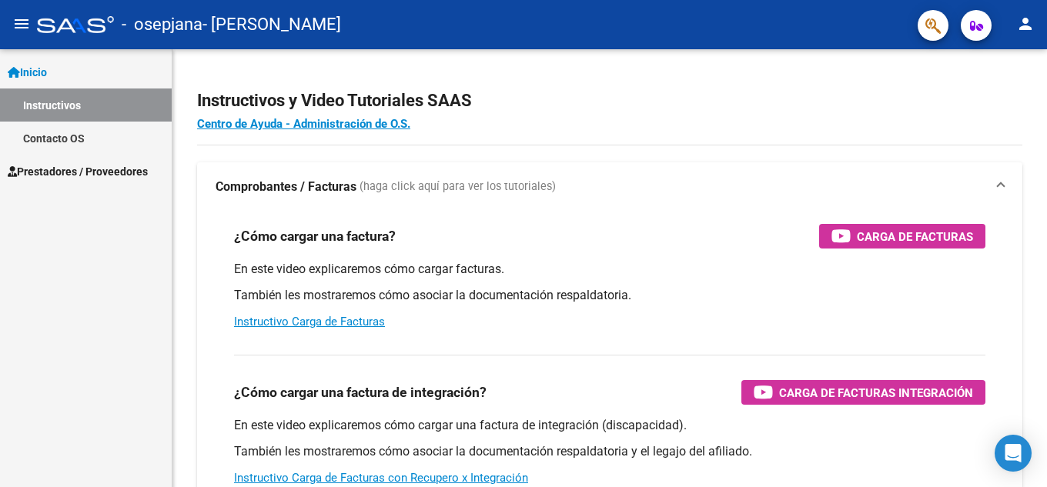
click at [59, 169] on span "Prestadores / Proveedores" at bounding box center [78, 171] width 140 height 17
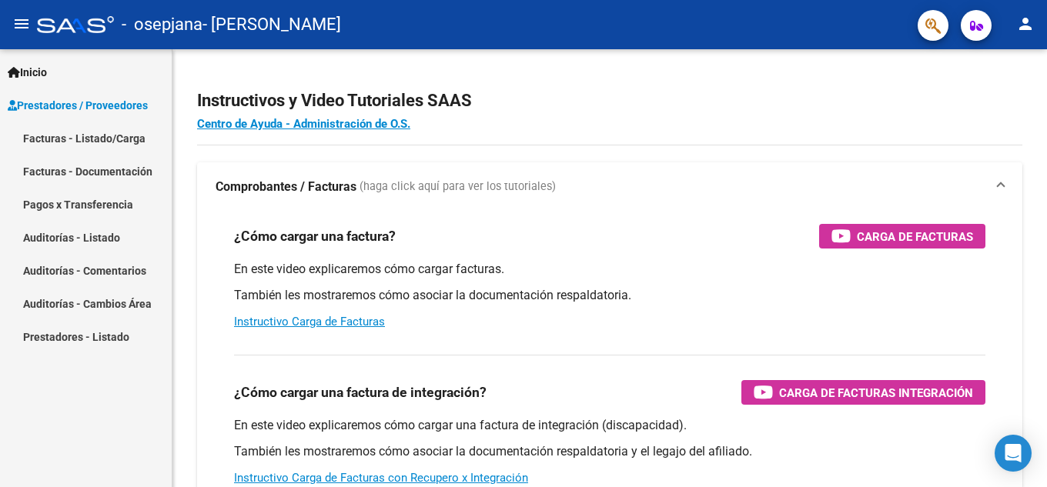
click at [72, 139] on link "Facturas - Listado/Carga" at bounding box center [86, 138] width 172 height 33
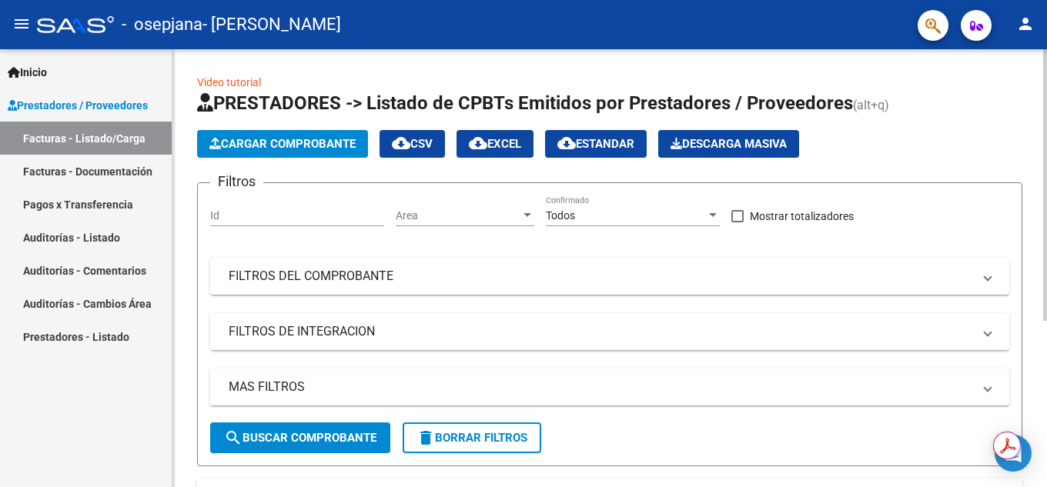
click at [313, 145] on span "Cargar Comprobante" at bounding box center [282, 144] width 146 height 14
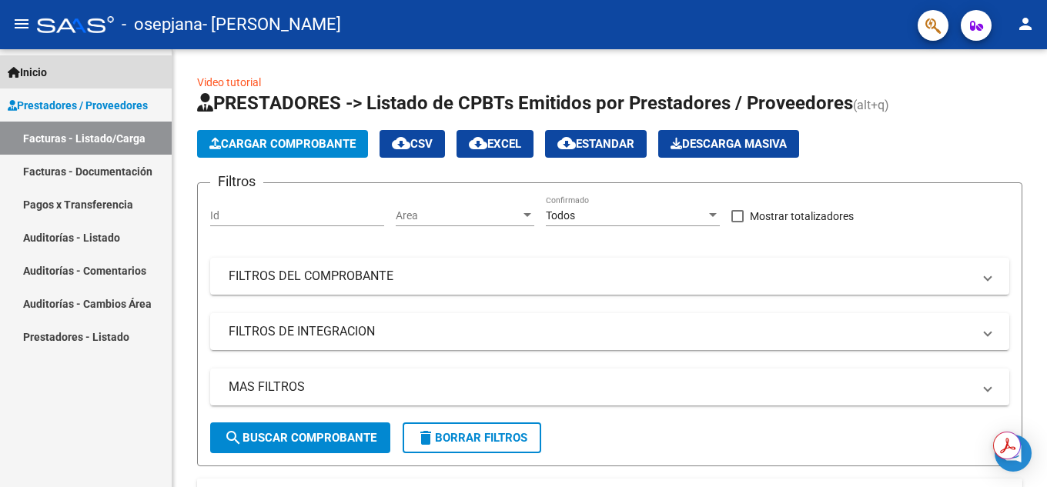
click at [47, 75] on span "Inicio" at bounding box center [27, 72] width 39 height 17
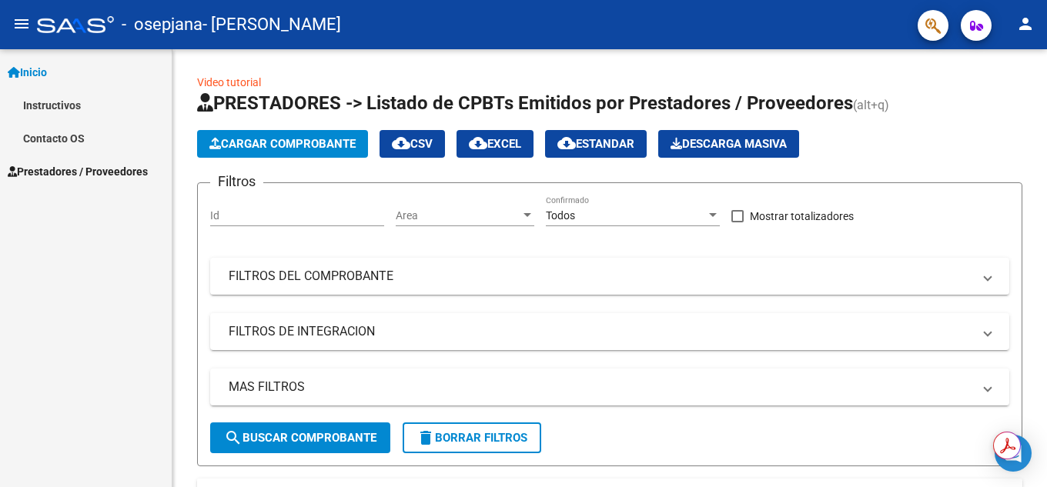
click at [59, 136] on link "Contacto OS" at bounding box center [86, 138] width 172 height 33
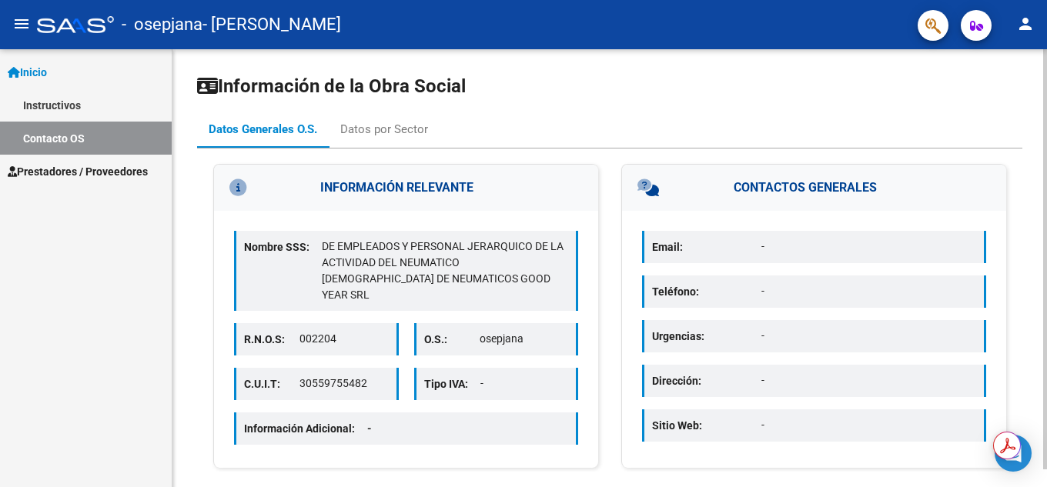
scroll to position [18, 0]
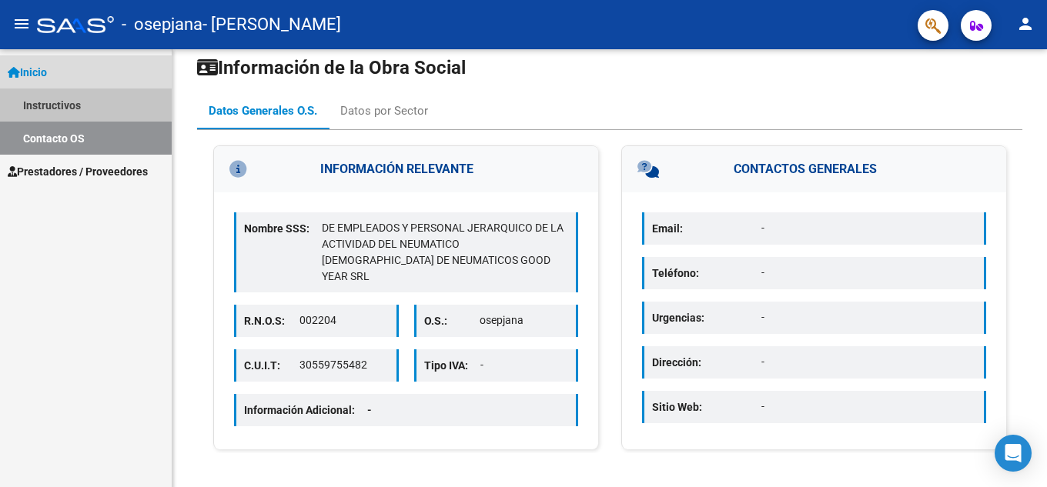
click at [66, 95] on link "Instructivos" at bounding box center [86, 105] width 172 height 33
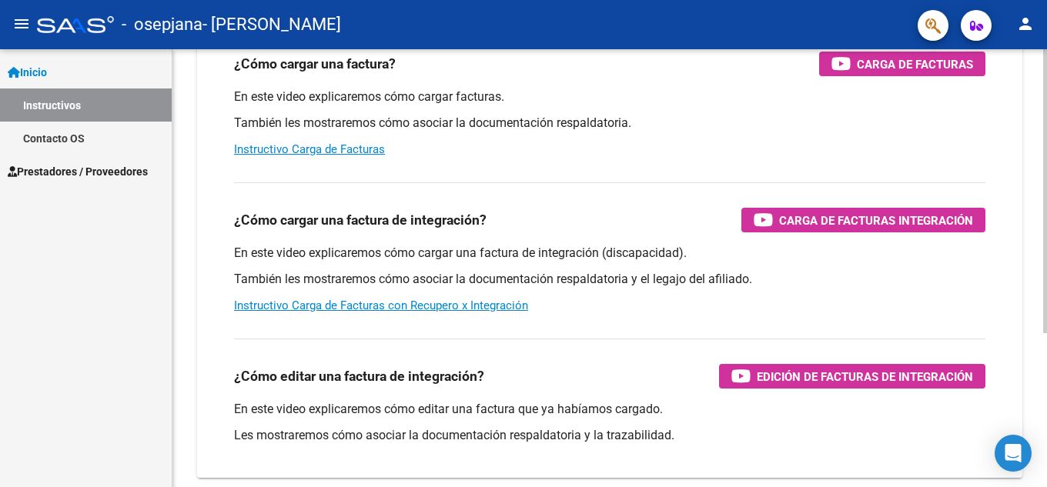
scroll to position [237, 0]
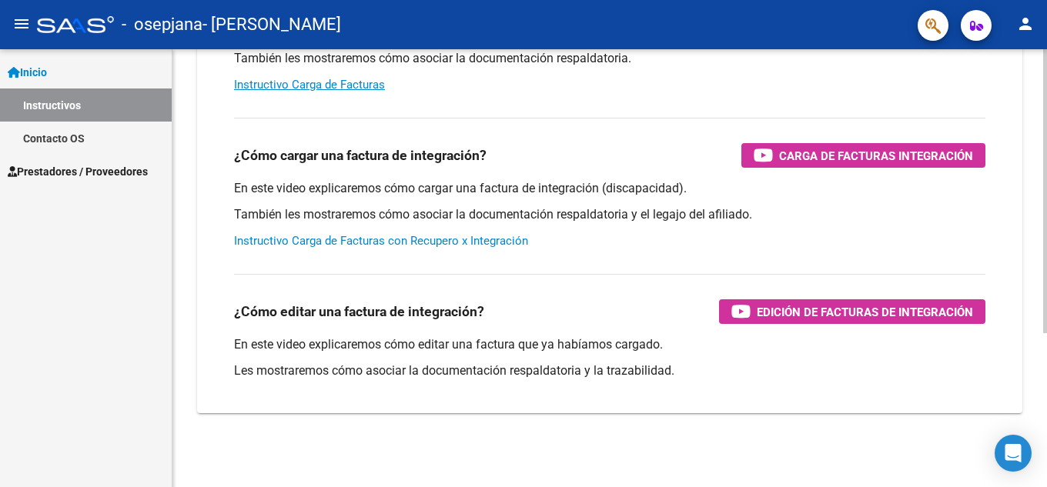
click at [412, 243] on link "Instructivo Carga de Facturas con Recupero x Integración" at bounding box center [381, 241] width 294 height 14
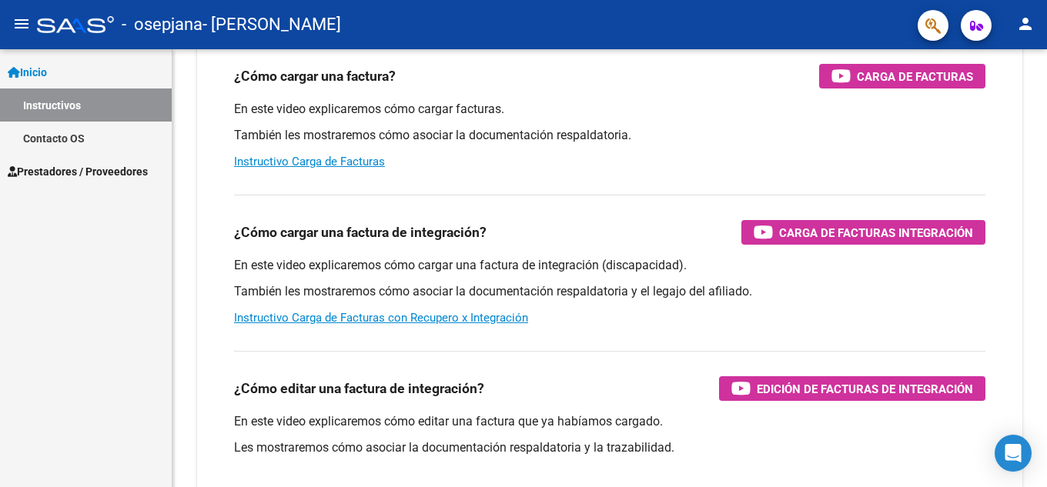
click at [97, 169] on span "Prestadores / Proveedores" at bounding box center [78, 171] width 140 height 17
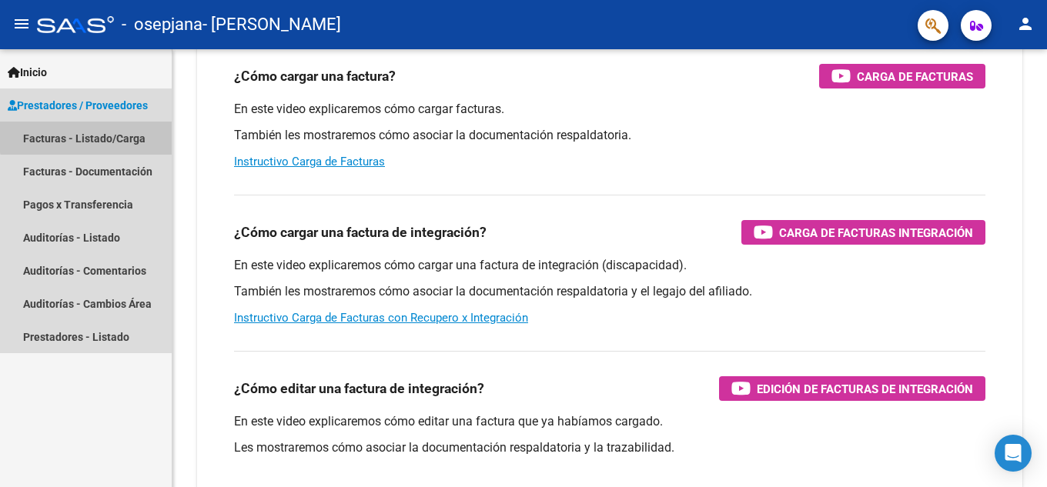
click at [87, 133] on link "Facturas - Listado/Carga" at bounding box center [86, 138] width 172 height 33
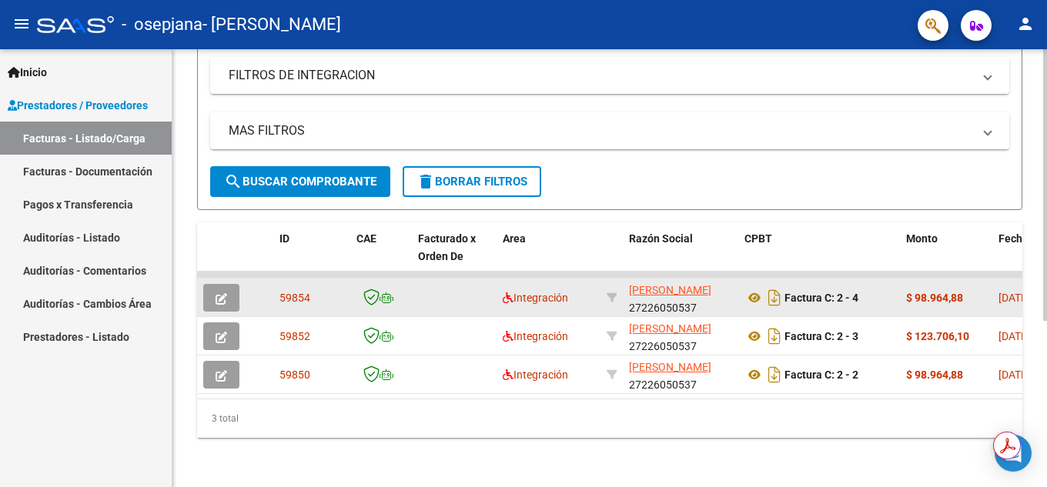
click at [223, 284] on button "button" at bounding box center [221, 298] width 36 height 28
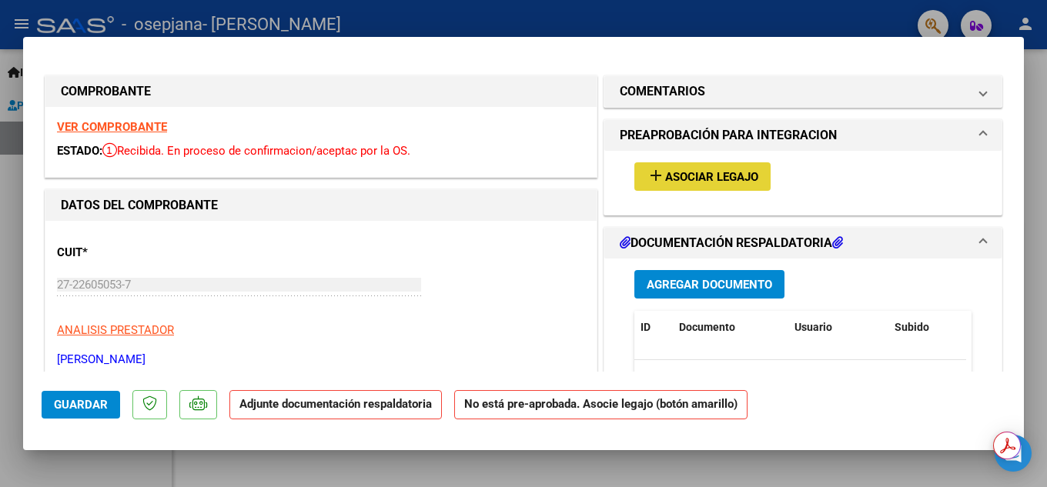
click at [665, 177] on span "Asociar Legajo" at bounding box center [711, 177] width 93 height 14
type input "$ 0,00"
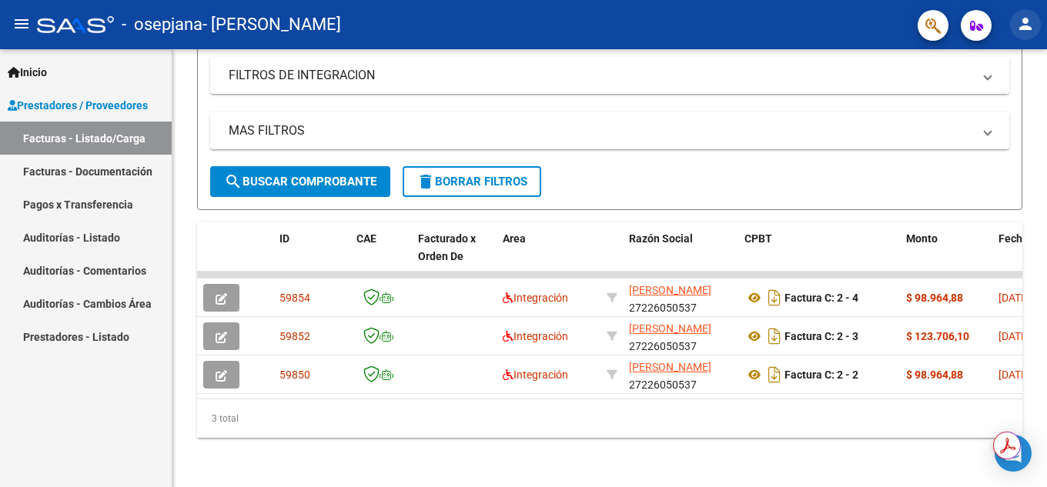
click at [1027, 31] on mat-icon "person" at bounding box center [1025, 24] width 18 height 18
click at [1002, 105] on button "exit_to_app Salir" at bounding box center [994, 101] width 94 height 37
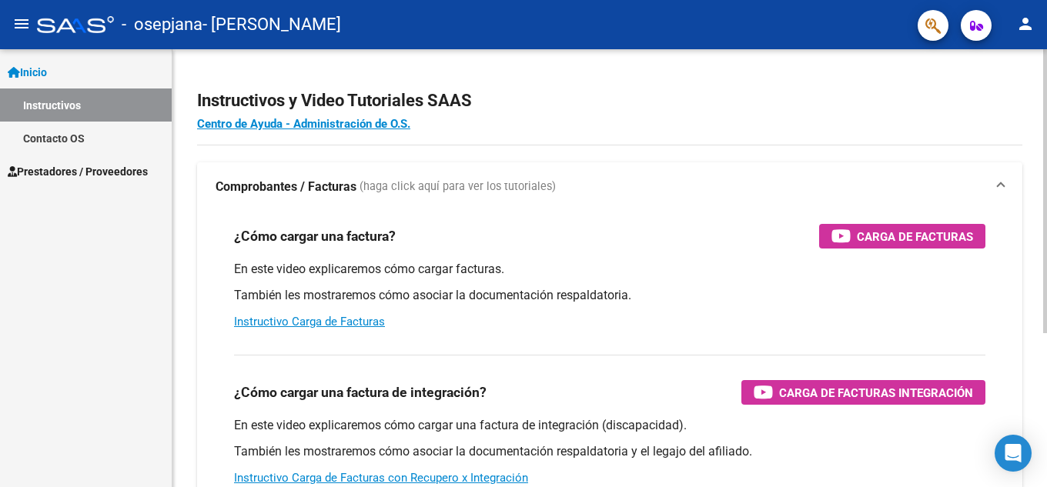
scroll to position [77, 0]
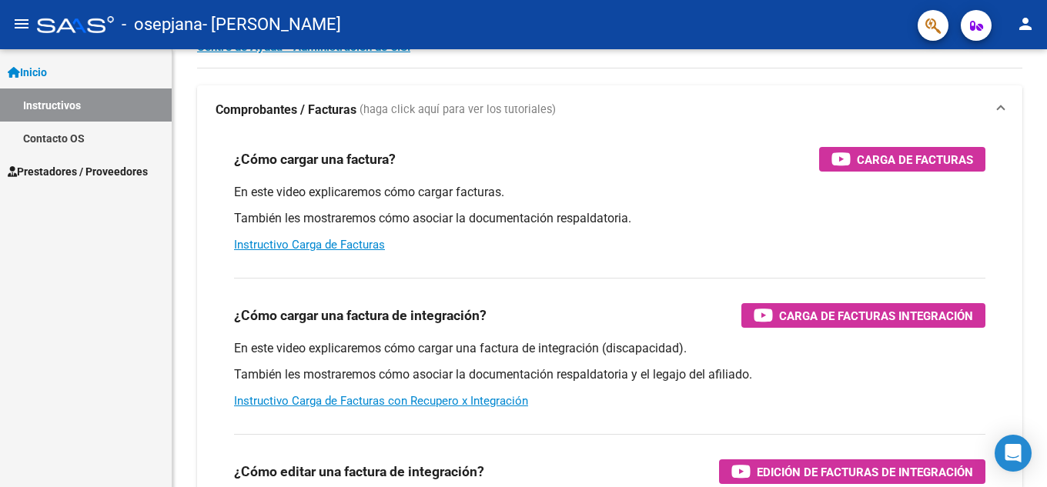
click at [65, 167] on span "Prestadores / Proveedores" at bounding box center [78, 171] width 140 height 17
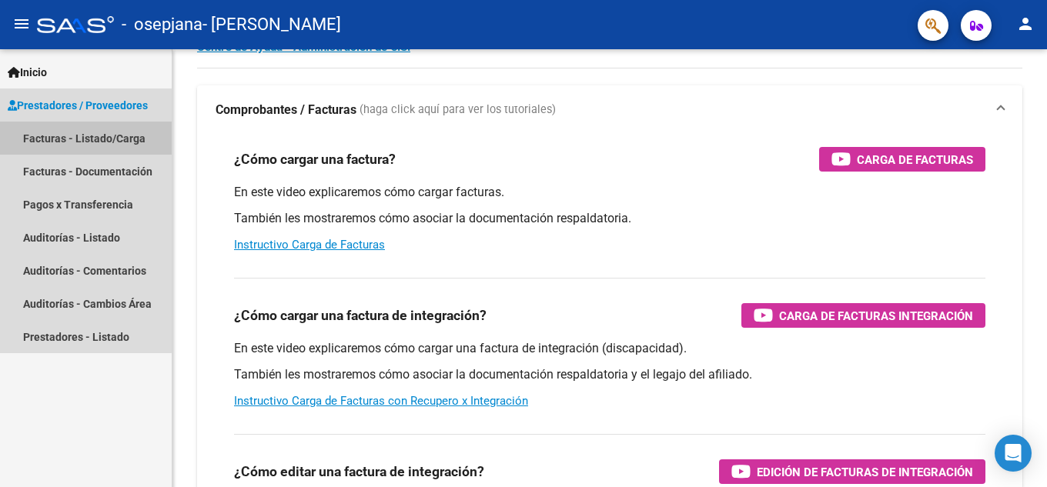
click at [61, 133] on link "Facturas - Listado/Carga" at bounding box center [86, 138] width 172 height 33
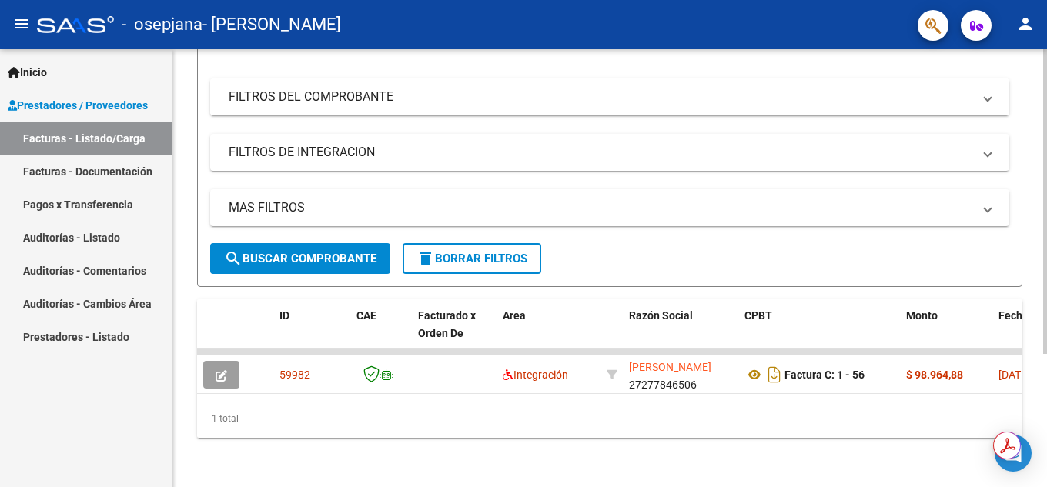
scroll to position [192, 0]
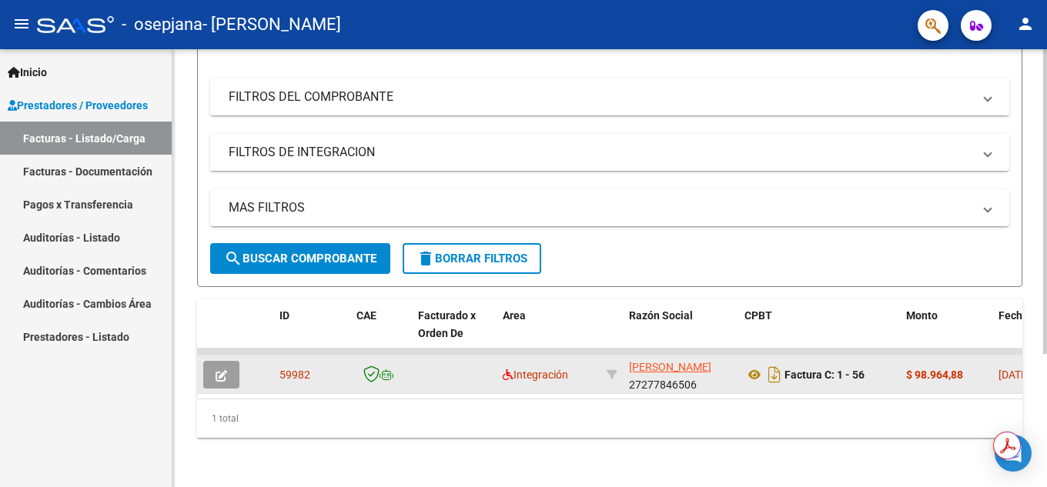
click at [226, 370] on icon "button" at bounding box center [222, 376] width 12 height 12
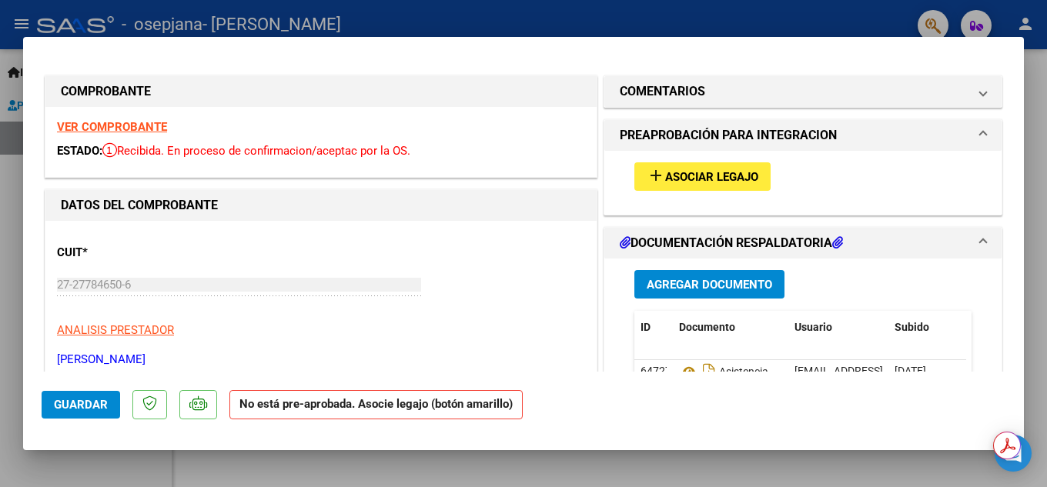
scroll to position [77, 0]
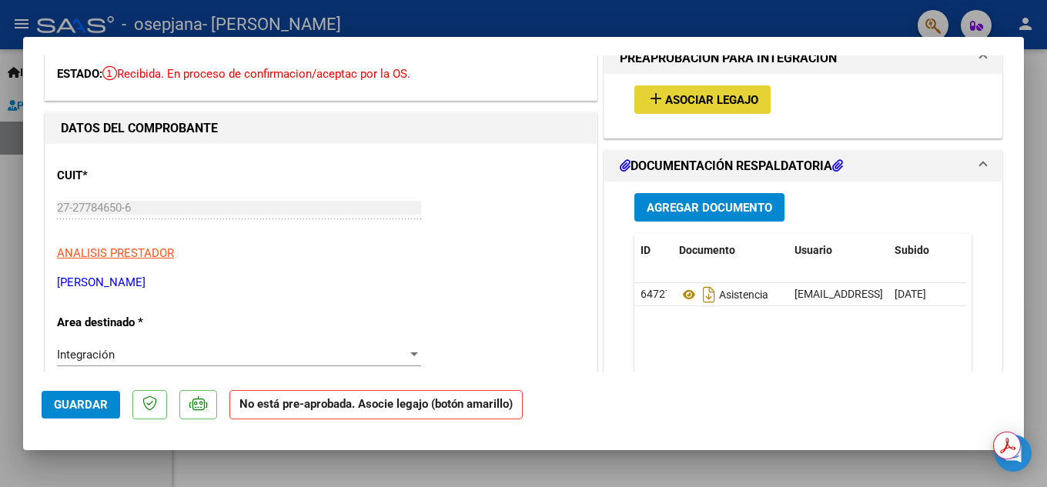
click at [678, 96] on span "Asociar Legajo" at bounding box center [711, 100] width 93 height 14
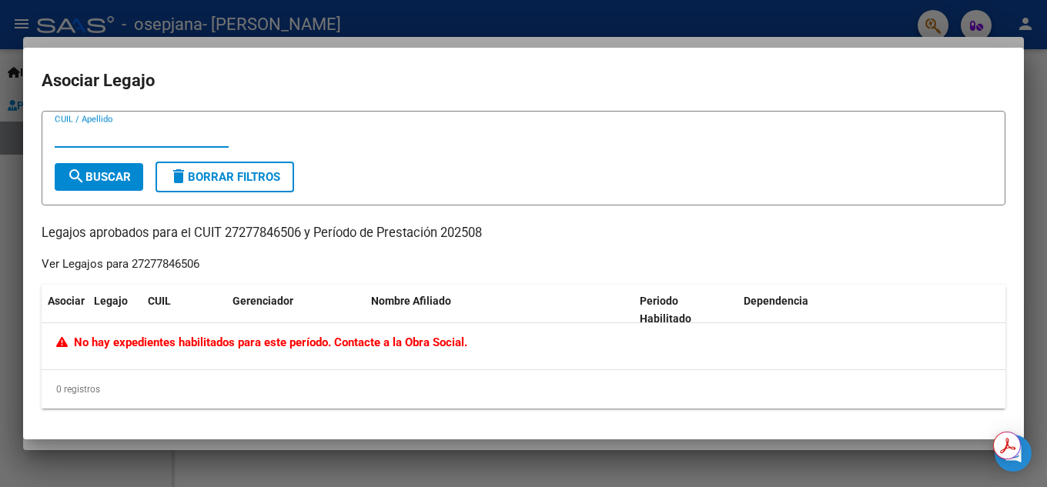
click at [487, 31] on div at bounding box center [523, 243] width 1047 height 487
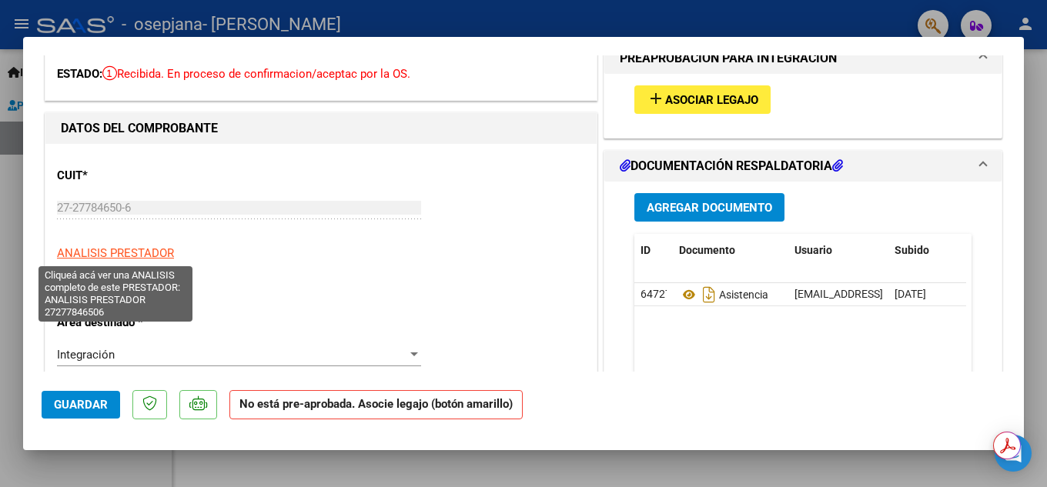
click at [127, 251] on span "ANALISIS PRESTADOR" at bounding box center [115, 253] width 117 height 14
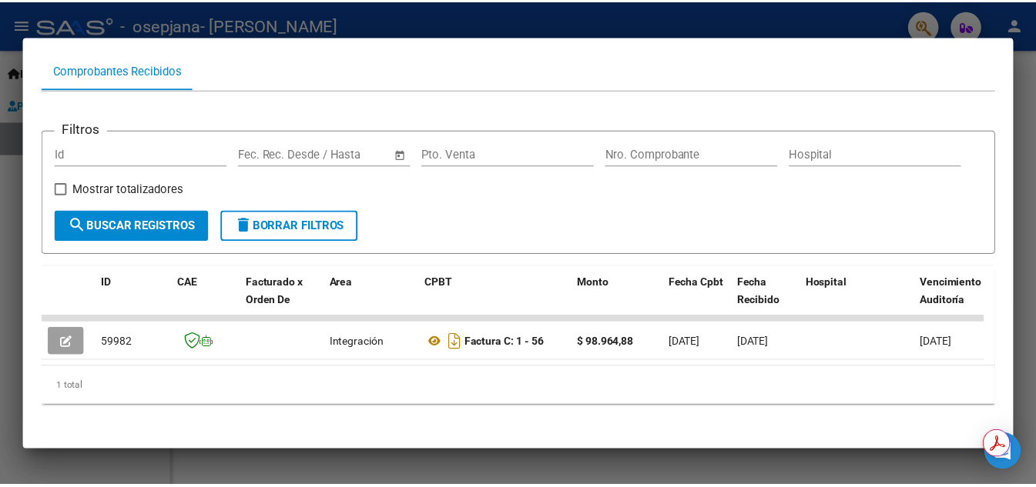
scroll to position [0, 0]
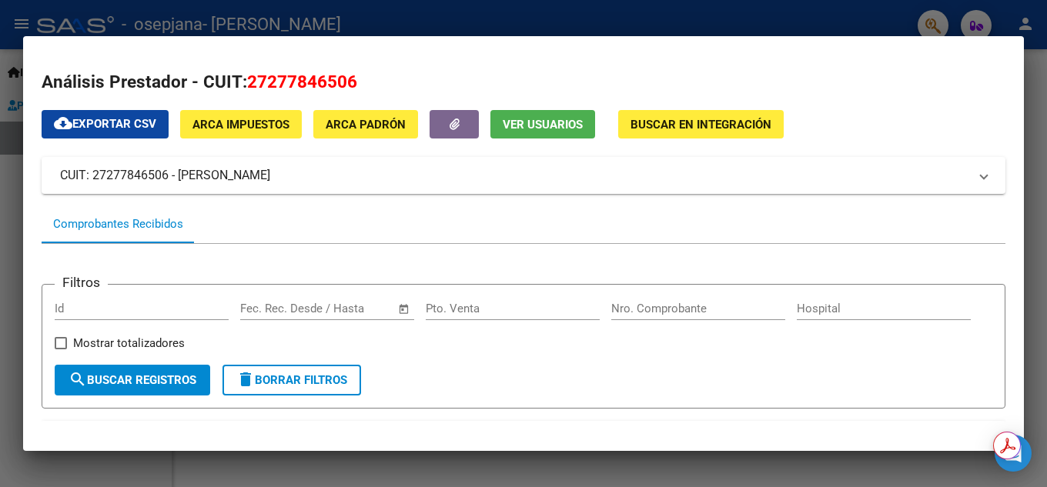
click at [663, 119] on span "Buscar en Integración" at bounding box center [701, 125] width 141 height 14
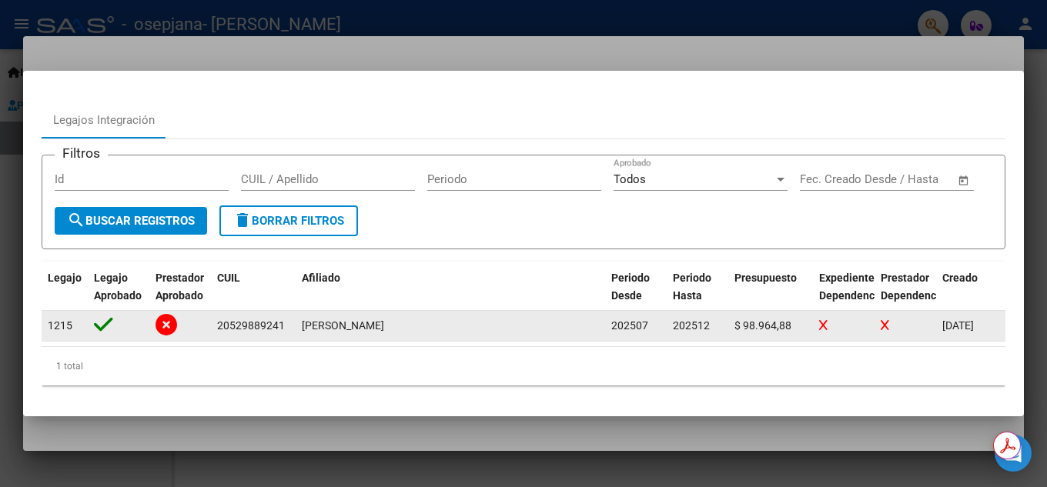
click at [822, 328] on icon at bounding box center [823, 325] width 8 height 11
click at [890, 321] on div at bounding box center [905, 326] width 49 height 18
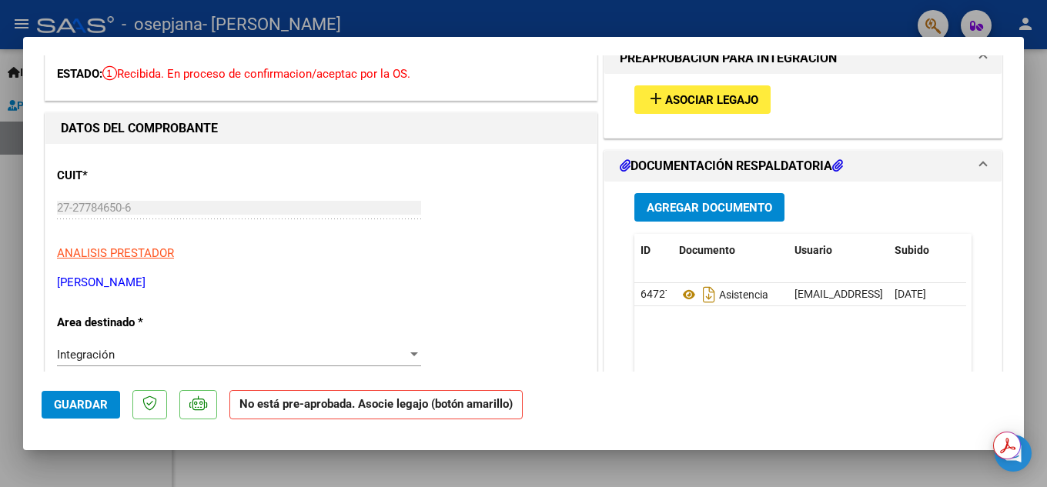
type input "$ 0,00"
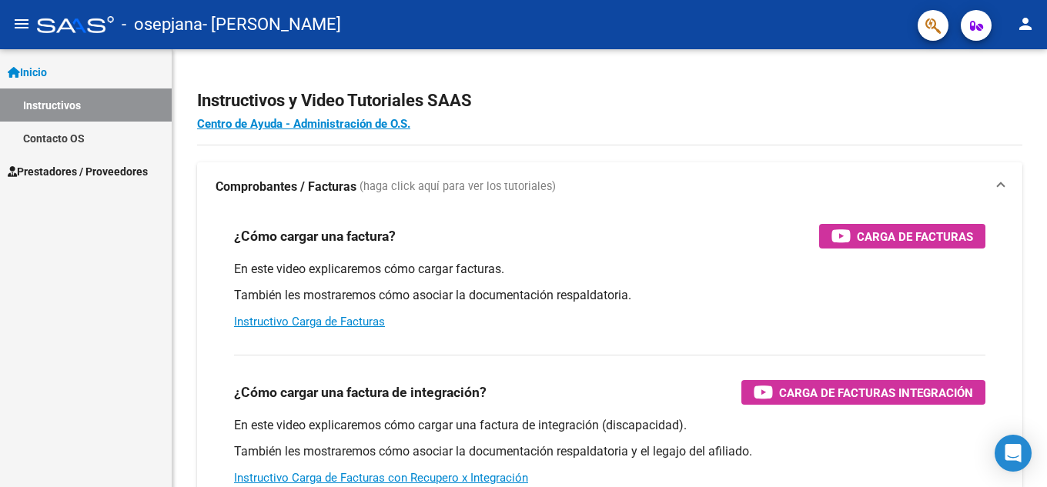
click at [87, 176] on span "Prestadores / Proveedores" at bounding box center [78, 171] width 140 height 17
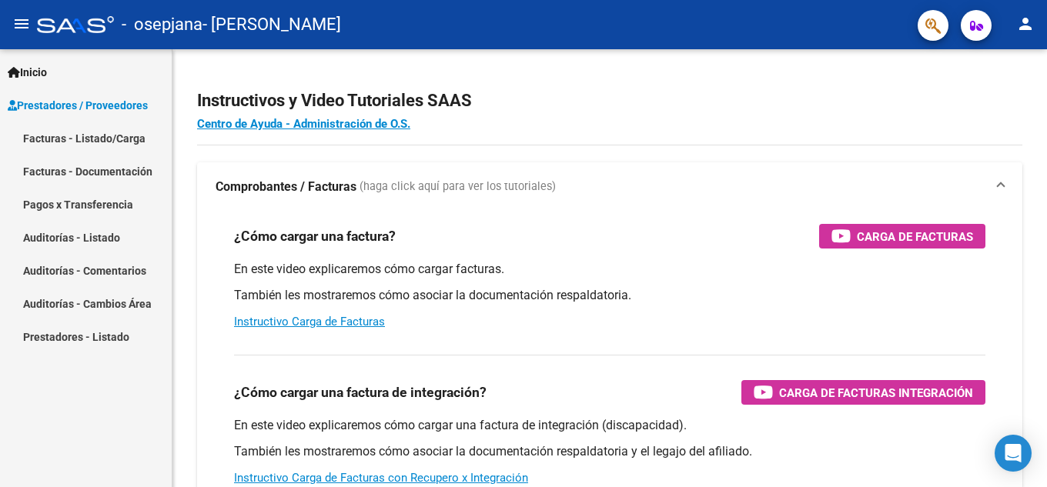
click at [92, 333] on link "Prestadores - Listado" at bounding box center [86, 336] width 172 height 33
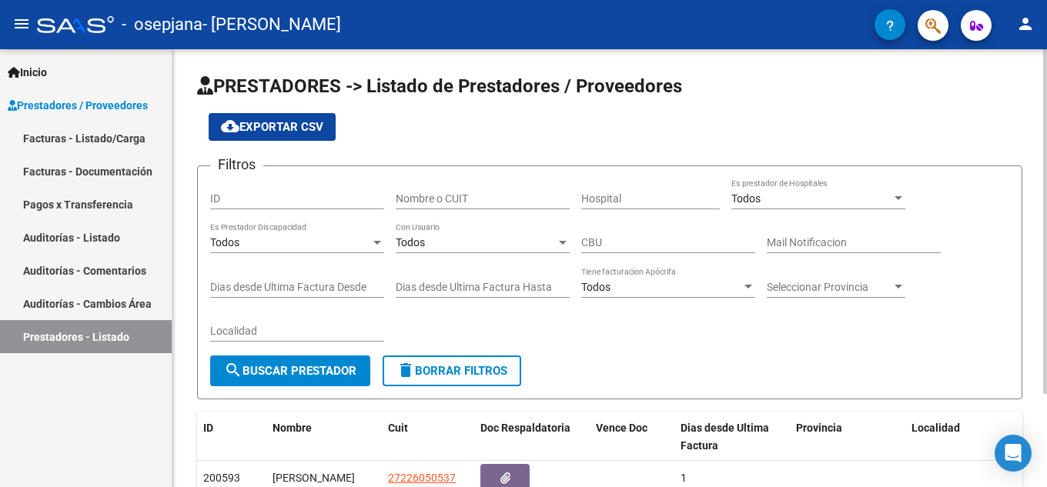
scroll to position [118, 0]
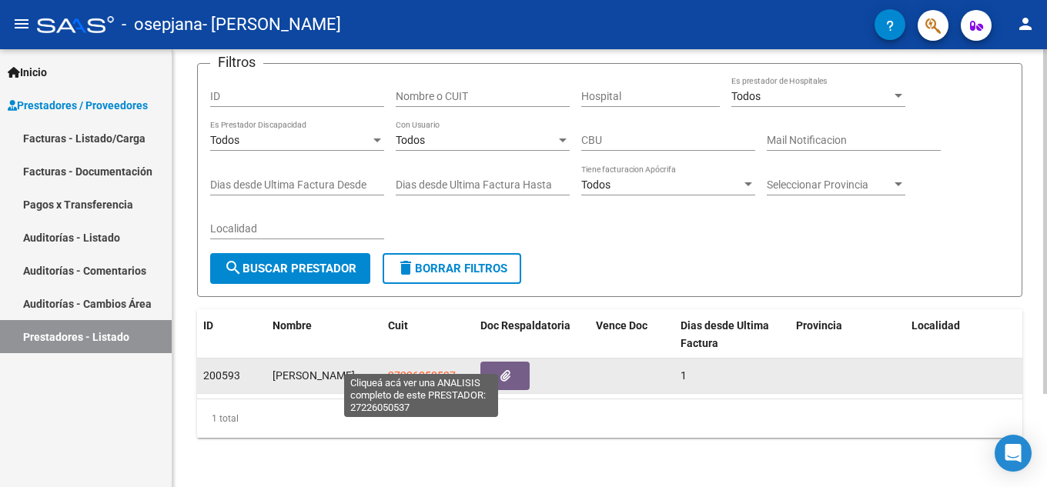
click at [428, 370] on span "27226050537" at bounding box center [422, 376] width 68 height 12
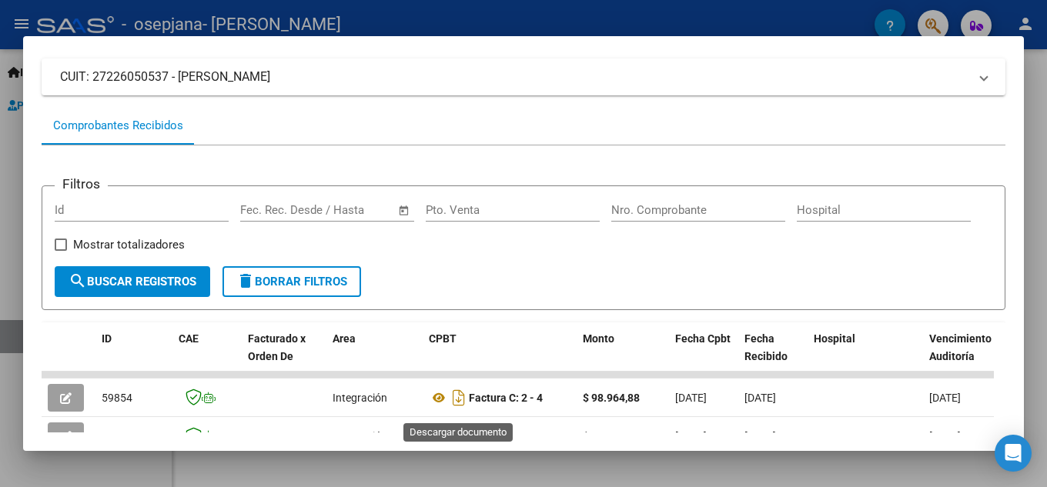
scroll to position [0, 0]
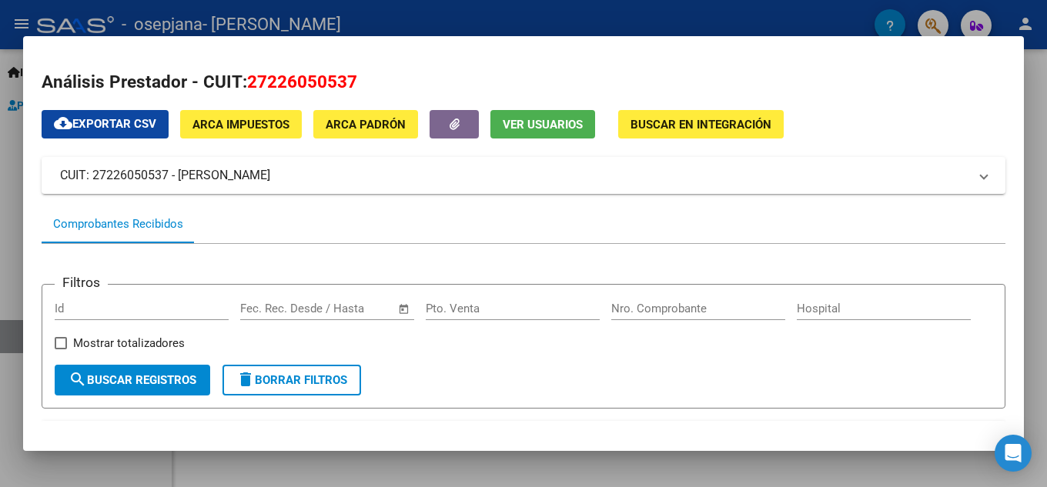
click at [700, 121] on span "Buscar en Integración" at bounding box center [701, 125] width 141 height 14
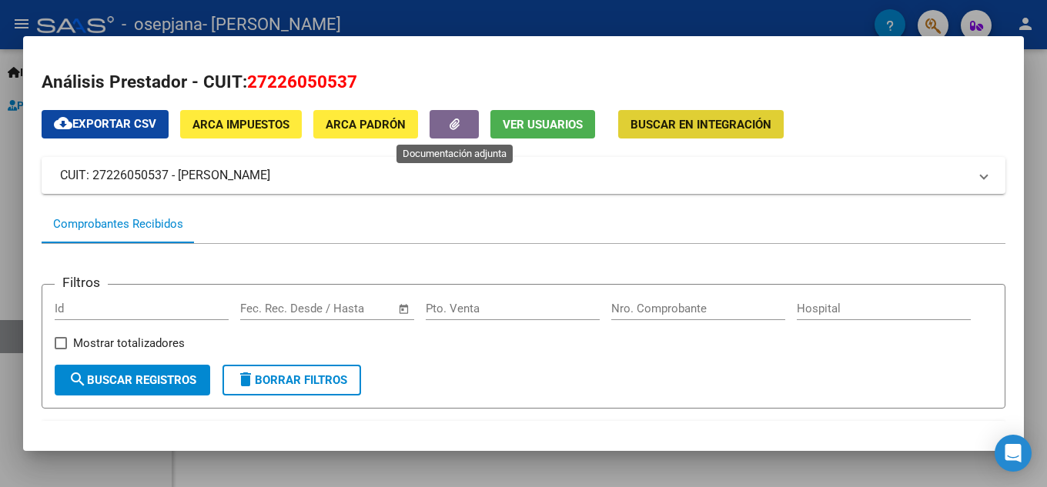
click at [450, 129] on icon "button" at bounding box center [455, 125] width 10 height 12
click at [478, 187] on mat-expansion-panel-header "CUIT: 27226050537 - VECCHIARELLI MARCELA ELENA" at bounding box center [524, 175] width 964 height 37
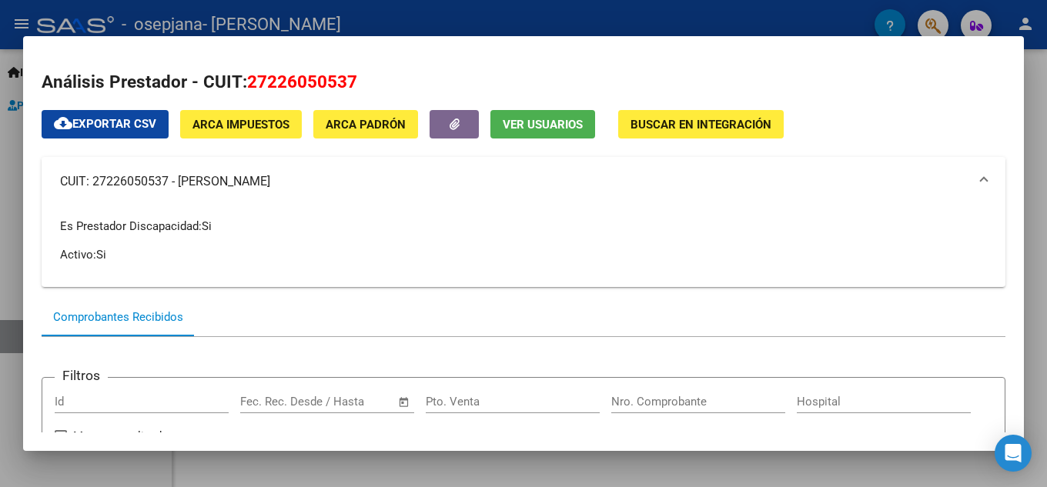
click at [981, 176] on span at bounding box center [984, 181] width 6 height 18
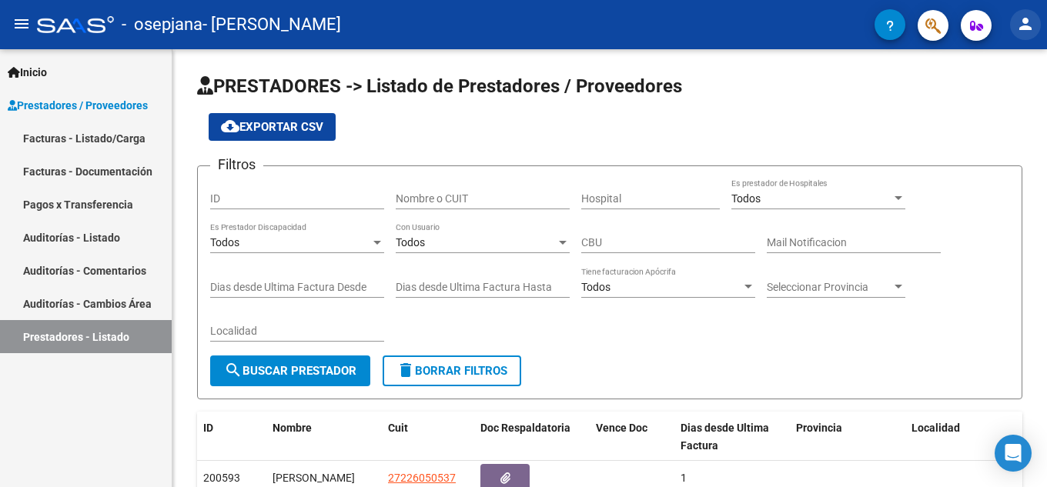
click at [1026, 29] on mat-icon "person" at bounding box center [1025, 24] width 18 height 18
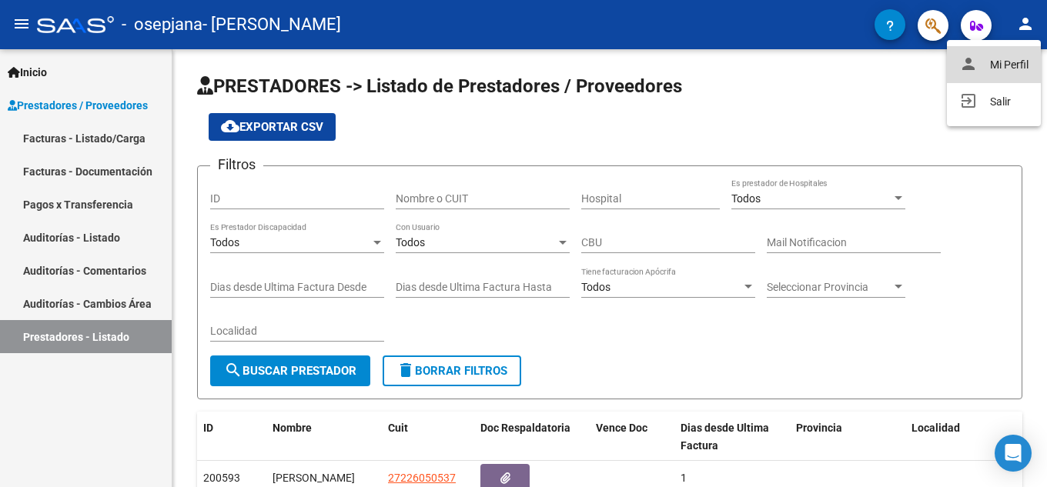
click at [1017, 58] on button "person Mi Perfil" at bounding box center [994, 64] width 94 height 37
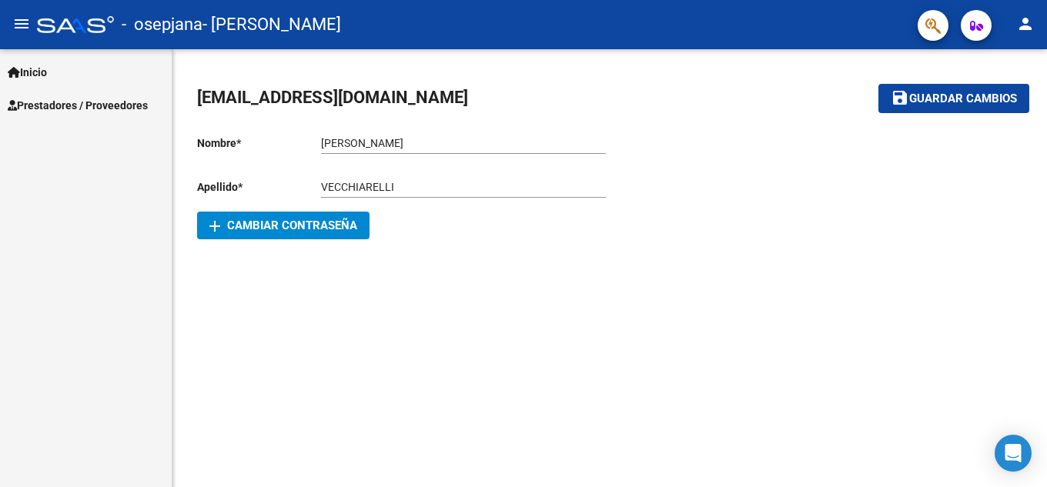
click at [22, 69] on span "Inicio" at bounding box center [27, 72] width 39 height 17
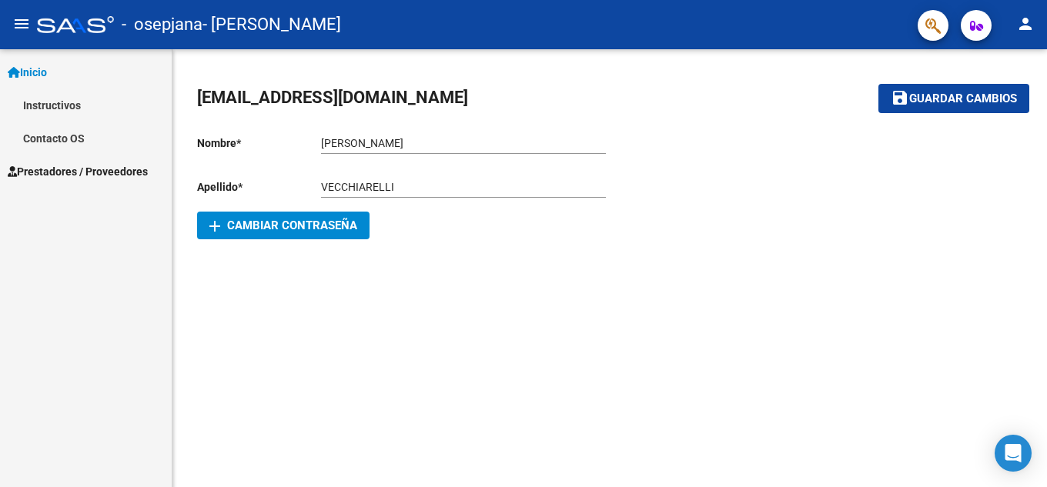
click at [55, 172] on span "Prestadores / Proveedores" at bounding box center [78, 171] width 140 height 17
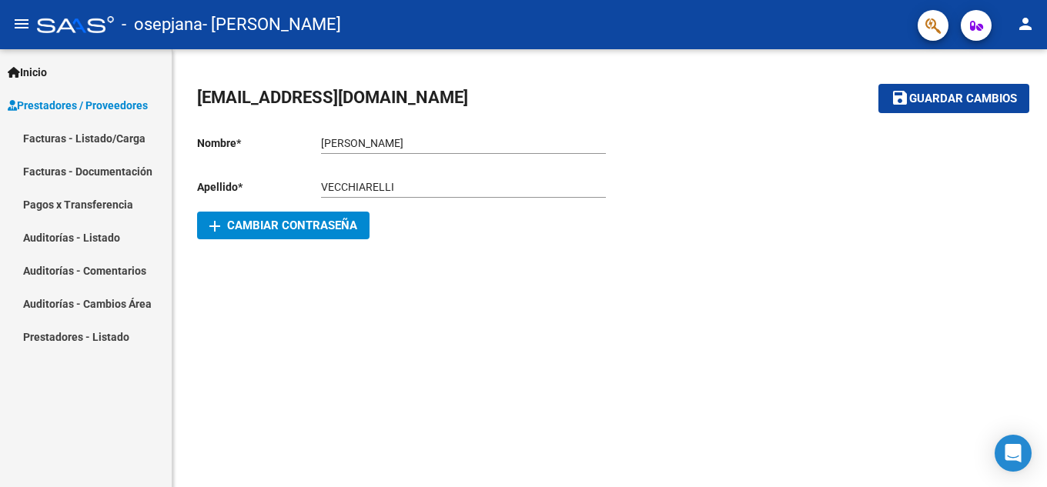
click at [69, 134] on link "Facturas - Listado/Carga" at bounding box center [86, 138] width 172 height 33
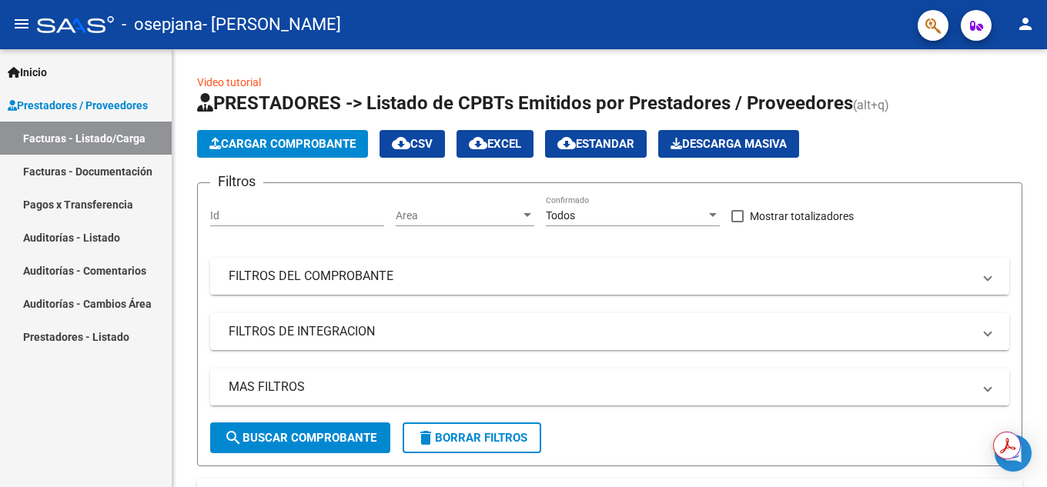
click at [76, 169] on link "Facturas - Documentación" at bounding box center [86, 171] width 172 height 33
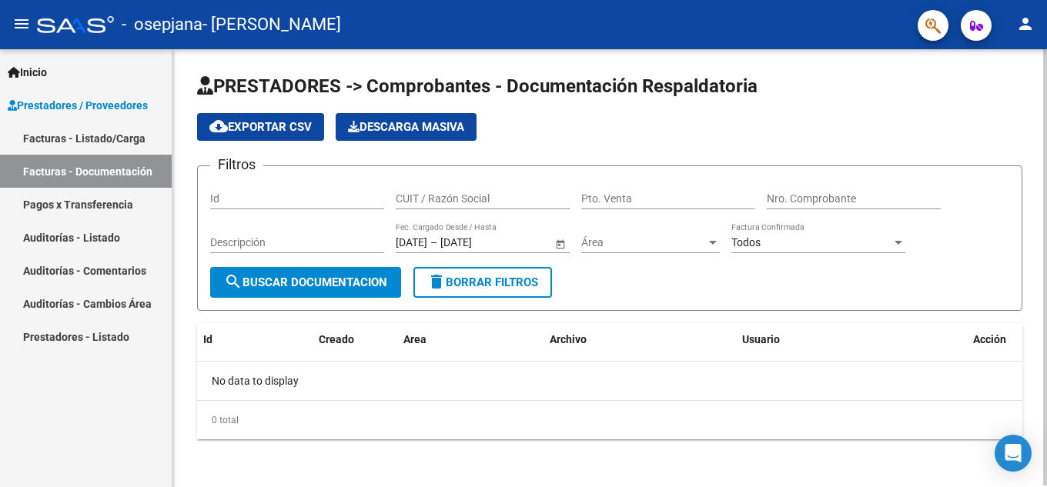
scroll to position [2, 0]
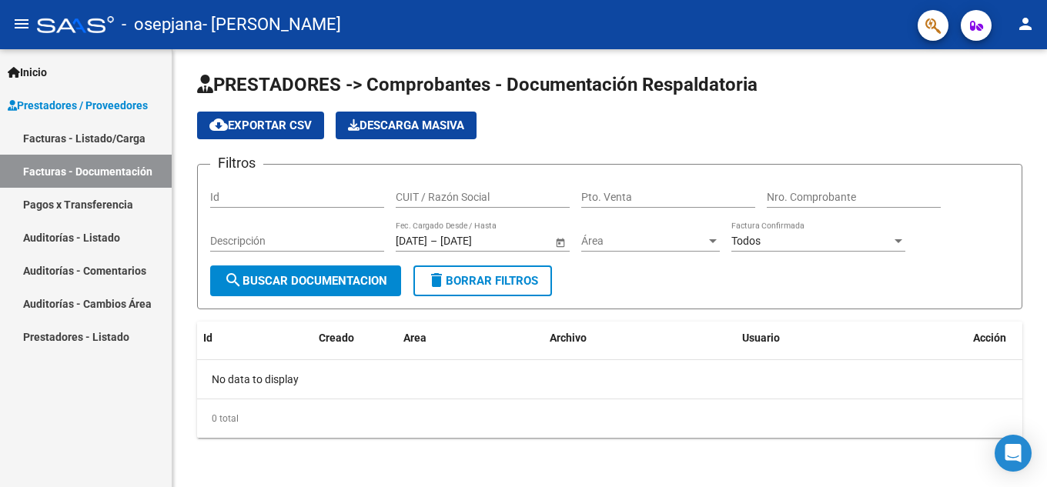
click at [73, 203] on link "Pagos x Transferencia" at bounding box center [86, 204] width 172 height 33
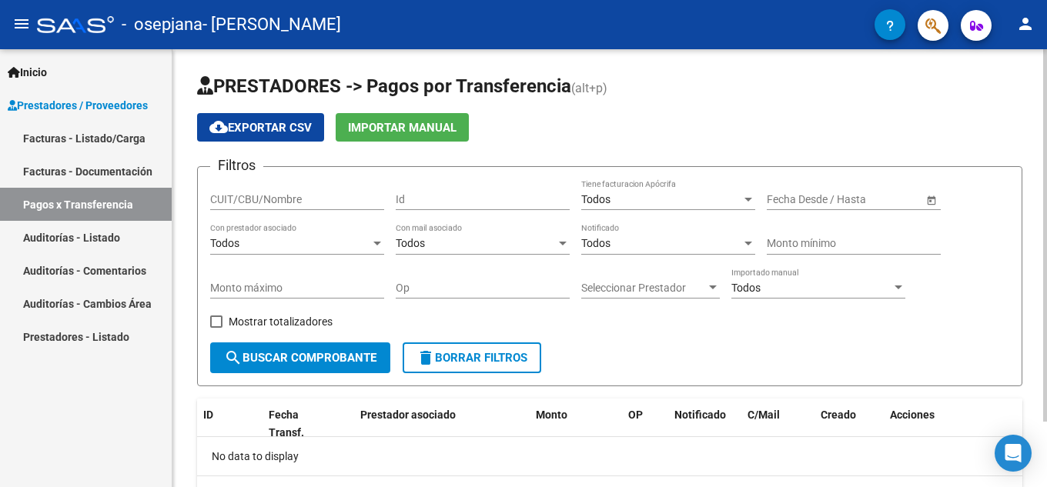
scroll to position [77, 0]
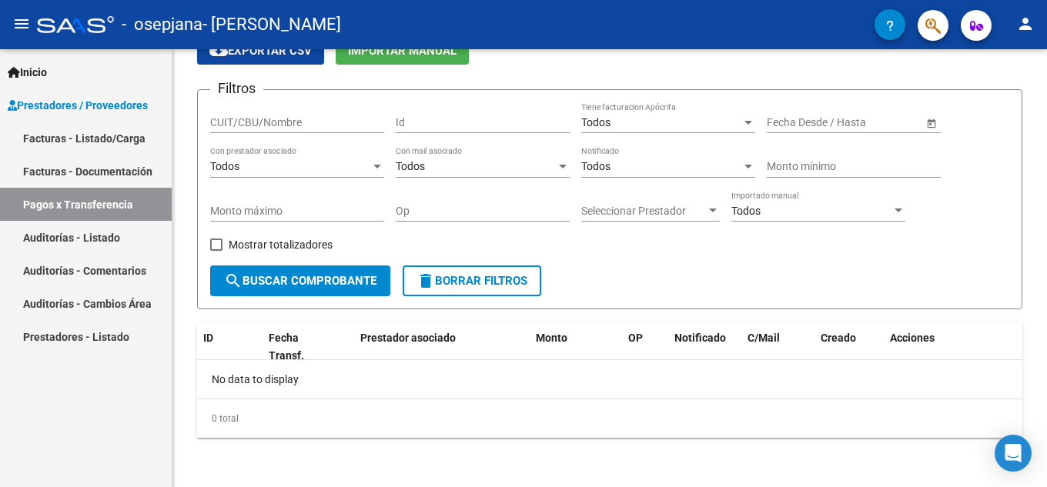
click at [85, 233] on link "Auditorías - Listado" at bounding box center [86, 237] width 172 height 33
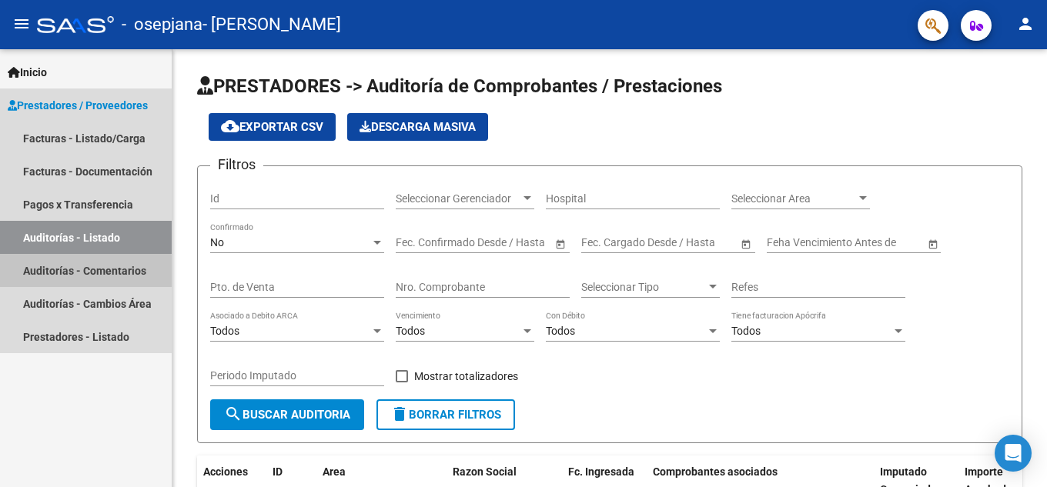
click at [84, 272] on link "Auditorías - Comentarios" at bounding box center [86, 270] width 172 height 33
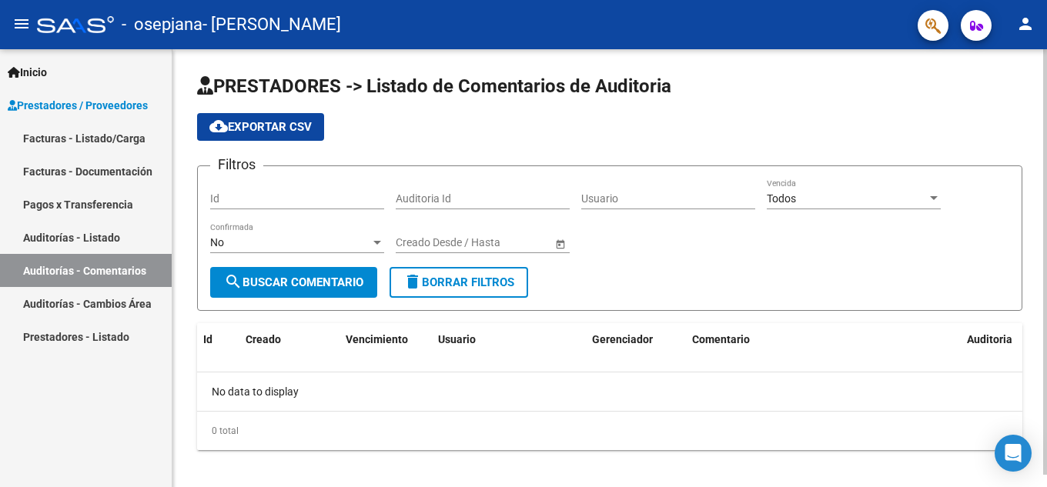
scroll to position [12, 0]
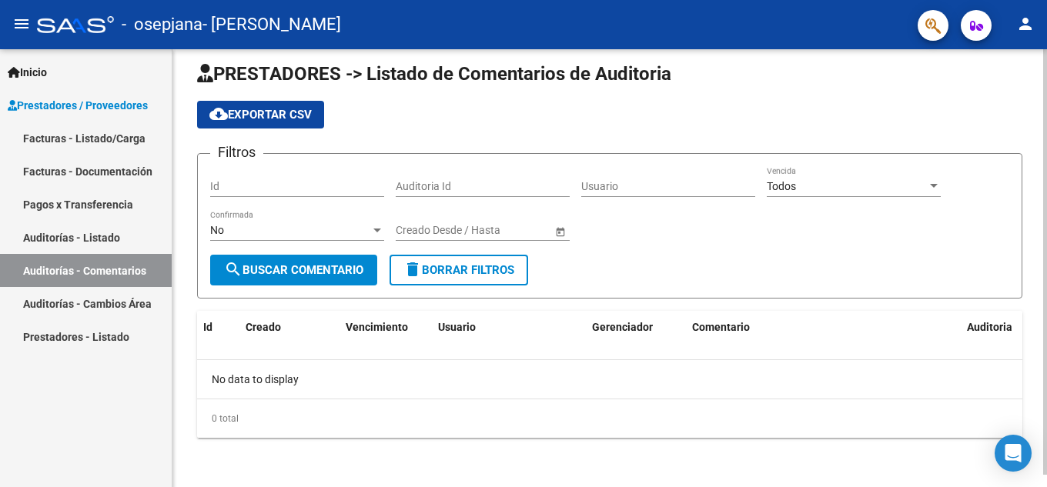
click at [236, 186] on input "Id" at bounding box center [297, 186] width 174 height 13
click at [296, 221] on div "No Confirmada" at bounding box center [297, 225] width 174 height 31
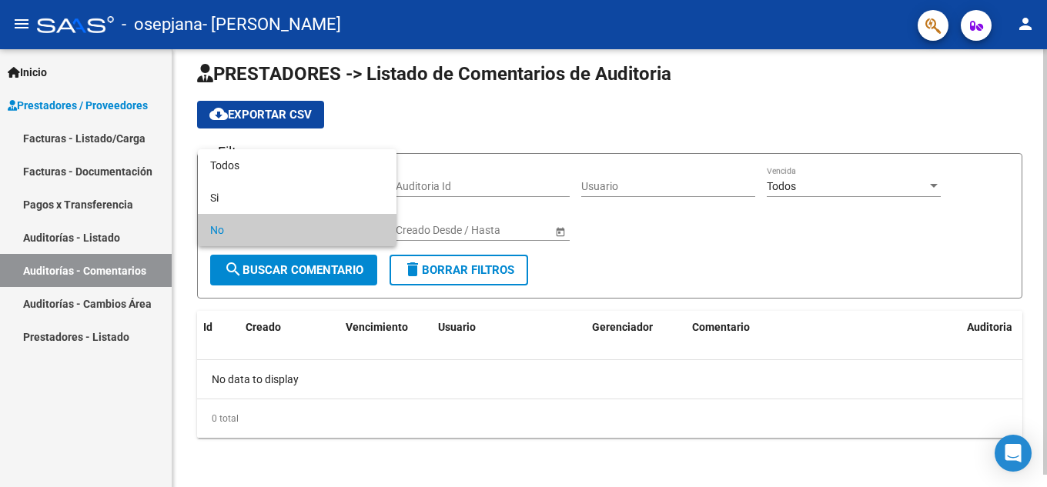
click at [296, 221] on span "No" at bounding box center [297, 230] width 174 height 32
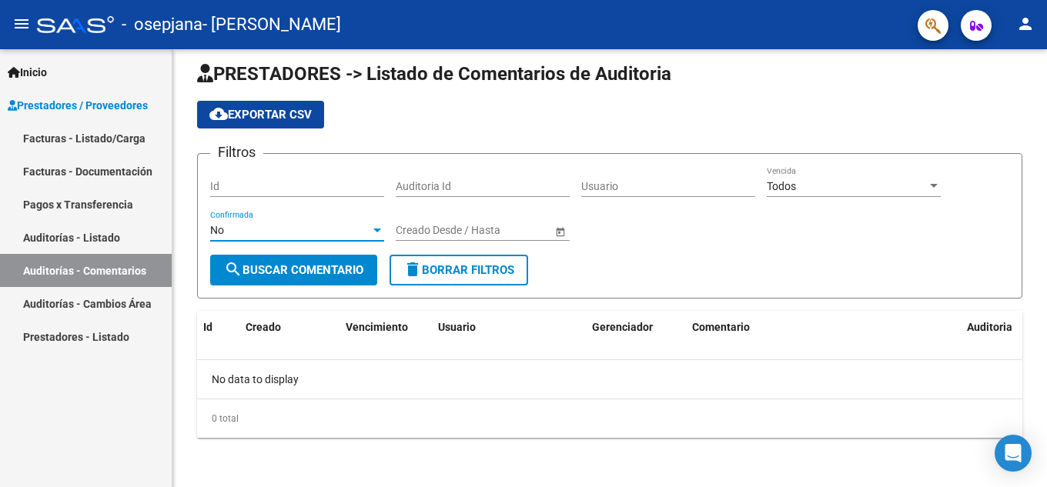
click at [105, 302] on link "Auditorías - Cambios Área" at bounding box center [86, 303] width 172 height 33
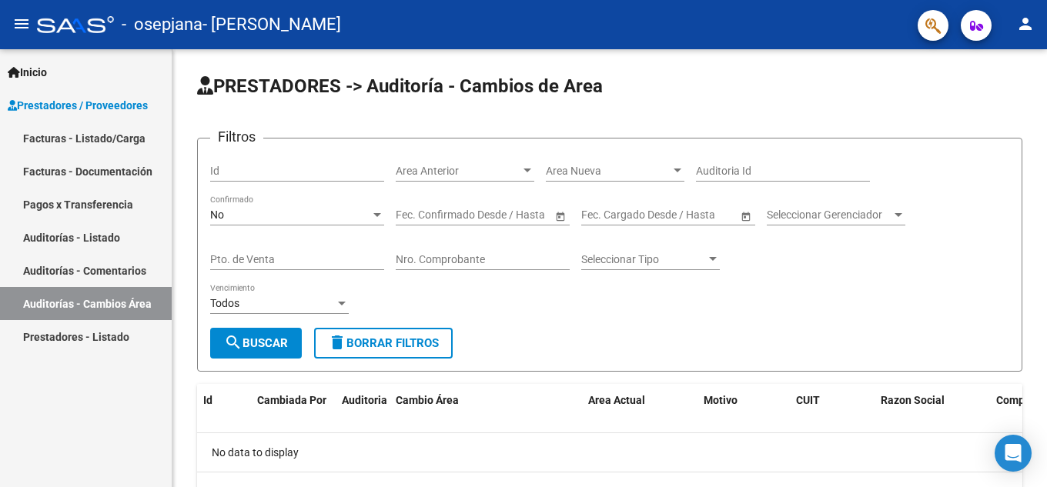
click at [64, 169] on link "Facturas - Documentación" at bounding box center [86, 171] width 172 height 33
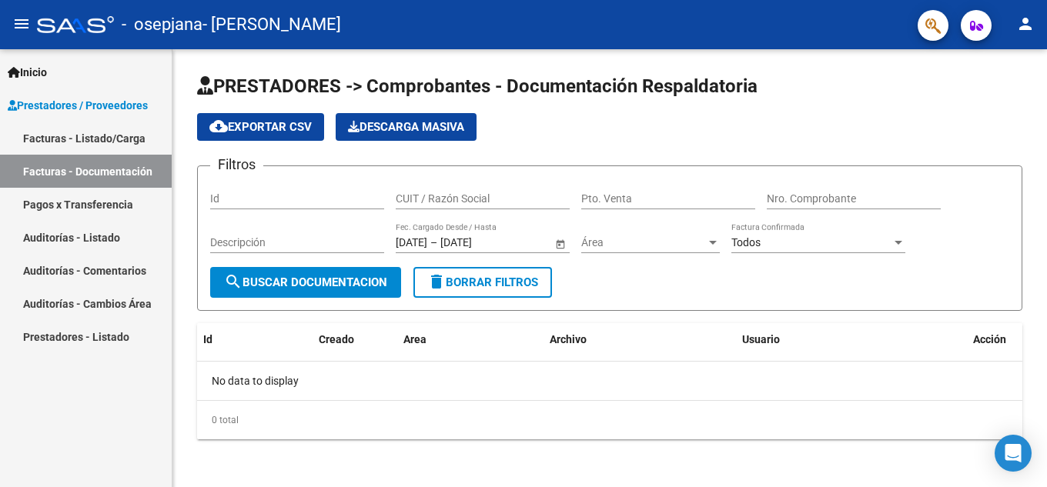
click at [68, 335] on link "Prestadores - Listado" at bounding box center [86, 336] width 172 height 33
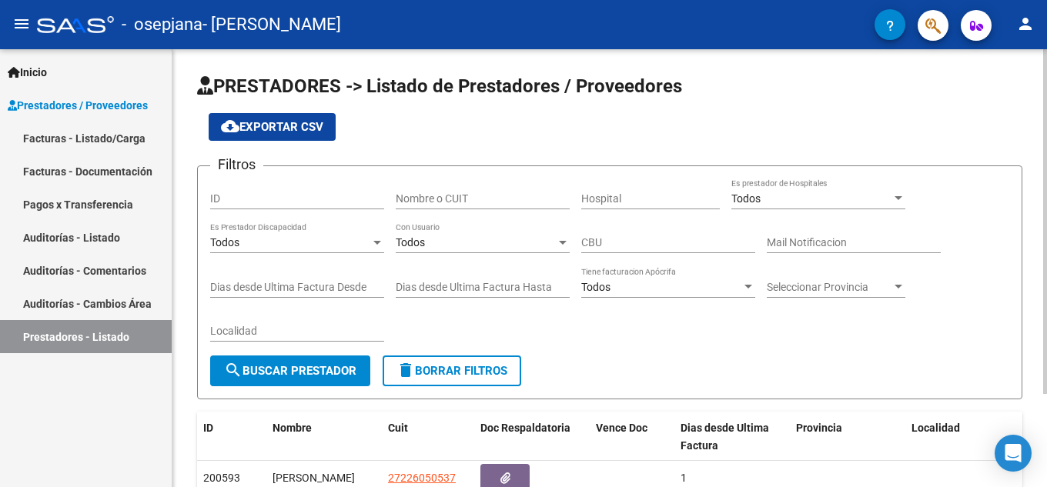
scroll to position [118, 0]
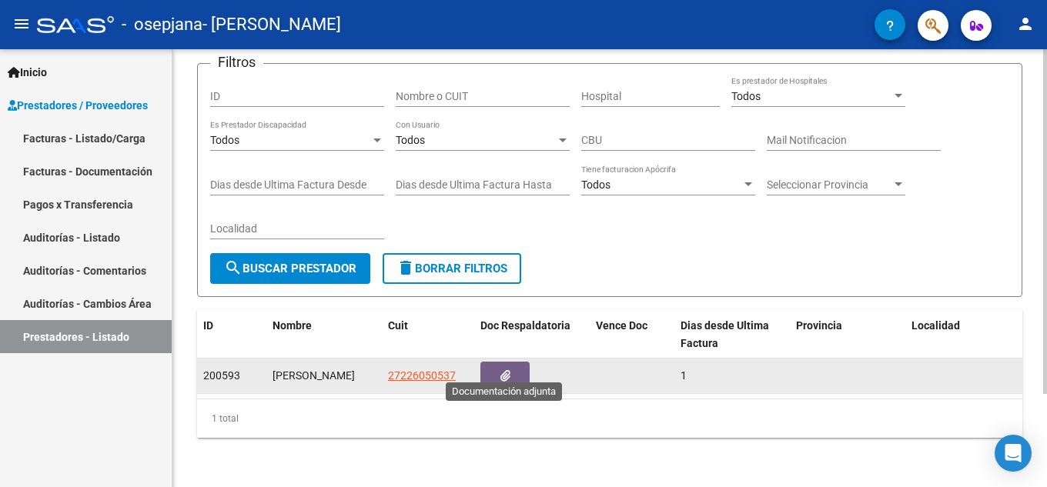
click at [499, 362] on button "button" at bounding box center [504, 376] width 49 height 28
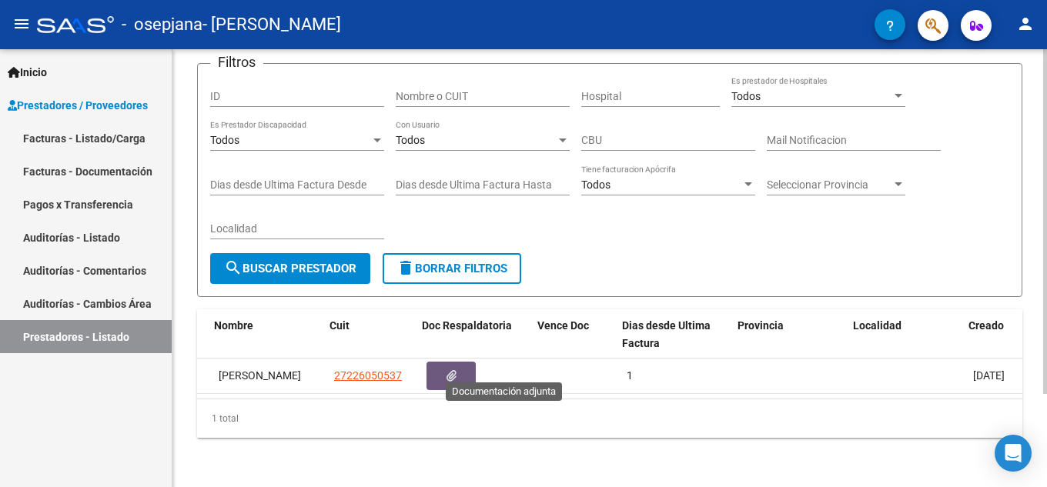
scroll to position [0, 83]
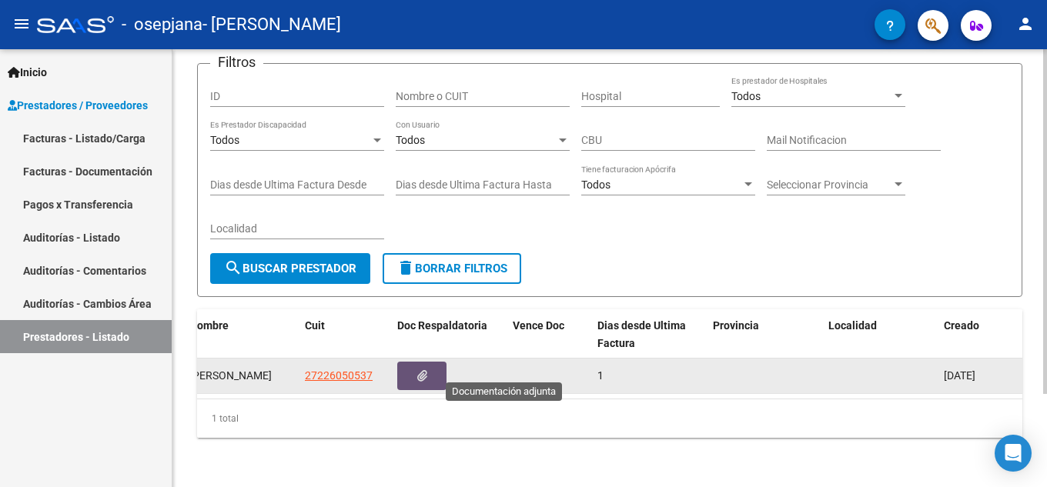
click at [673, 368] on div "1" at bounding box center [648, 376] width 103 height 18
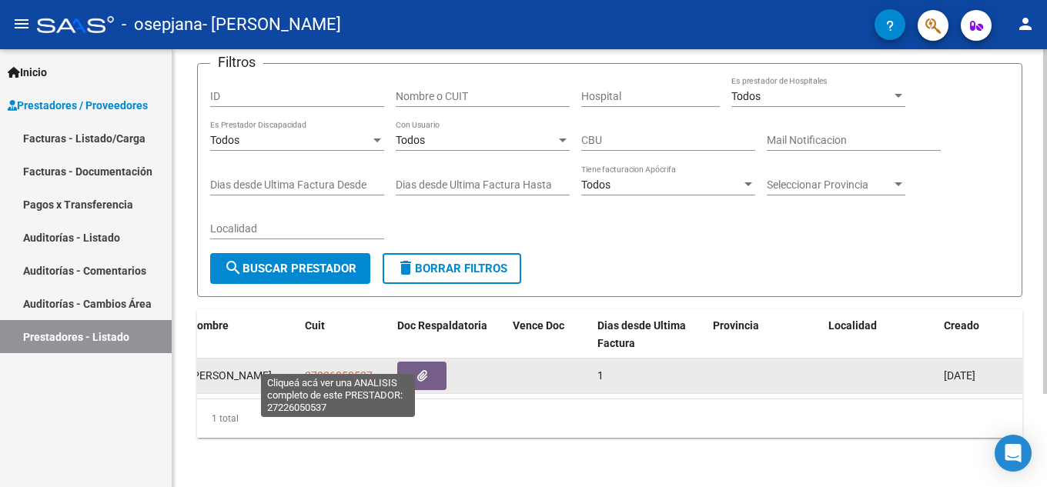
click at [316, 370] on span "27226050537" at bounding box center [339, 376] width 68 height 12
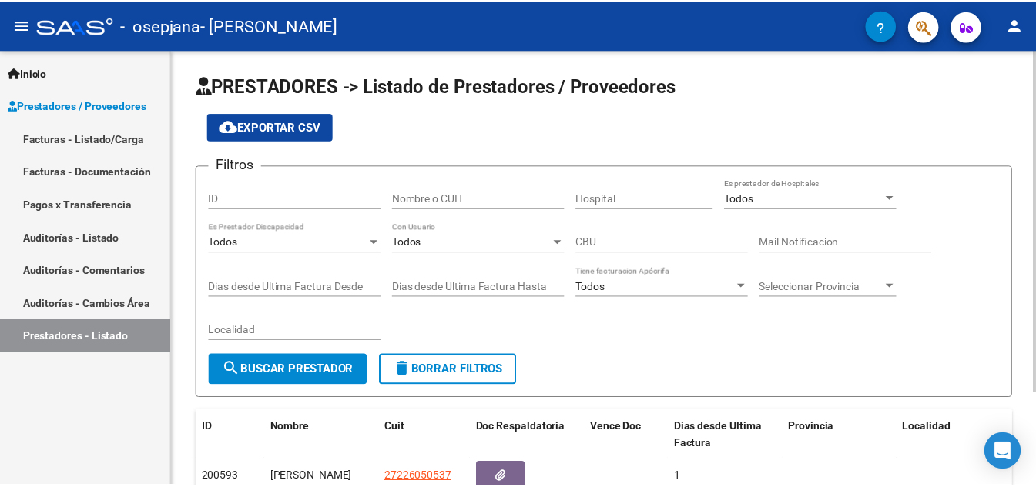
scroll to position [0, 0]
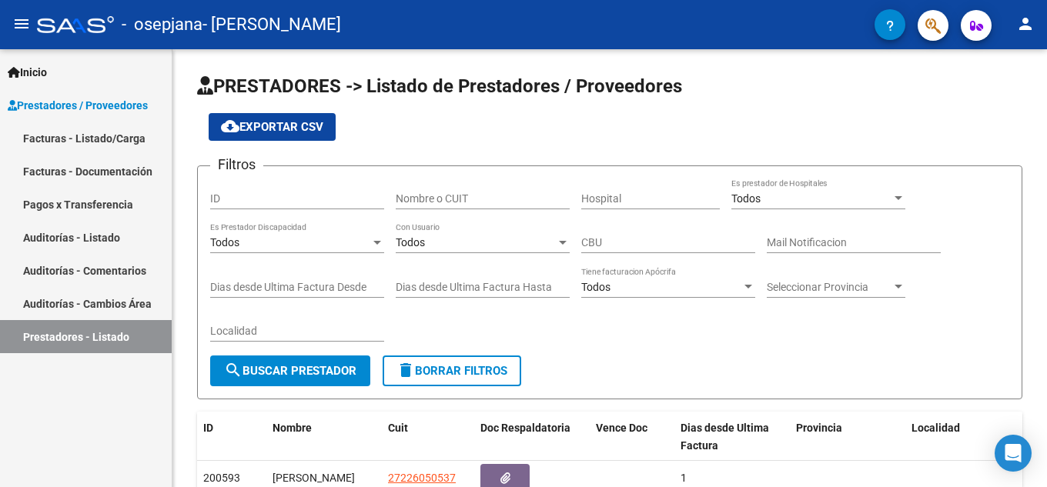
click at [1025, 31] on mat-icon "person" at bounding box center [1025, 24] width 18 height 18
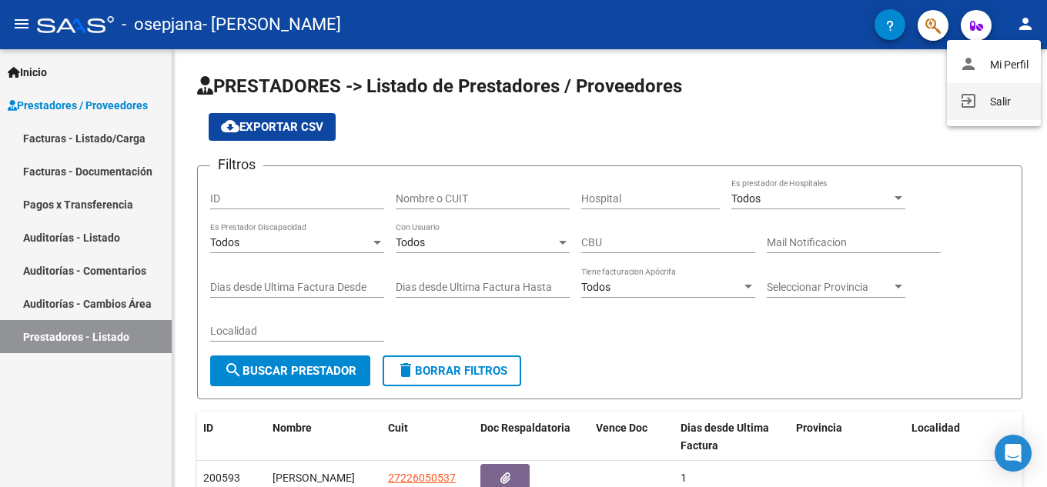
click at [993, 98] on button "exit_to_app Salir" at bounding box center [994, 101] width 94 height 37
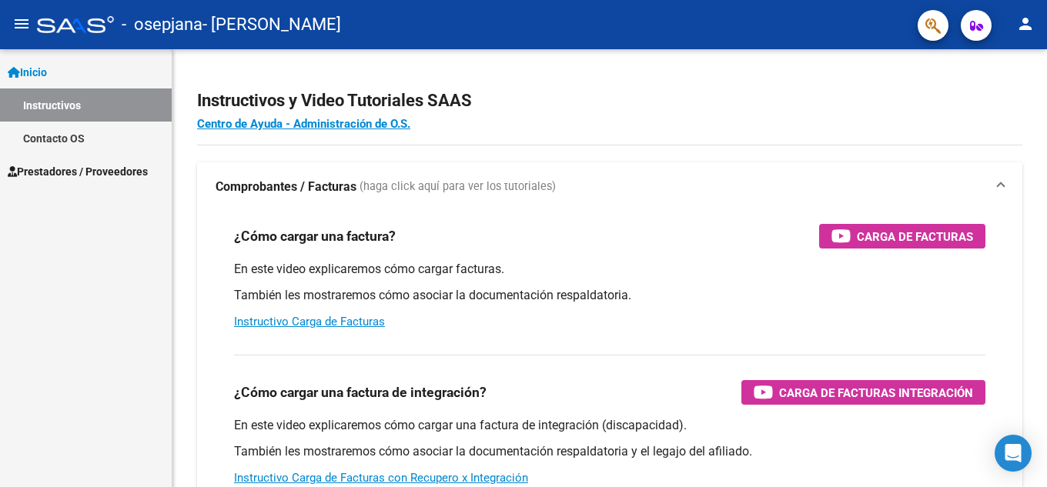
click at [78, 177] on span "Prestadores / Proveedores" at bounding box center [78, 171] width 140 height 17
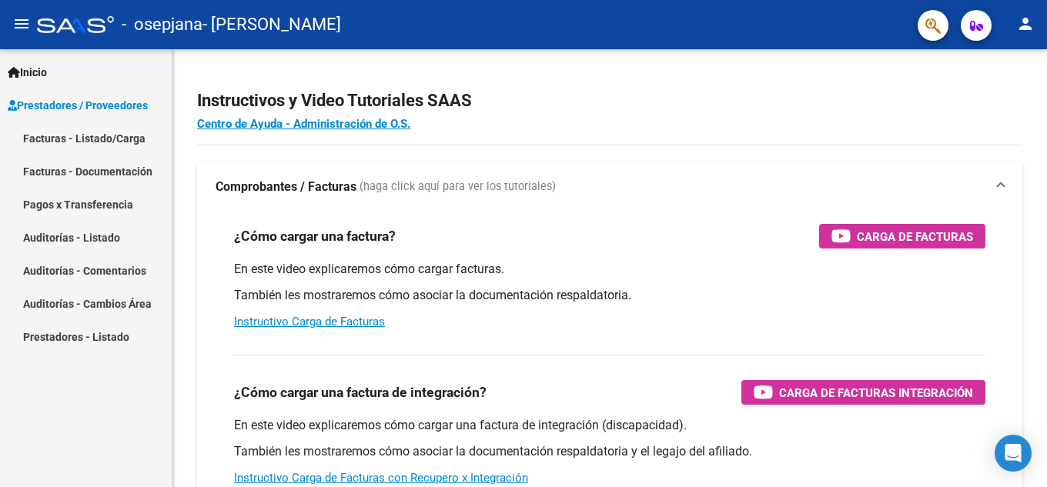
click at [979, 32] on span "button" at bounding box center [976, 25] width 13 height 31
click at [923, 32] on button "button" at bounding box center [933, 25] width 31 height 31
click at [1033, 27] on mat-icon "person" at bounding box center [1025, 24] width 18 height 18
click at [771, 100] on div at bounding box center [523, 243] width 1047 height 487
click at [60, 339] on link "Prestadores - Listado" at bounding box center [86, 336] width 172 height 33
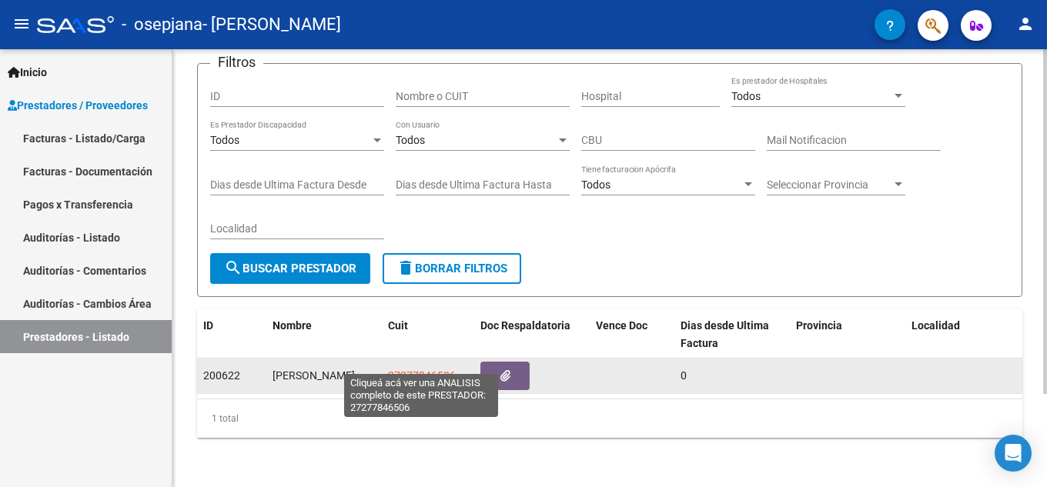
click at [416, 370] on span "27277846506" at bounding box center [422, 376] width 68 height 12
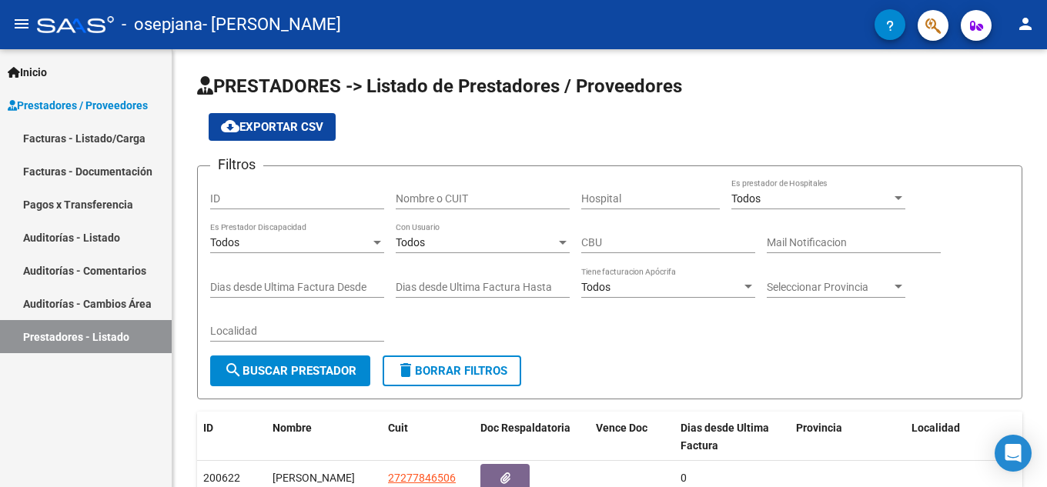
click at [76, 140] on link "Facturas - Listado/Carga" at bounding box center [86, 138] width 172 height 33
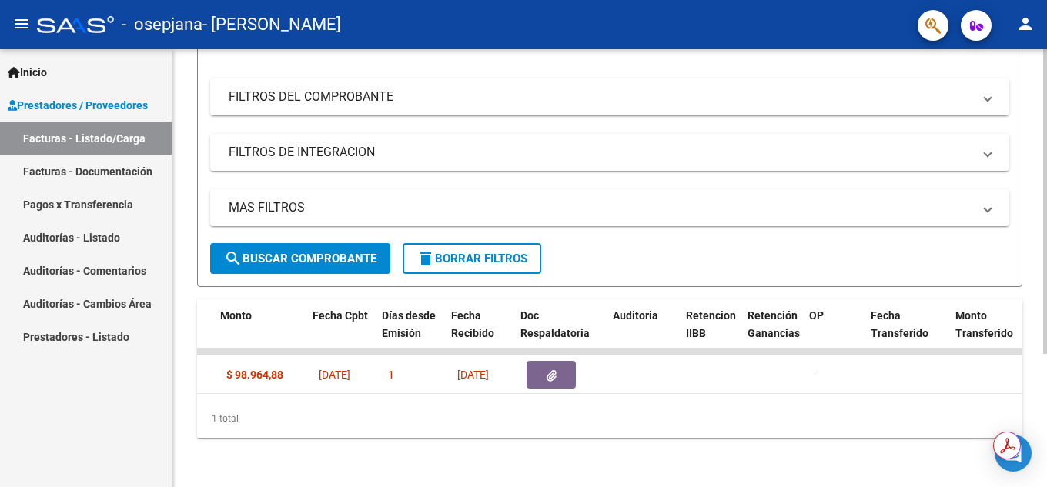
scroll to position [0, 686]
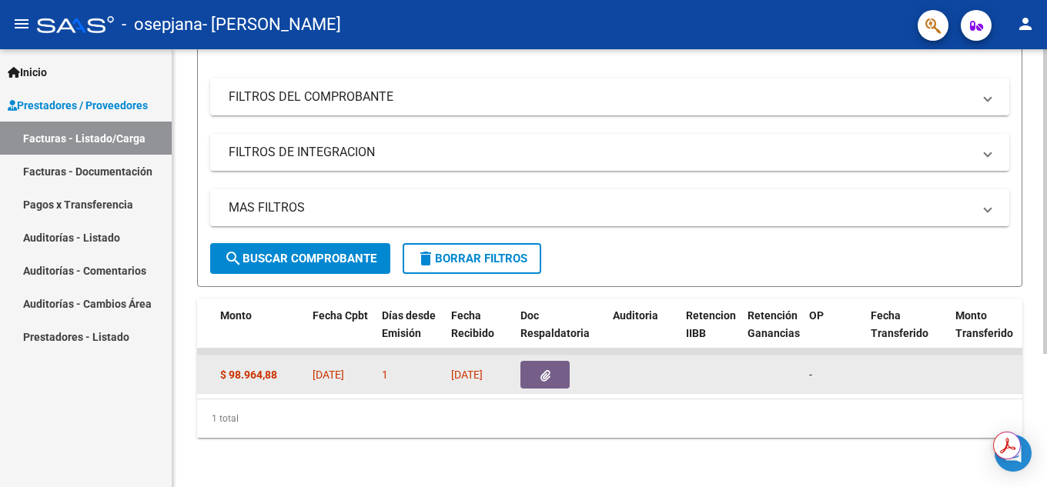
click at [546, 370] on icon "button" at bounding box center [546, 376] width 10 height 12
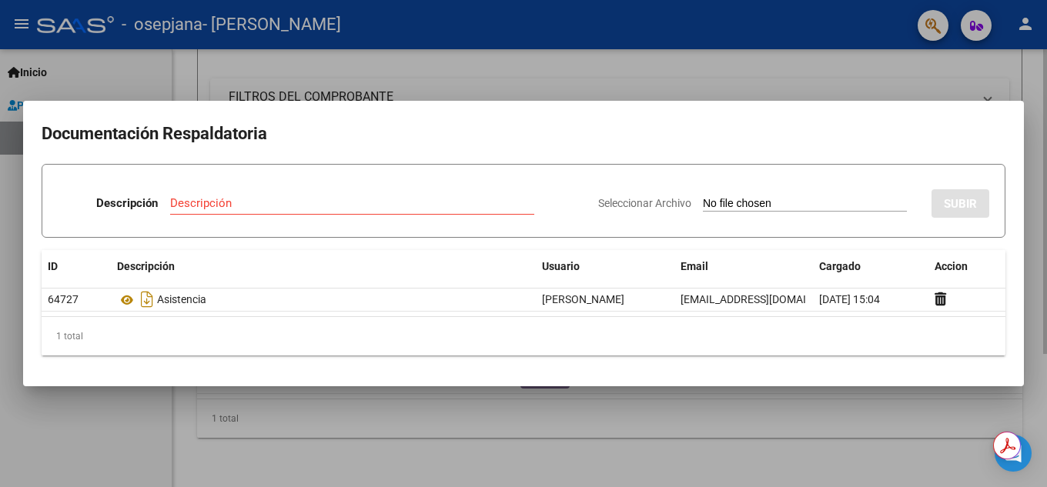
click at [758, 79] on div at bounding box center [523, 243] width 1047 height 487
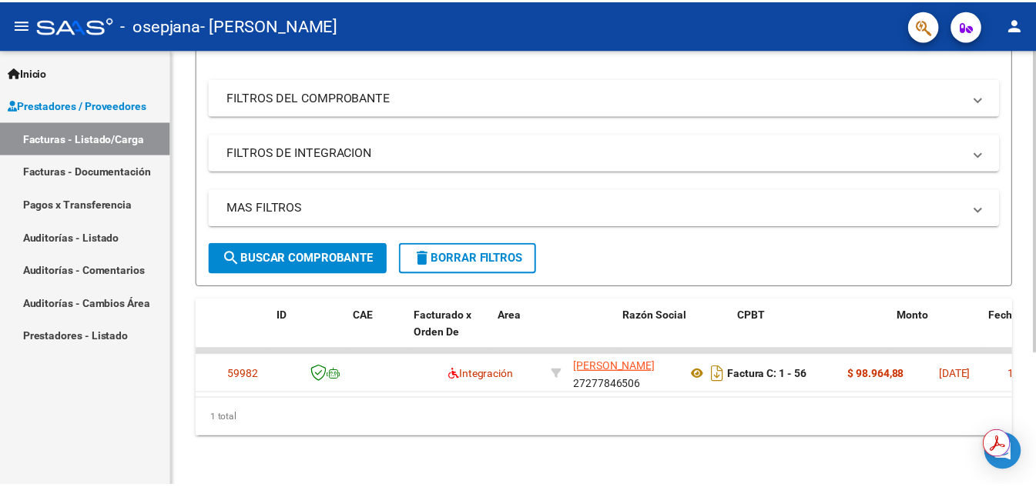
scroll to position [0, 0]
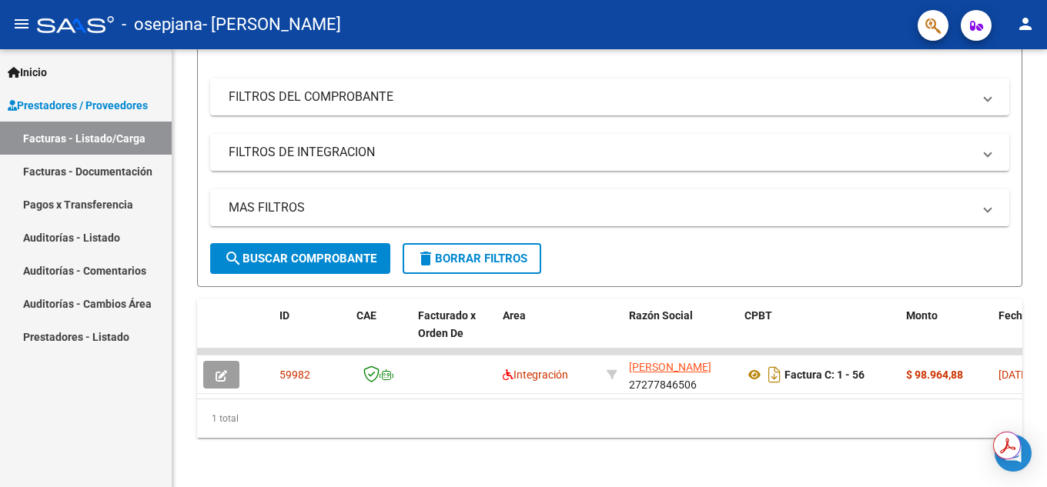
click at [1033, 25] on mat-icon "person" at bounding box center [1025, 24] width 18 height 18
click at [999, 105] on button "exit_to_app Salir" at bounding box center [994, 101] width 94 height 37
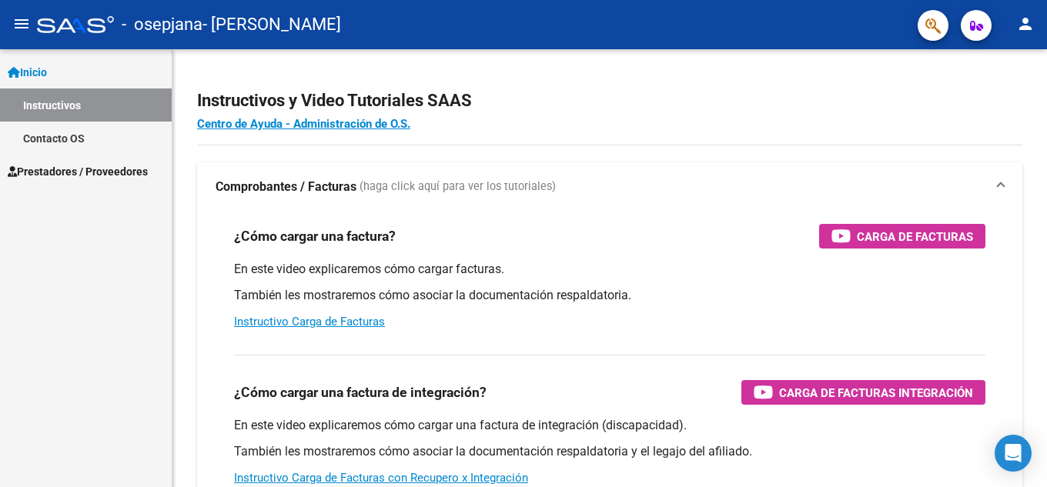
click at [83, 169] on span "Prestadores / Proveedores" at bounding box center [78, 171] width 140 height 17
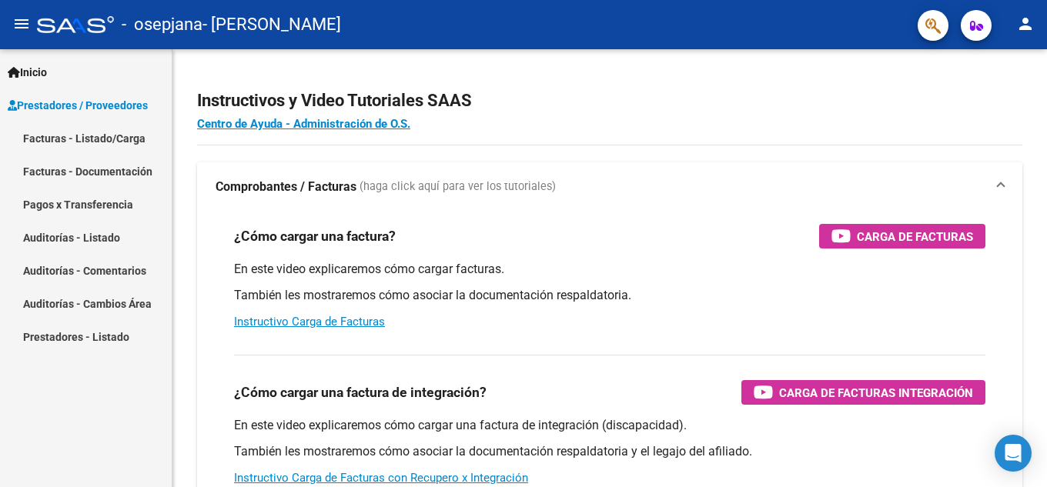
click at [81, 132] on link "Facturas - Listado/Carga" at bounding box center [86, 138] width 172 height 33
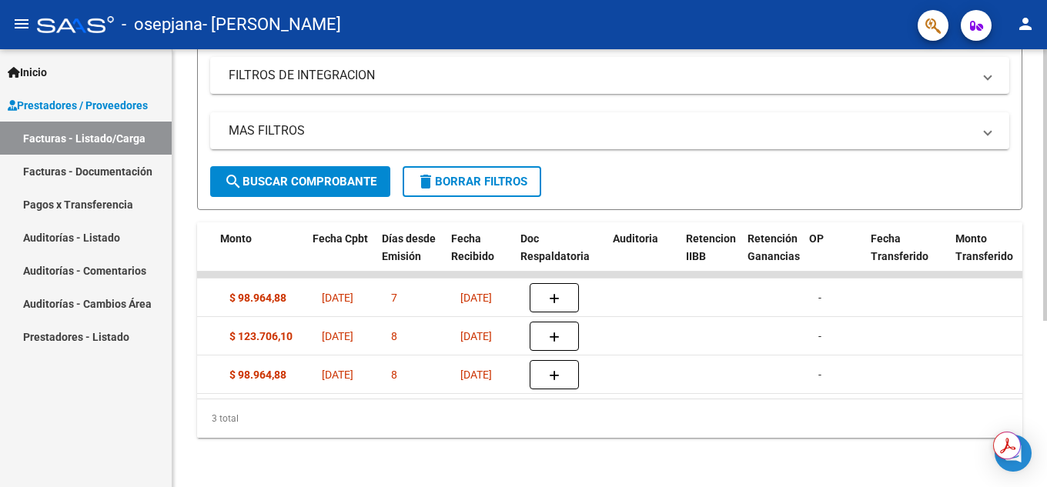
scroll to position [0, 686]
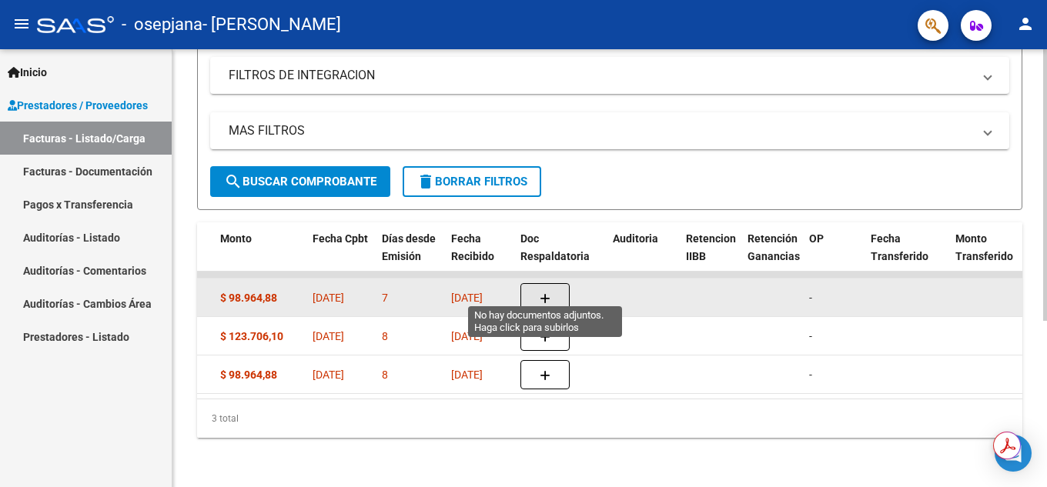
click at [545, 293] on icon "button" at bounding box center [545, 299] width 11 height 12
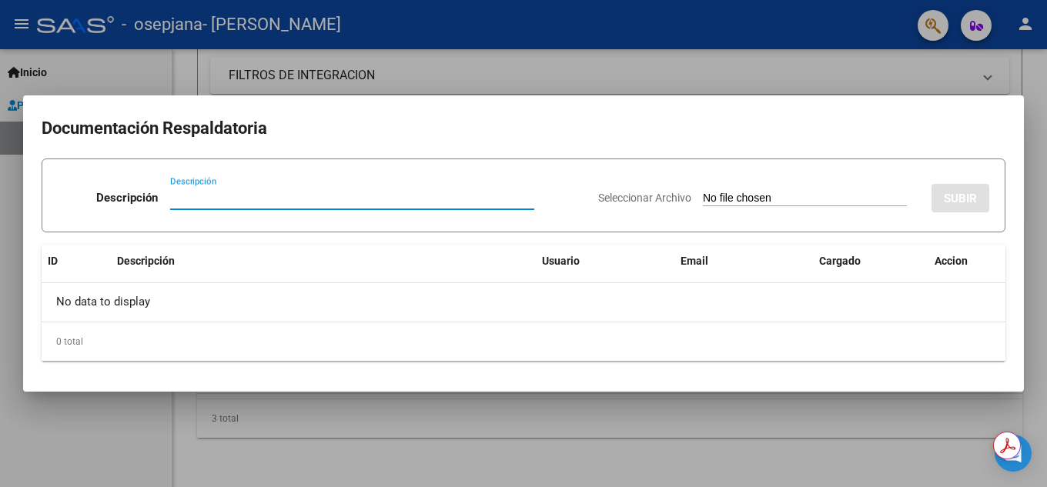
click at [766, 198] on input "Seleccionar Archivo" at bounding box center [805, 199] width 204 height 15
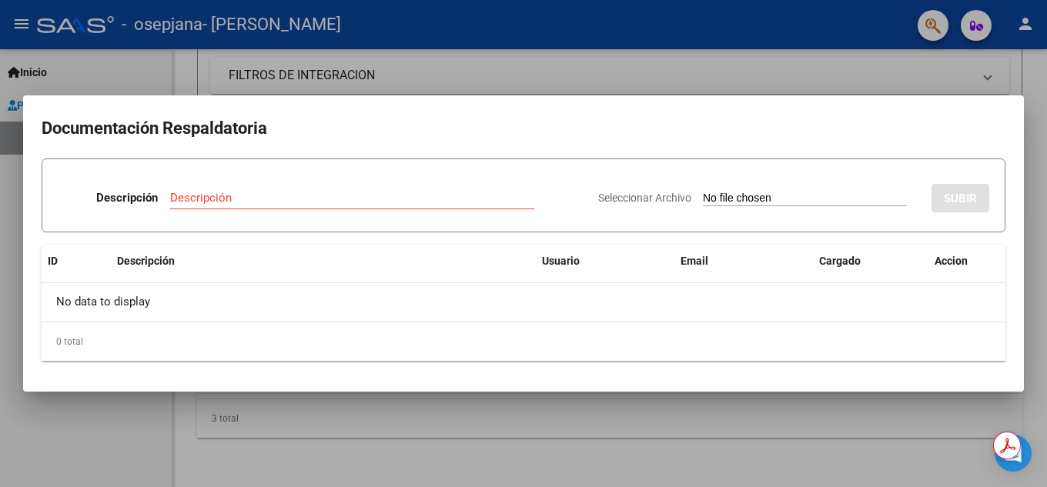
click at [743, 197] on input "Seleccionar Archivo" at bounding box center [805, 199] width 204 height 15
click at [507, 72] on div at bounding box center [523, 243] width 1047 height 487
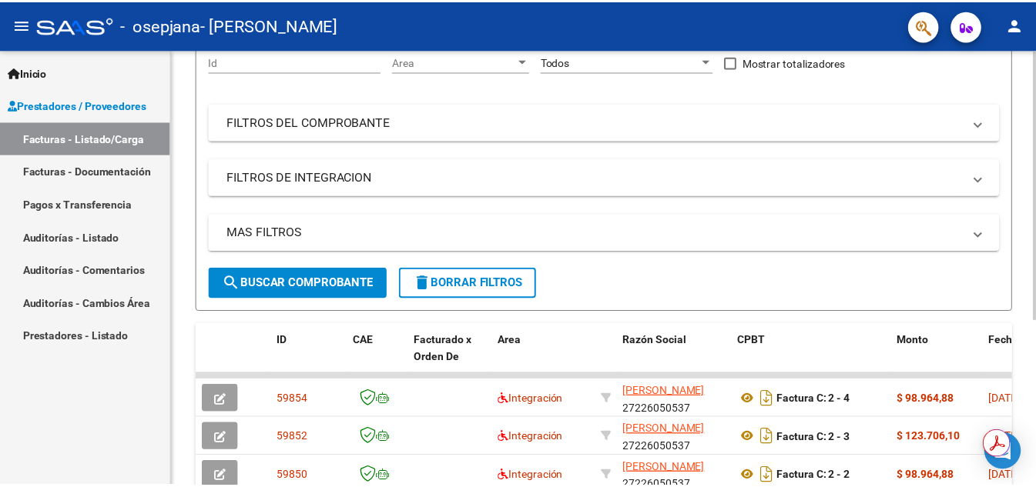
scroll to position [231, 0]
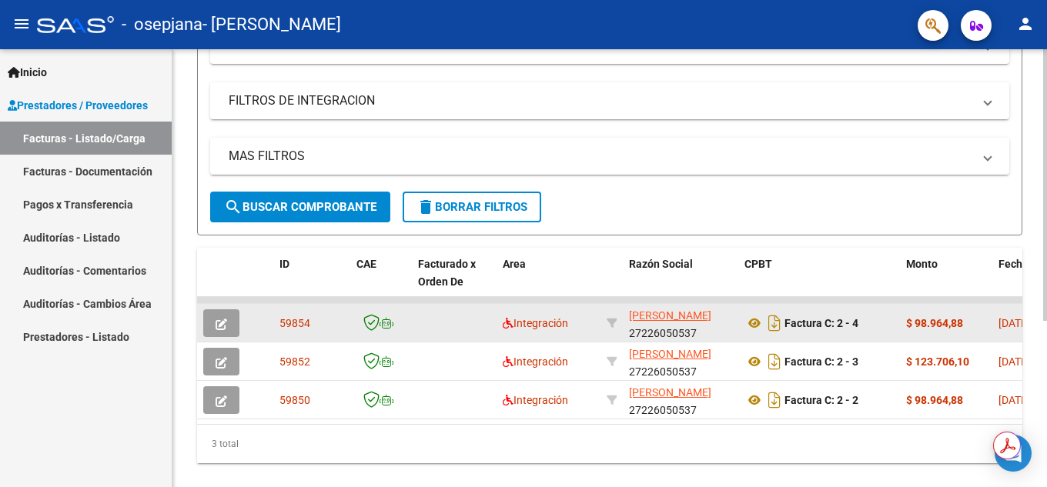
click at [198, 322] on datatable-body-cell at bounding box center [224, 323] width 54 height 38
click at [216, 324] on icon "button" at bounding box center [222, 325] width 12 height 12
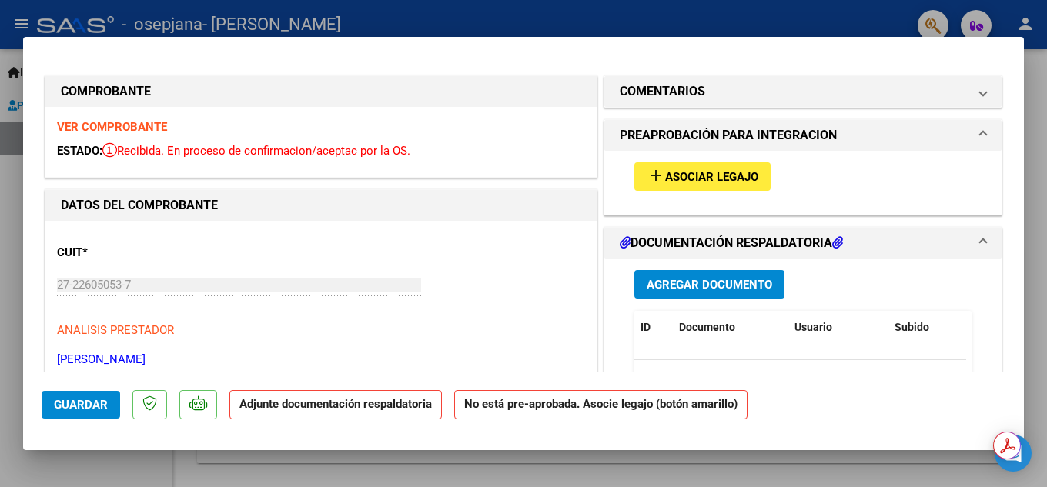
click at [679, 185] on button "add Asociar Legajo" at bounding box center [702, 176] width 136 height 28
type input "$ 0,00"
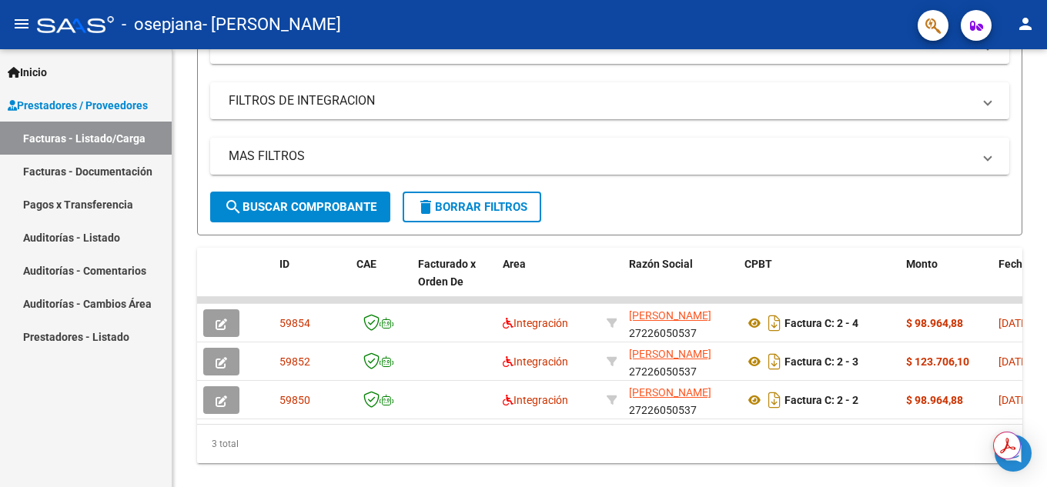
click at [1029, 29] on mat-icon "person" at bounding box center [1025, 24] width 18 height 18
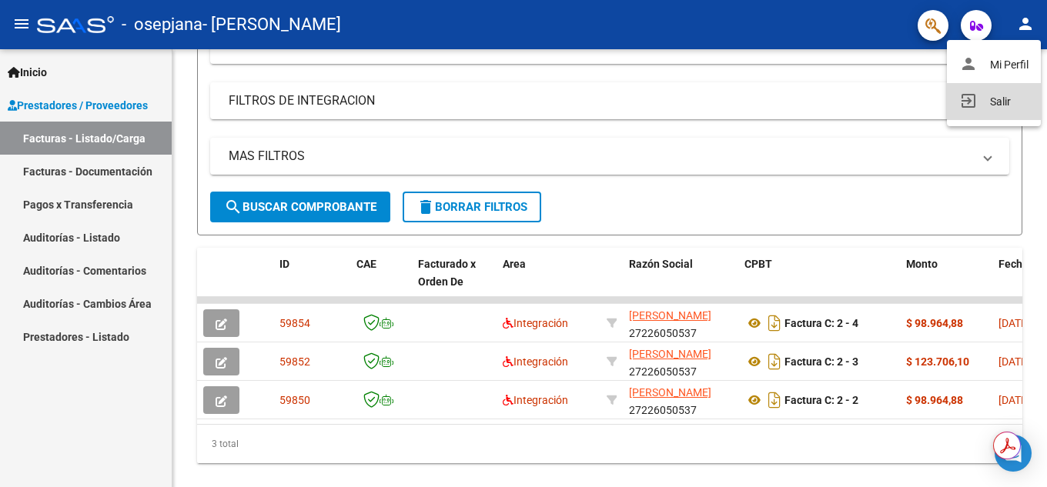
click at [1002, 101] on button "exit_to_app Salir" at bounding box center [994, 101] width 94 height 37
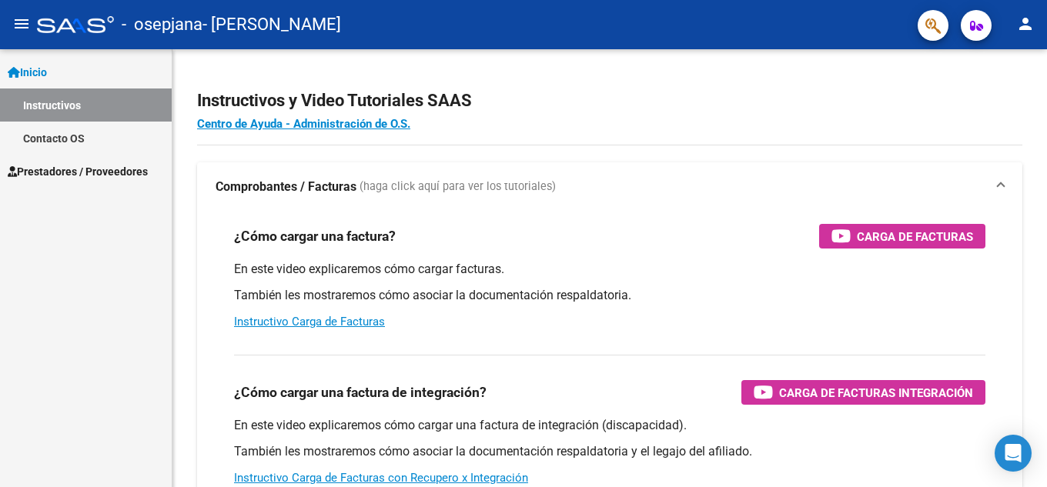
click at [79, 164] on span "Prestadores / Proveedores" at bounding box center [78, 171] width 140 height 17
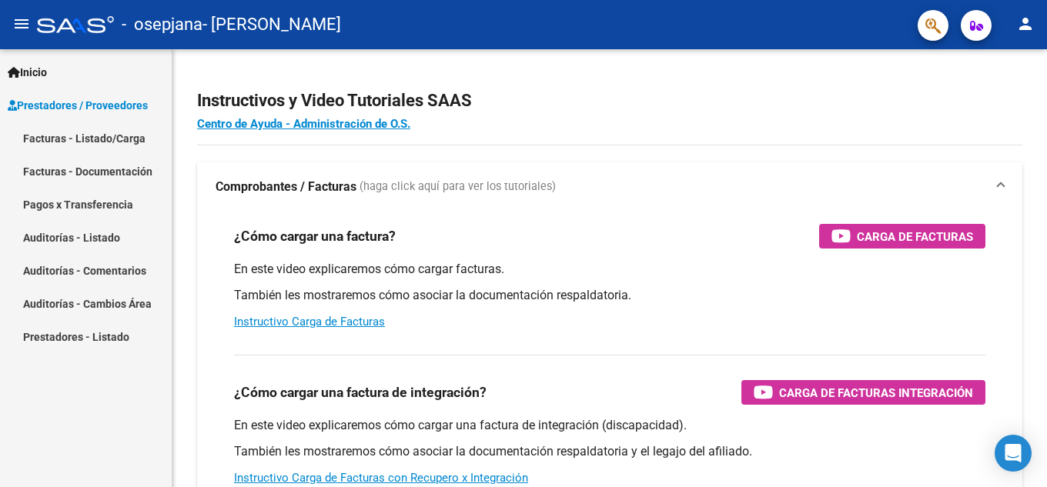
click at [87, 139] on link "Facturas - Listado/Carga" at bounding box center [86, 138] width 172 height 33
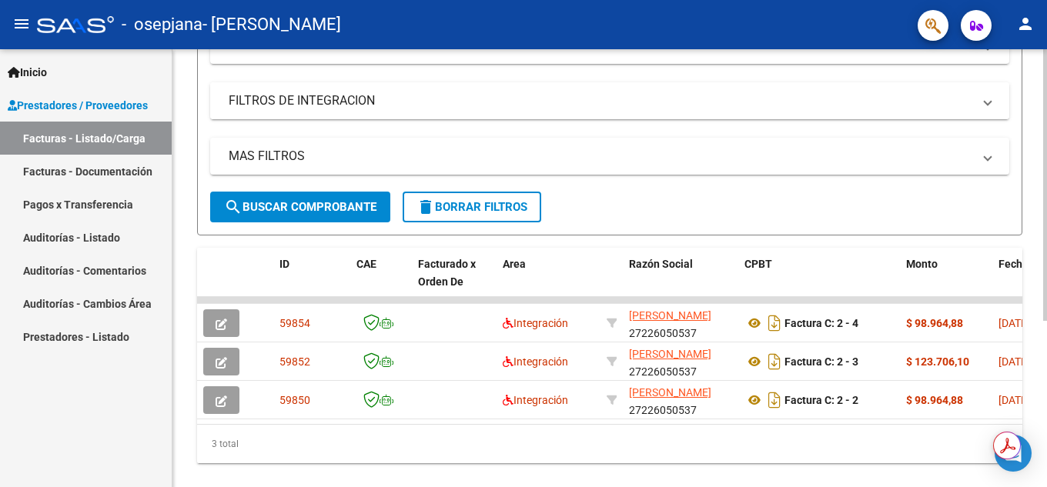
scroll to position [269, 0]
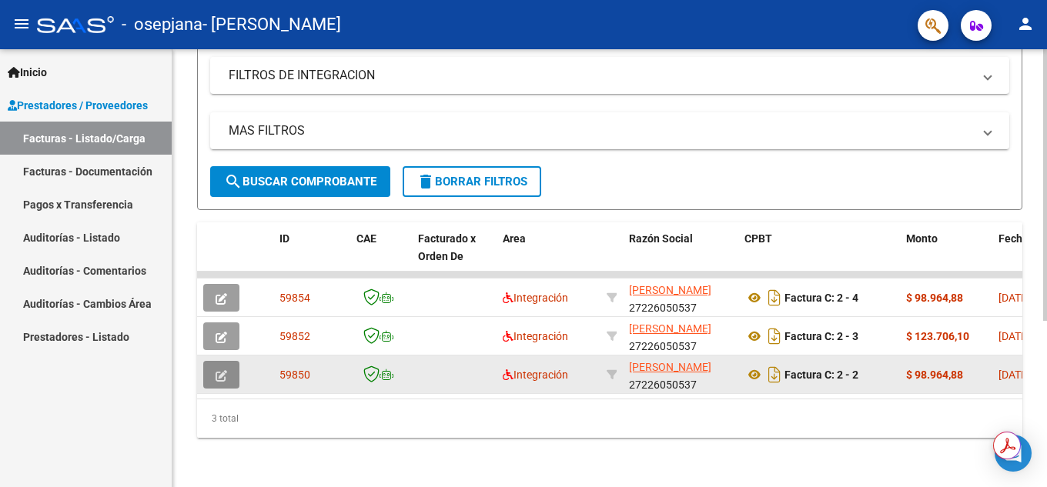
click at [221, 368] on button "button" at bounding box center [221, 375] width 36 height 28
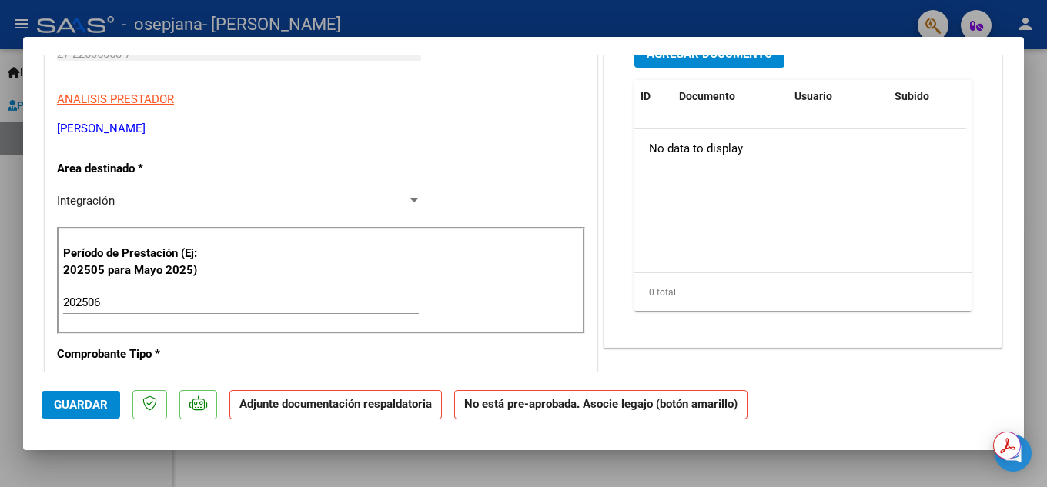
scroll to position [77, 0]
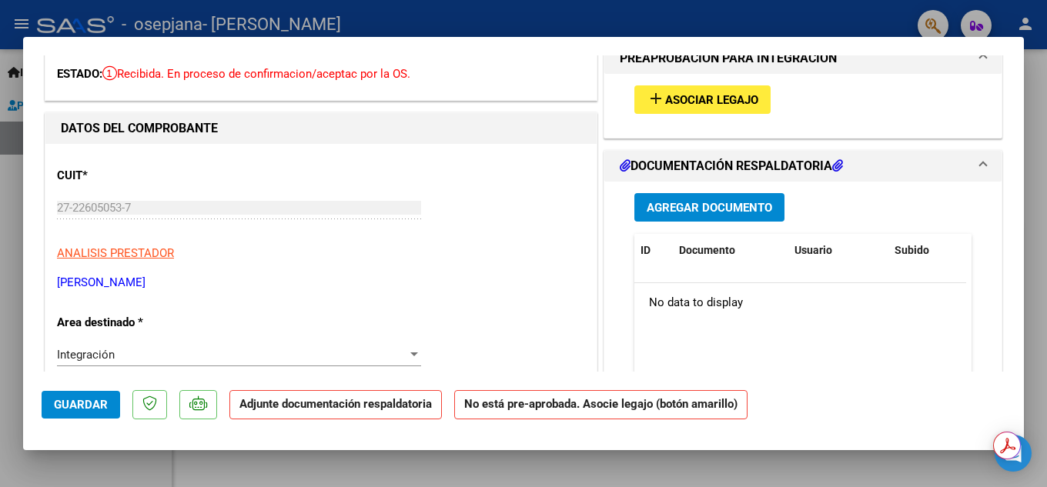
click at [678, 204] on span "Agregar Documento" at bounding box center [710, 208] width 126 height 14
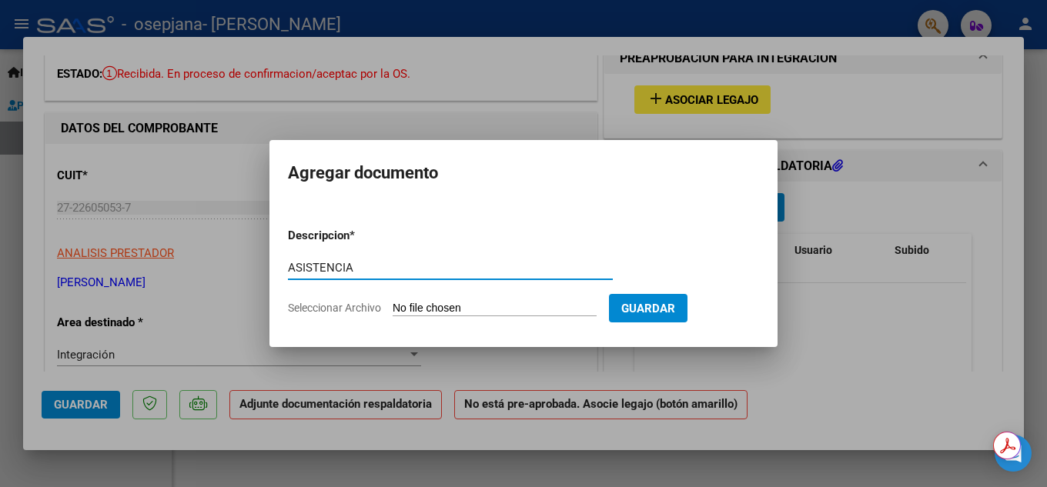
type input "ASISTENCIA"
click at [469, 312] on input "Seleccionar Archivo" at bounding box center [495, 309] width 204 height 15
type input "C:\fakepath\asis junio.jpeg"
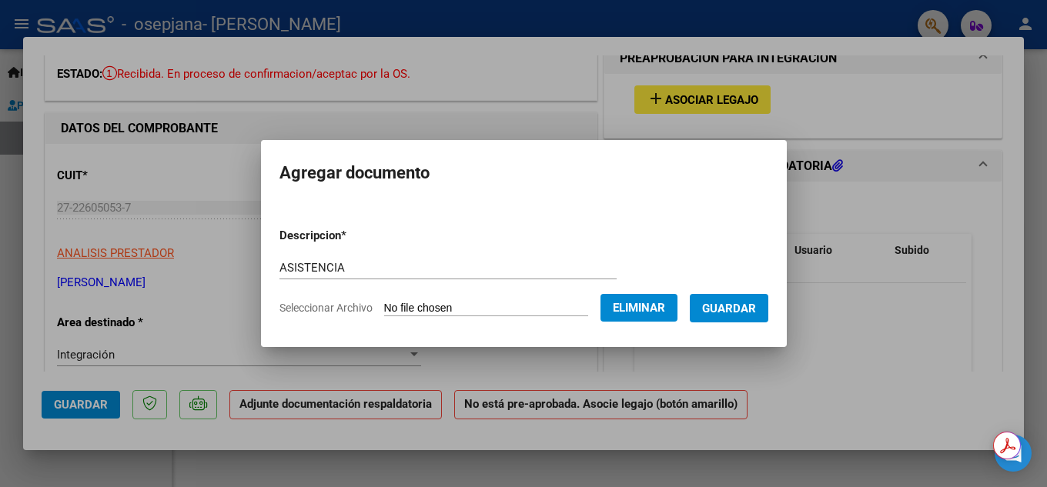
click at [637, 309] on span "Eliminar" at bounding box center [639, 308] width 52 height 14
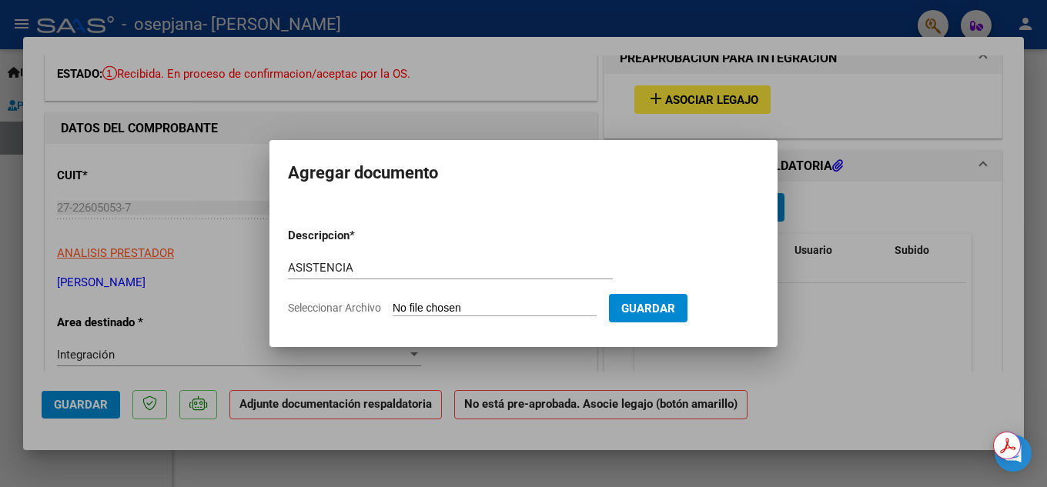
click at [450, 310] on input "Seleccionar Archivo" at bounding box center [495, 309] width 204 height 15
type input "C:\fakepath\ASISTENCIA junio.jpeg"
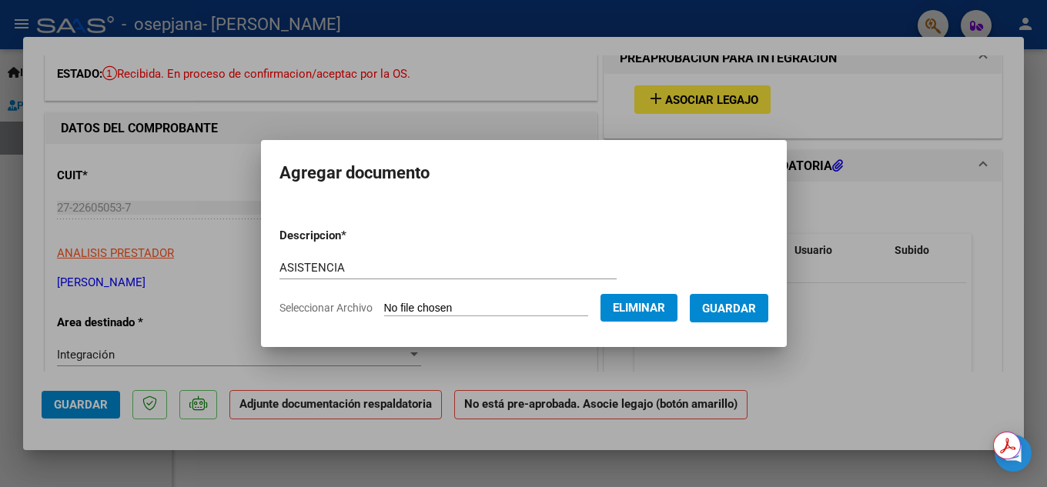
click at [745, 313] on span "Guardar" at bounding box center [729, 309] width 54 height 14
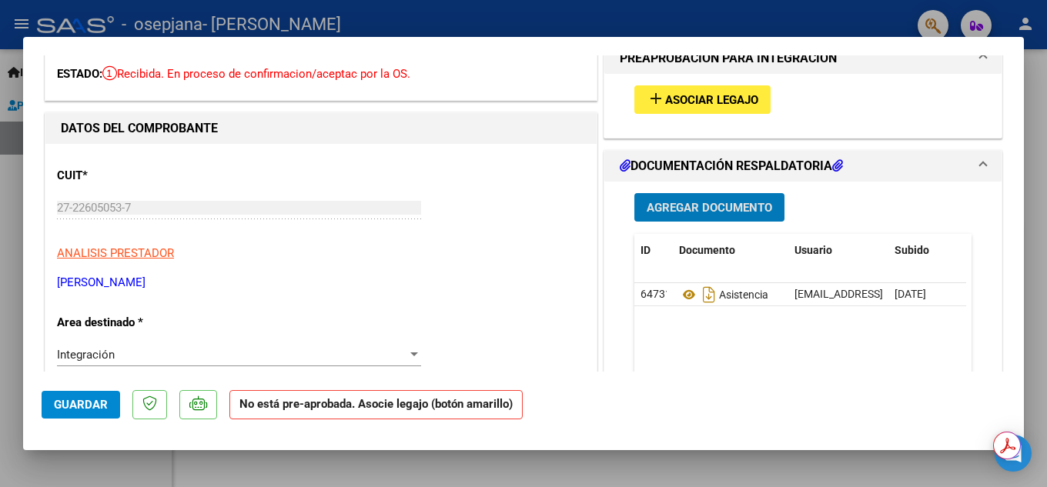
scroll to position [0, 0]
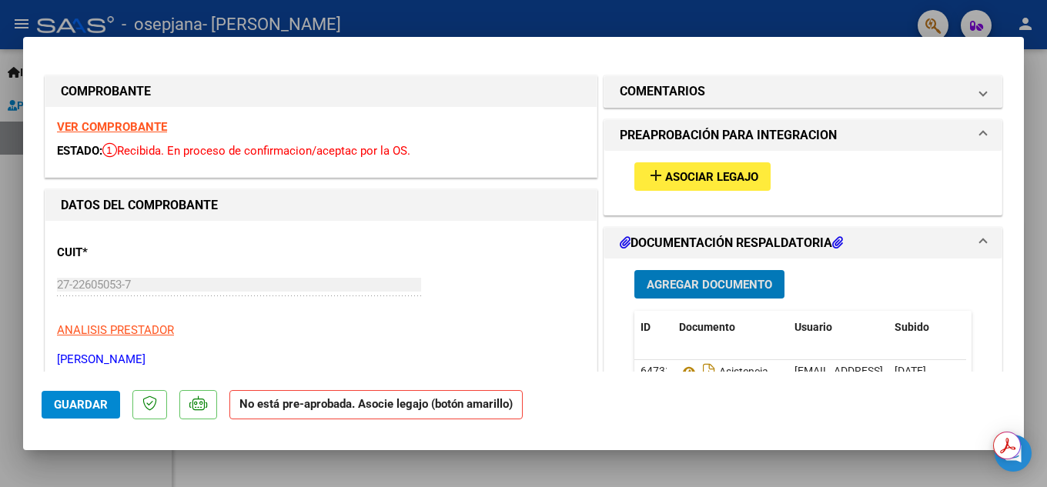
click at [665, 175] on span "Asociar Legajo" at bounding box center [711, 177] width 93 height 14
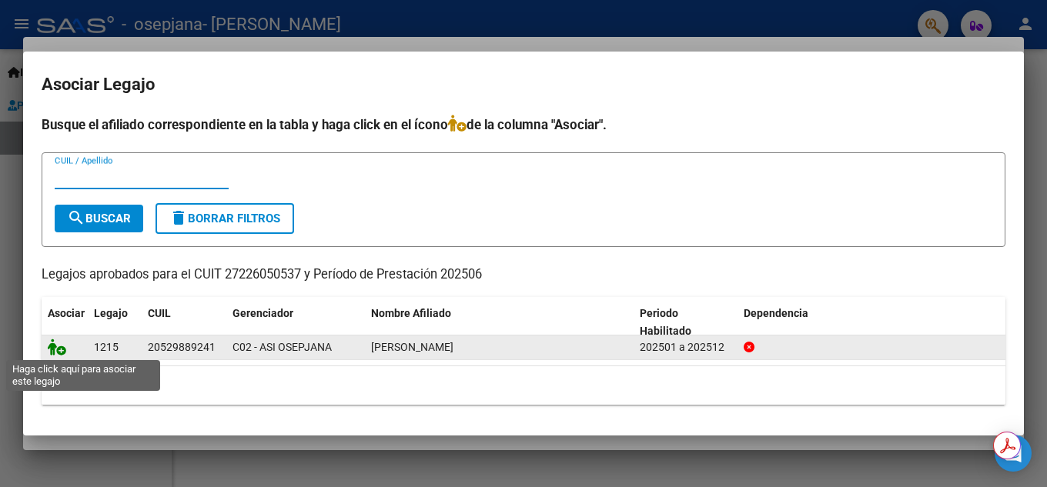
click at [59, 351] on icon at bounding box center [57, 347] width 18 height 17
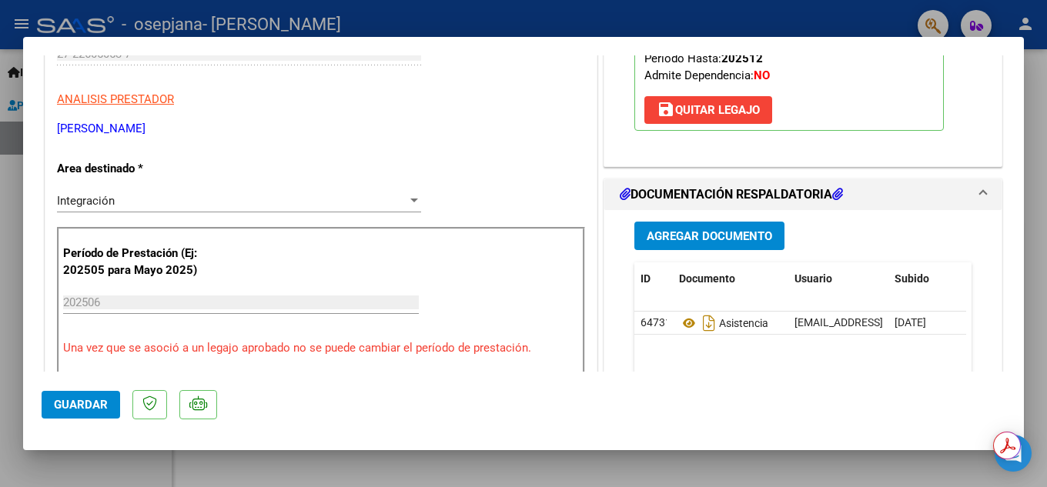
scroll to position [308, 0]
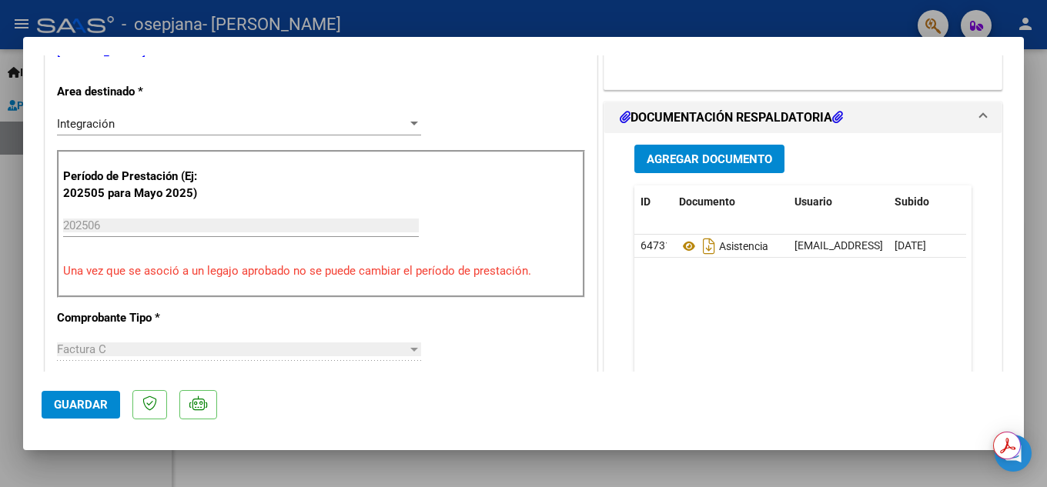
click at [96, 404] on span "Guardar" at bounding box center [81, 405] width 54 height 14
click at [549, 5] on div at bounding box center [523, 243] width 1047 height 487
type input "$ 0,00"
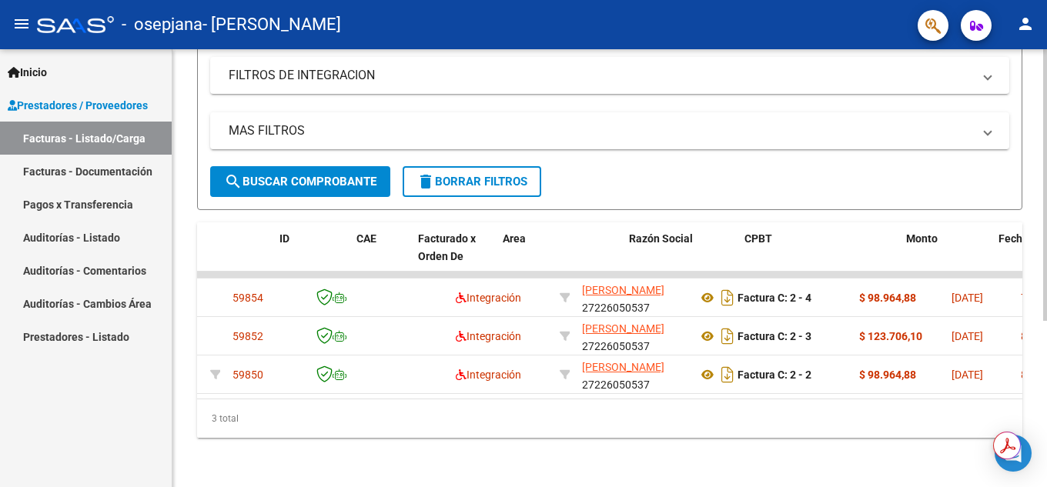
scroll to position [0, 0]
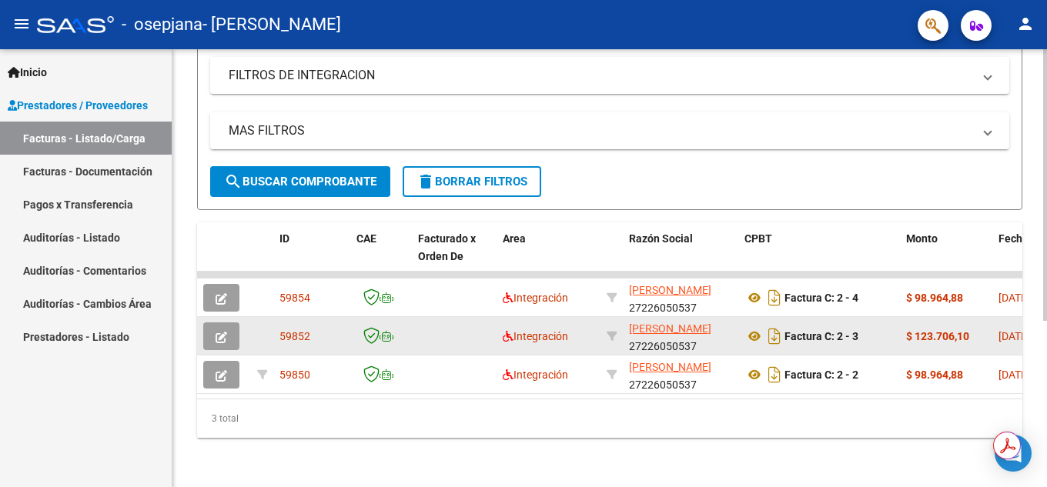
click at [218, 332] on icon "button" at bounding box center [222, 338] width 12 height 12
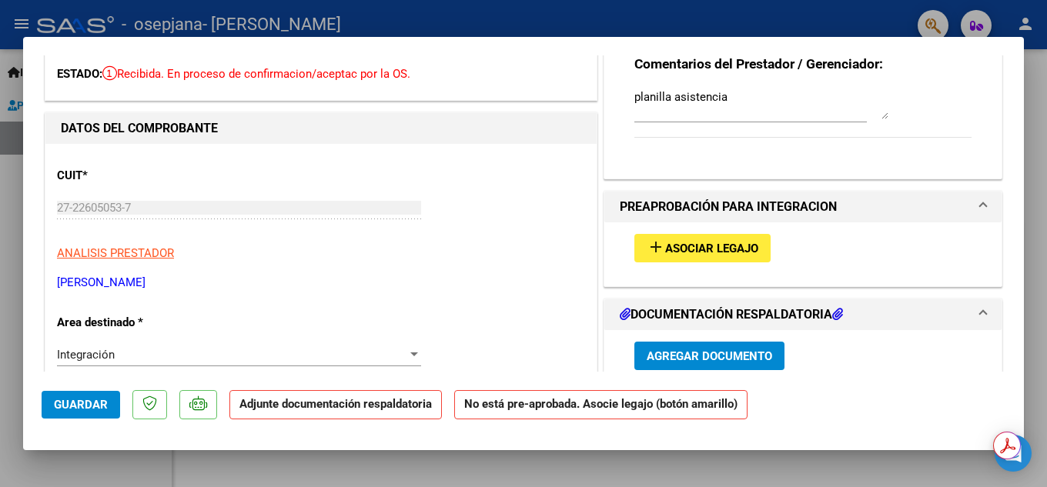
scroll to position [154, 0]
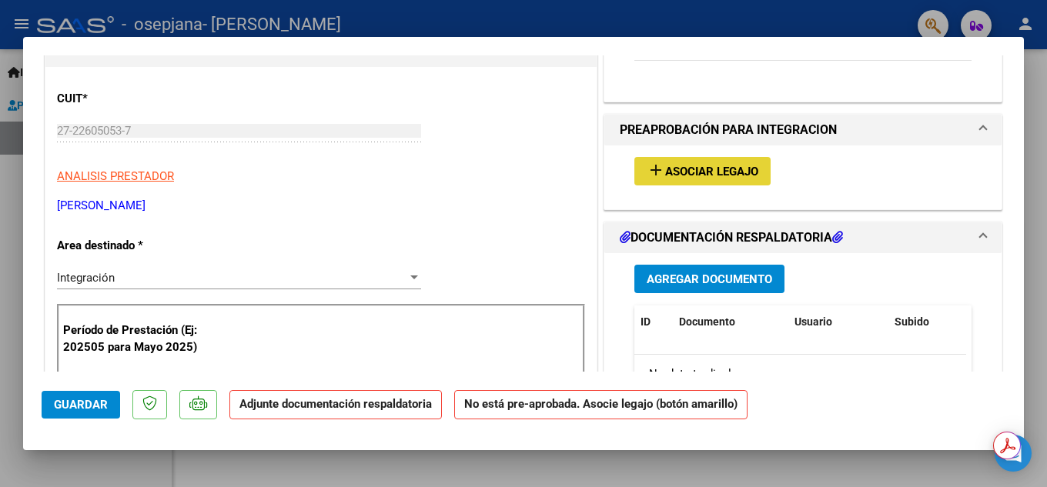
click at [652, 169] on mat-icon "add" at bounding box center [656, 170] width 18 height 18
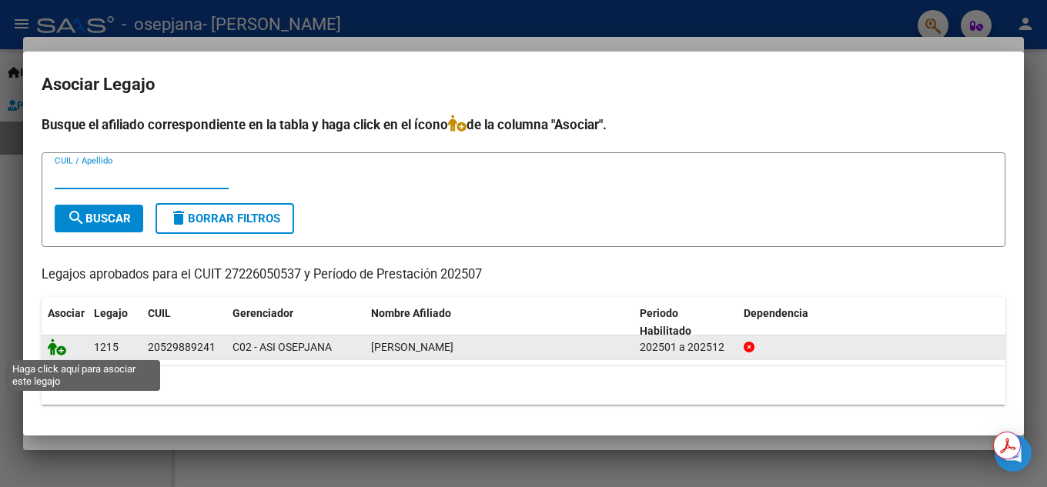
click at [58, 350] on icon at bounding box center [57, 347] width 18 height 17
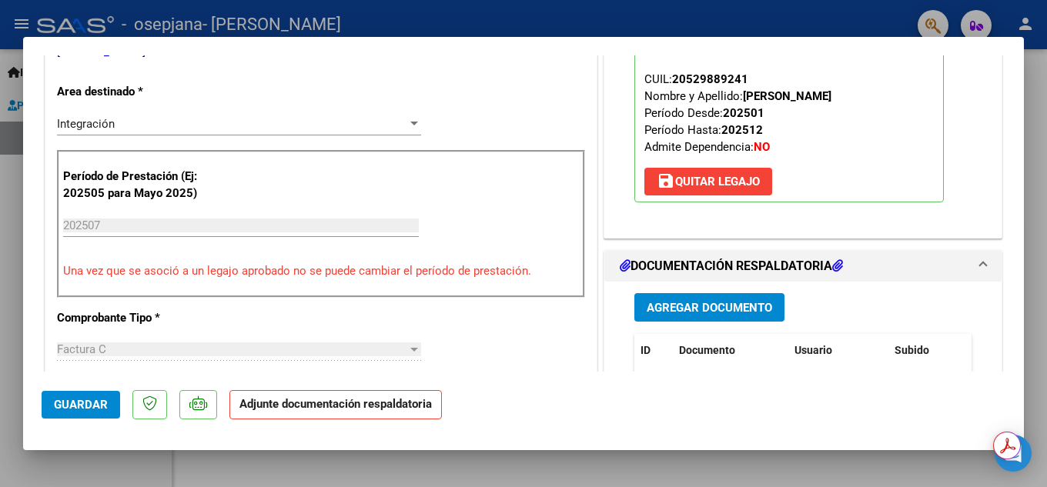
scroll to position [385, 0]
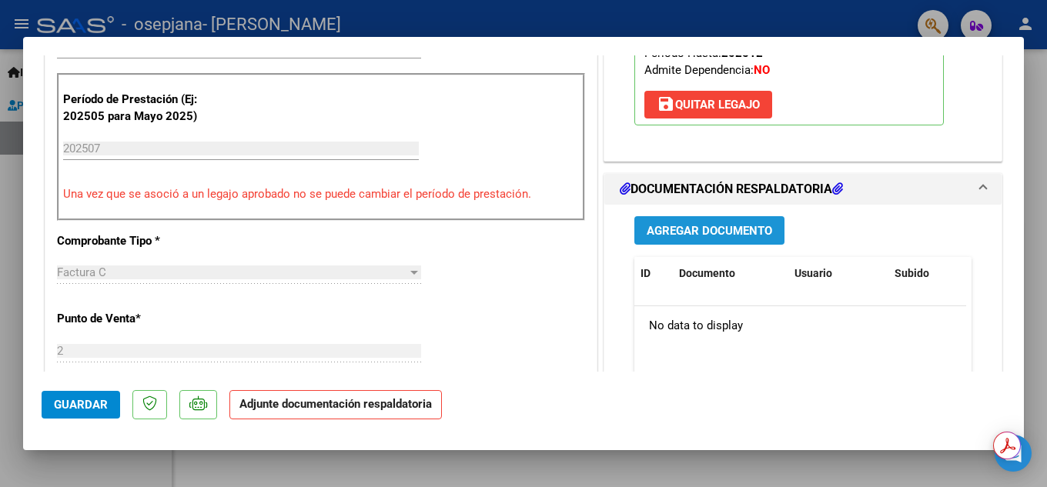
click at [686, 229] on span "Agregar Documento" at bounding box center [710, 231] width 126 height 14
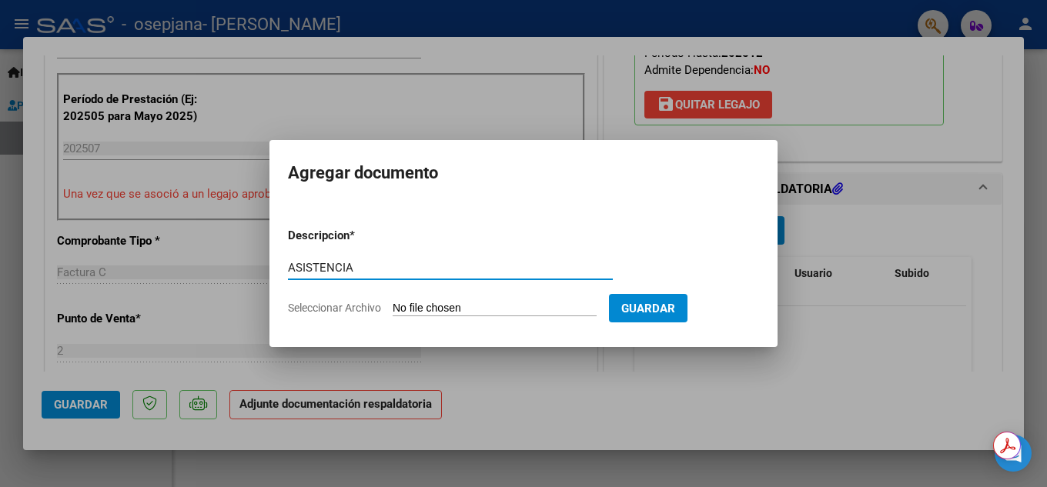
type input "ASISTENCIA"
click at [450, 313] on input "Seleccionar Archivo" at bounding box center [495, 309] width 204 height 15
type input "C:\fakepath\ASISTENCIA JULIO.jpeg"
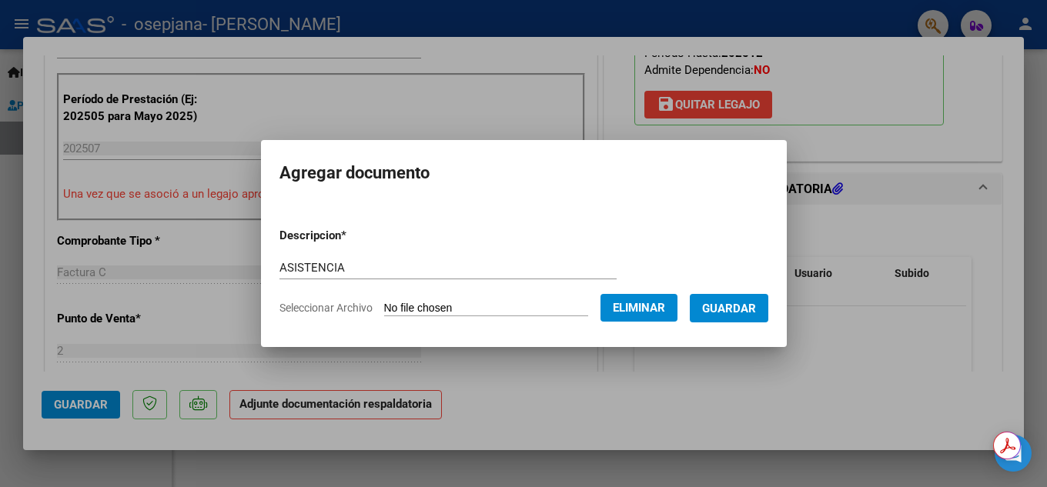
click at [741, 316] on button "Guardar" at bounding box center [729, 308] width 79 height 28
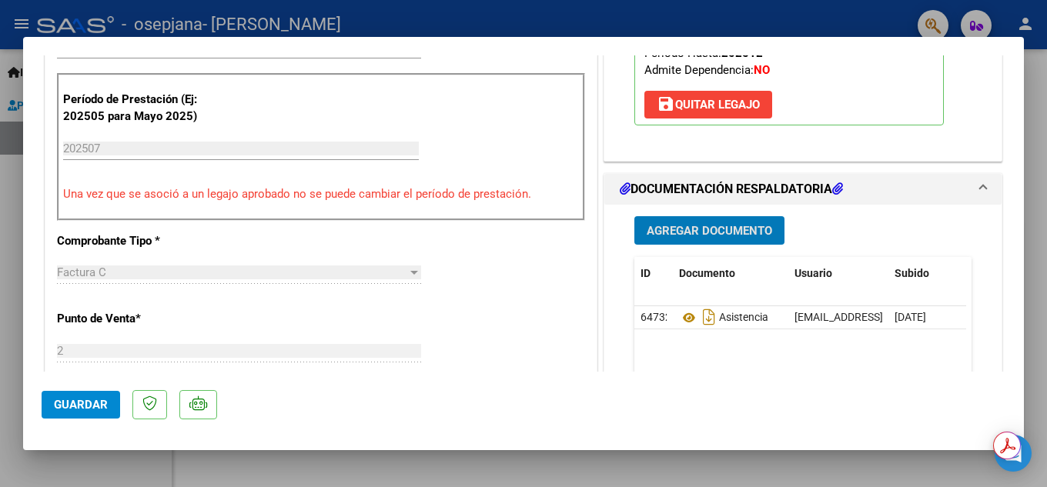
click at [76, 402] on span "Guardar" at bounding box center [81, 405] width 54 height 14
click at [485, 16] on div at bounding box center [523, 243] width 1047 height 487
type input "$ 0,00"
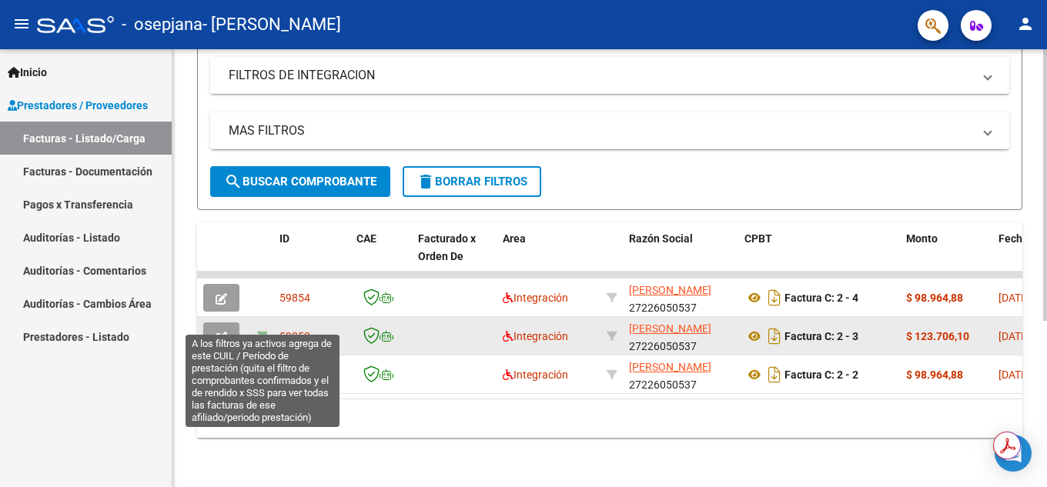
click at [263, 331] on icon at bounding box center [262, 336] width 11 height 11
type input "202507"
type input "20529889241"
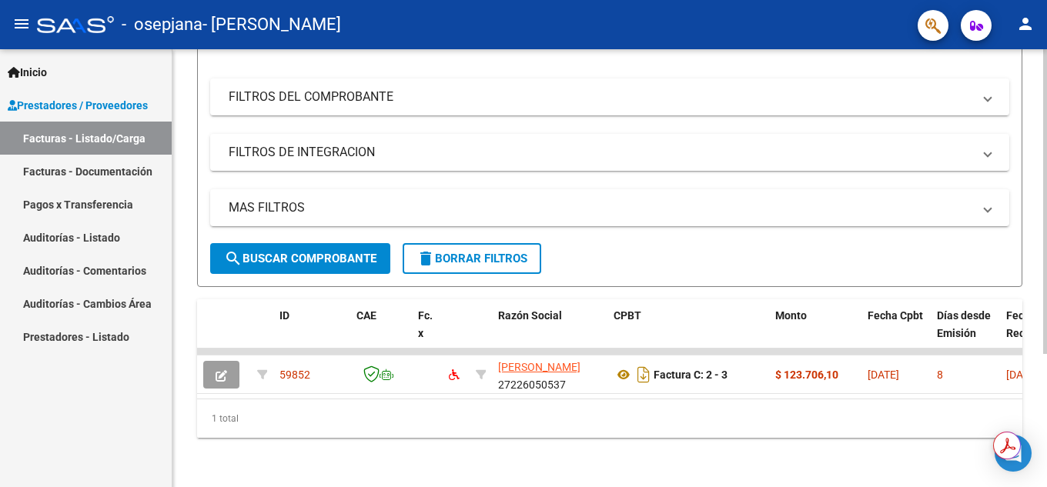
scroll to position [192, 0]
click at [454, 252] on span "delete Borrar Filtros" at bounding box center [472, 259] width 111 height 14
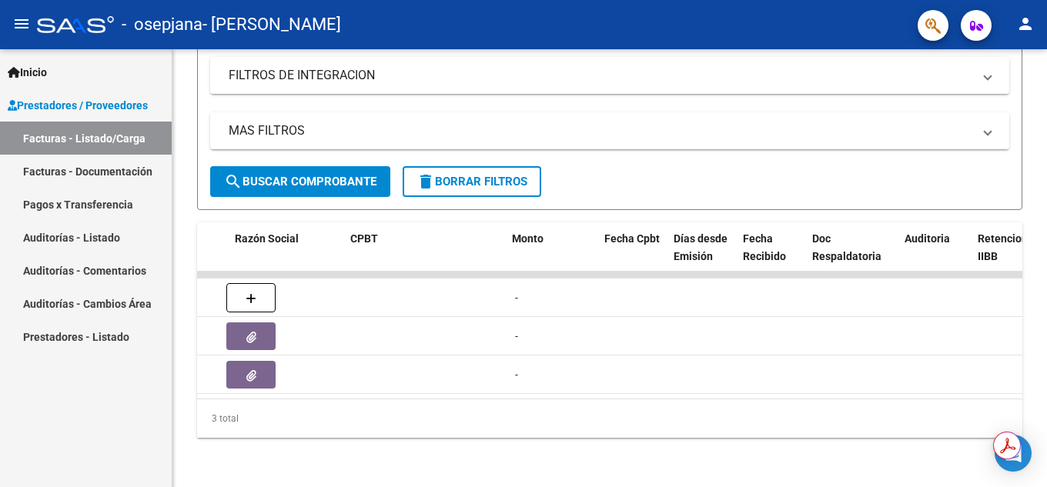
scroll to position [0, 0]
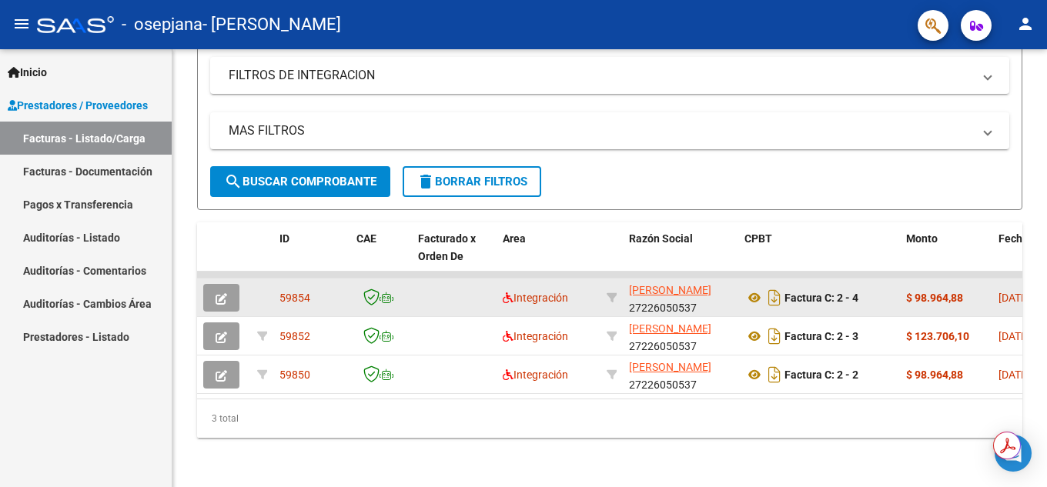
click at [219, 291] on span "button" at bounding box center [222, 298] width 12 height 14
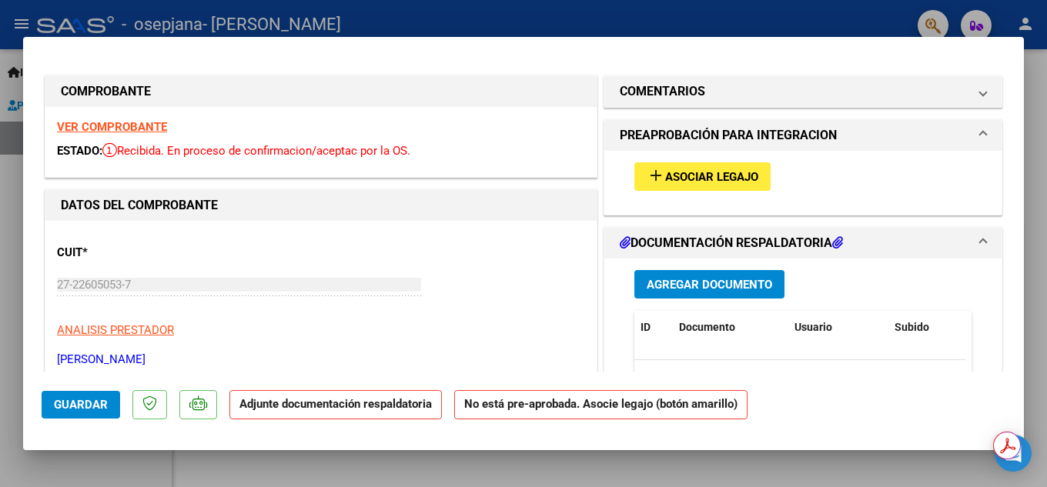
click at [687, 172] on span "Asociar Legajo" at bounding box center [711, 177] width 93 height 14
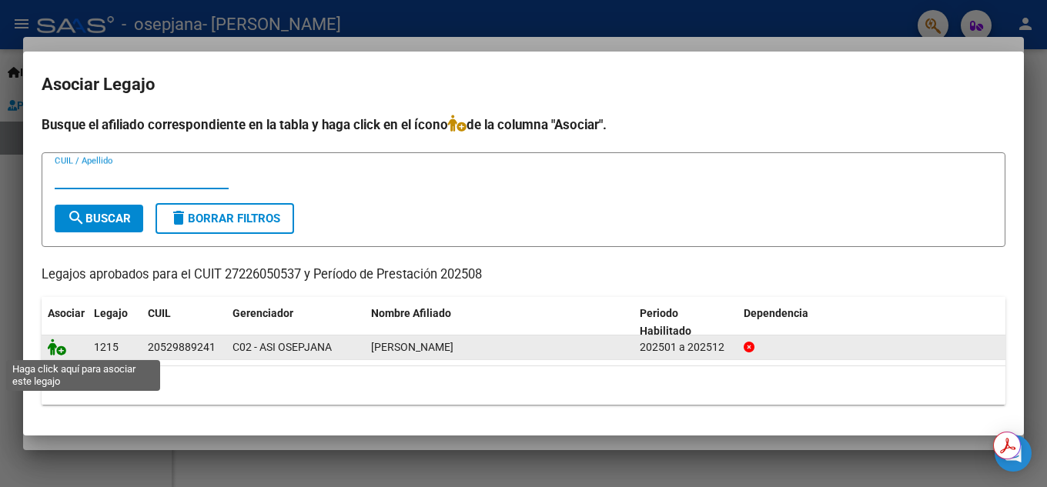
click at [56, 346] on icon at bounding box center [57, 347] width 18 height 17
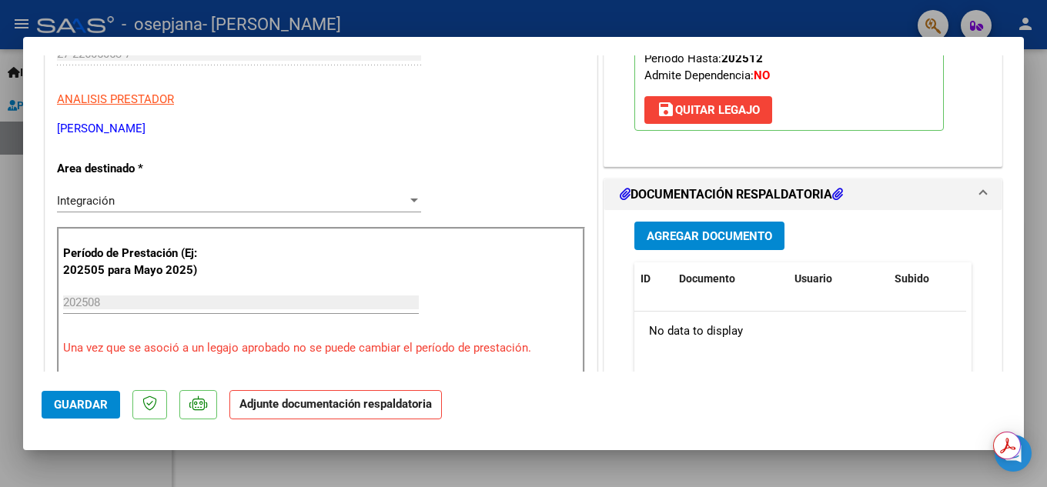
scroll to position [308, 0]
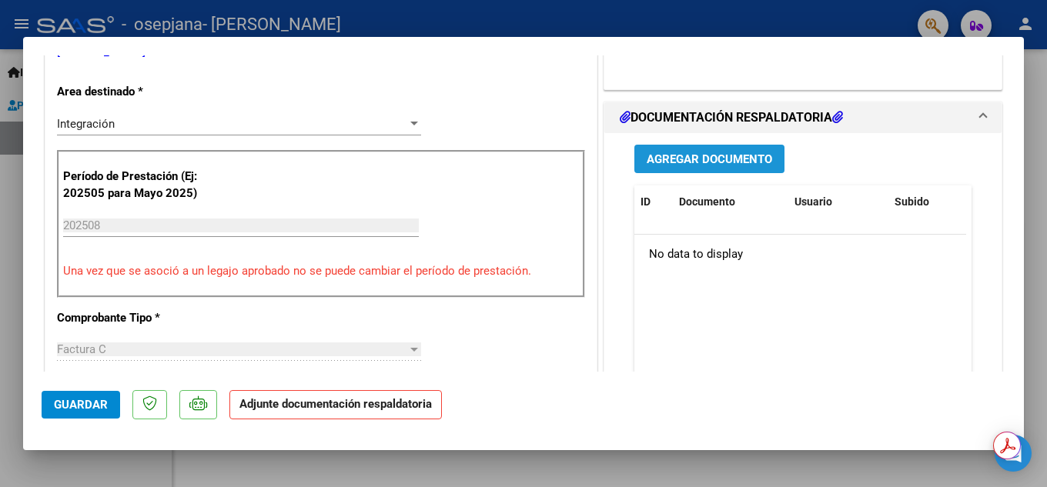
click at [707, 154] on span "Agregar Documento" at bounding box center [710, 159] width 126 height 14
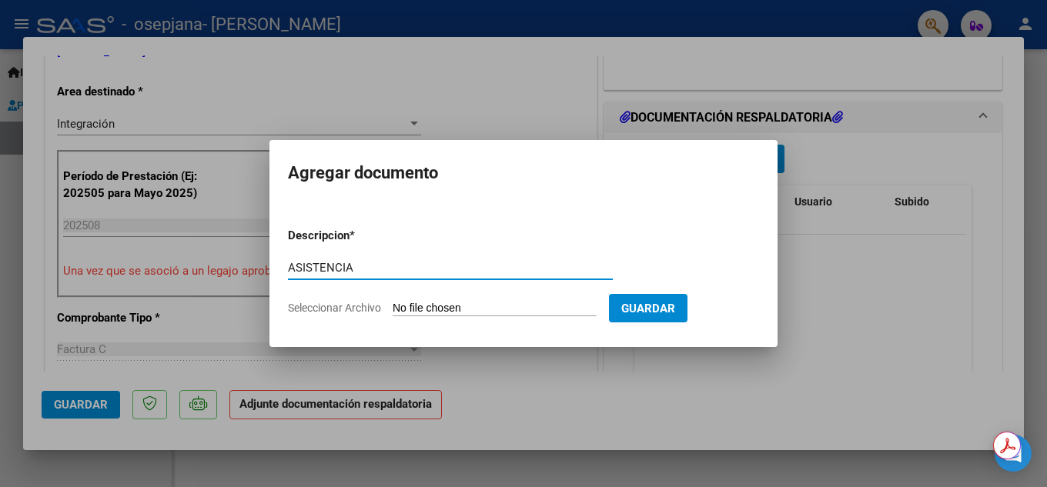
type input "ASISTENCIA"
click at [424, 307] on input "Seleccionar Archivo" at bounding box center [495, 309] width 204 height 15
type input "C:\fakepath\ASISTENCIA AGOSTO.jpeg"
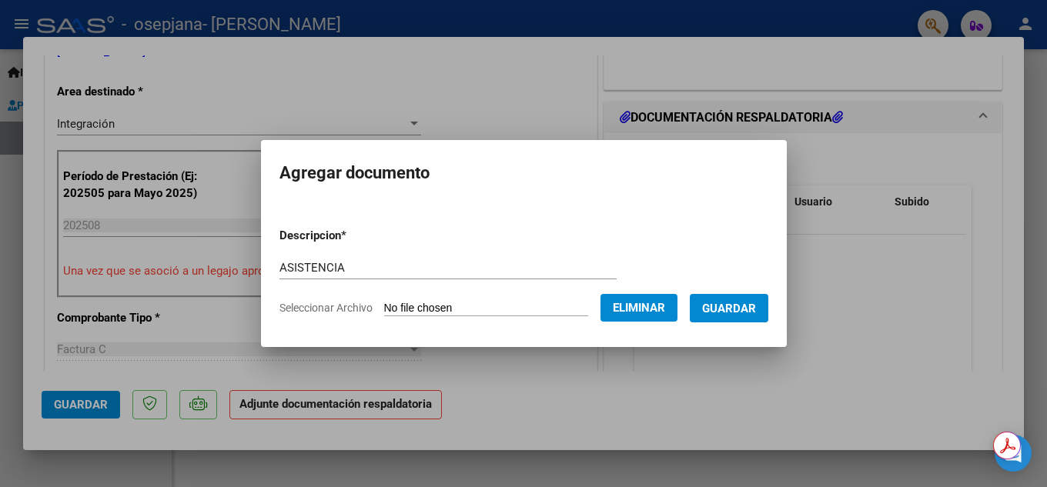
click at [745, 312] on span "Guardar" at bounding box center [729, 309] width 54 height 14
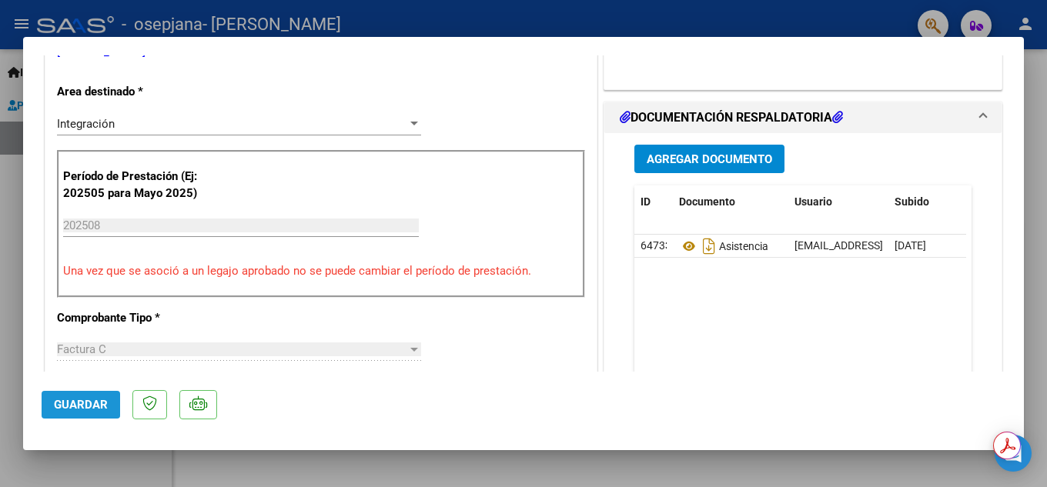
click at [65, 400] on span "Guardar" at bounding box center [81, 405] width 54 height 14
click at [541, 19] on div at bounding box center [523, 243] width 1047 height 487
type input "$ 0,00"
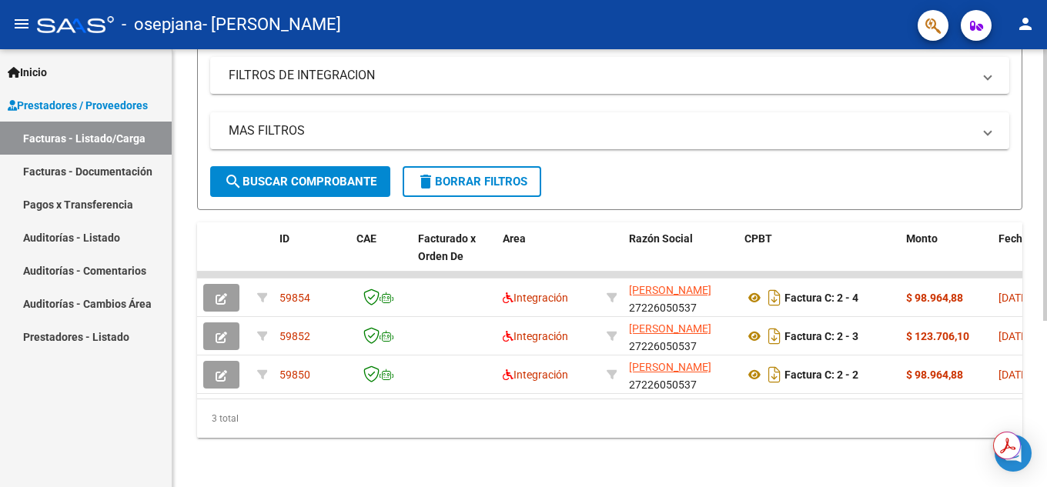
scroll to position [0, 0]
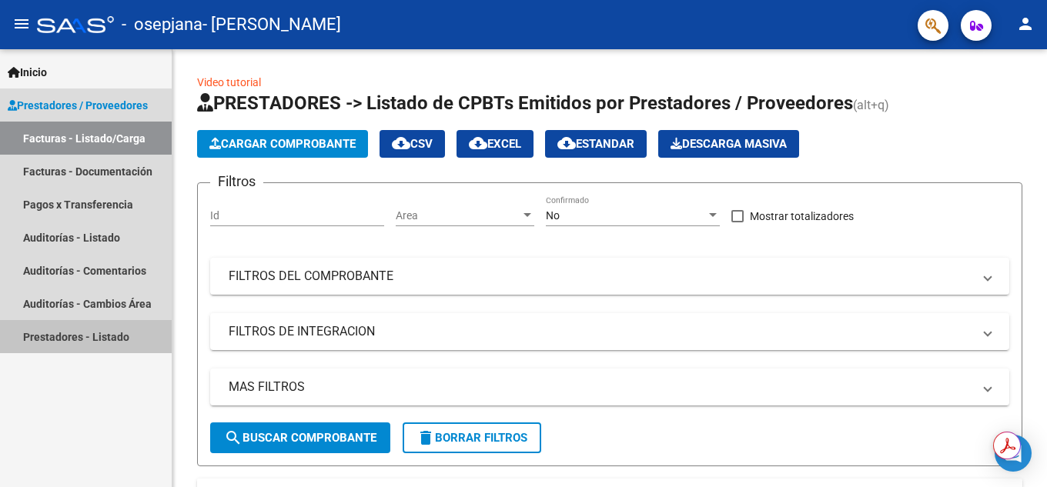
click at [68, 345] on link "Prestadores - Listado" at bounding box center [86, 336] width 172 height 33
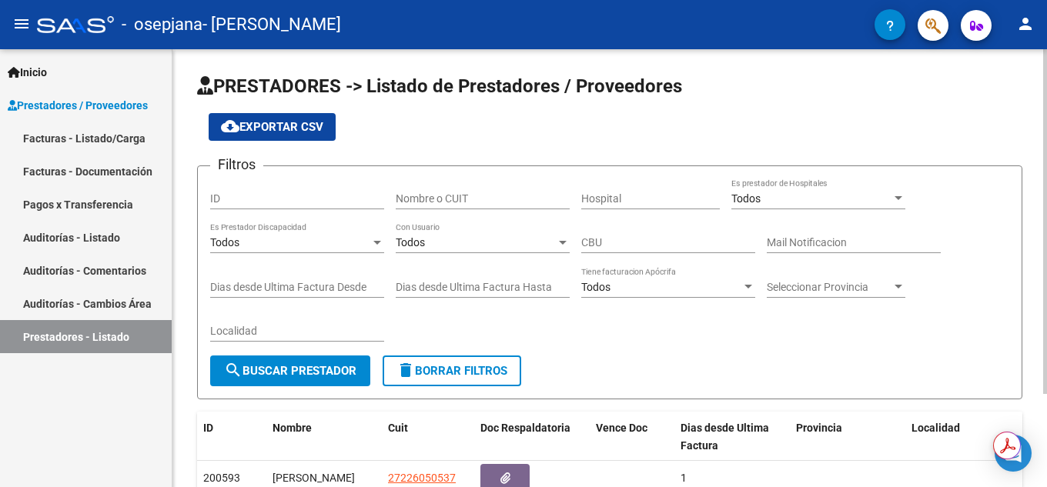
scroll to position [118, 0]
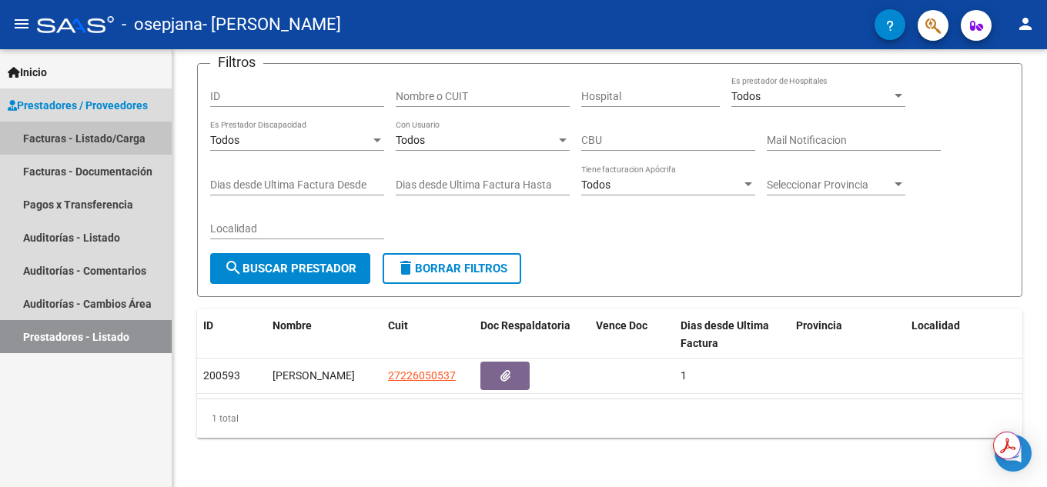
click at [108, 136] on link "Facturas - Listado/Carga" at bounding box center [86, 138] width 172 height 33
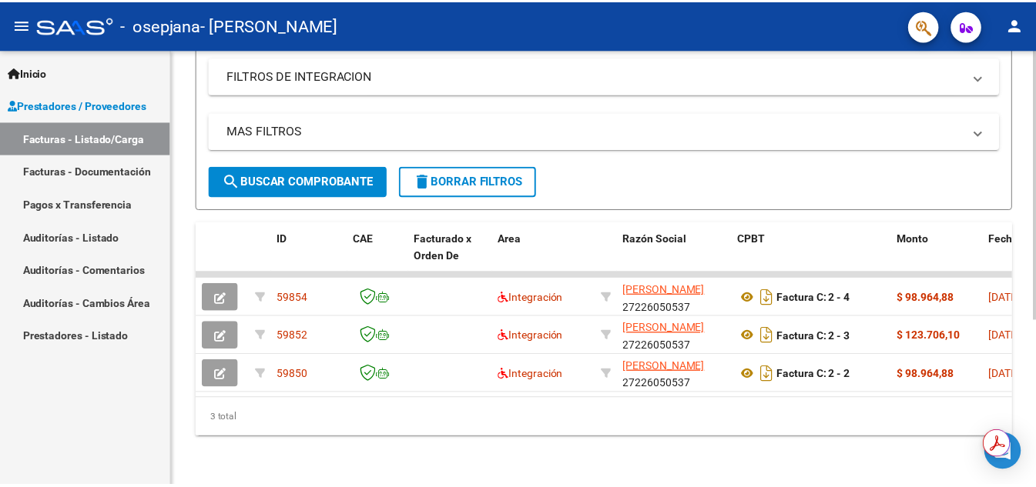
scroll to position [115, 0]
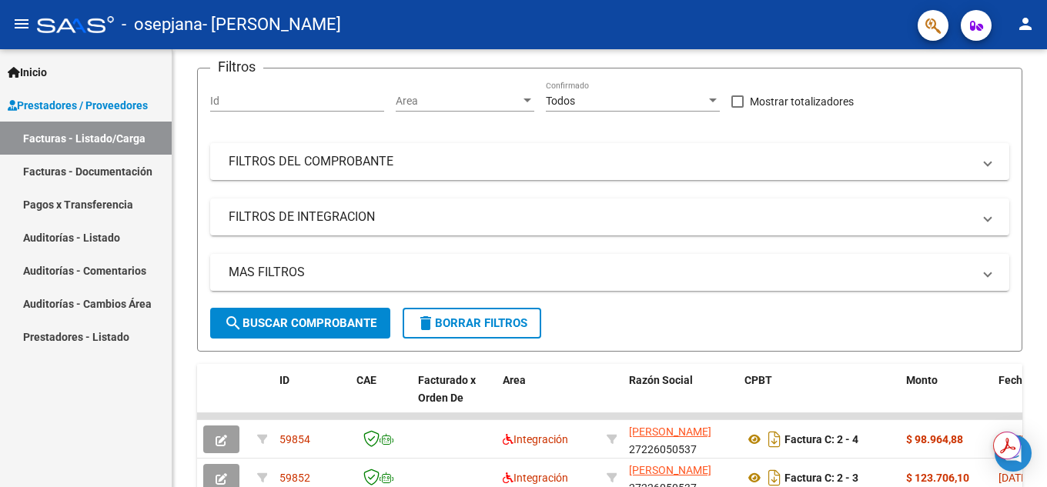
click at [1030, 28] on mat-icon "person" at bounding box center [1025, 24] width 18 height 18
click at [1000, 103] on button "exit_to_app Salir" at bounding box center [994, 101] width 94 height 37
